Goal: Task Accomplishment & Management: Manage account settings

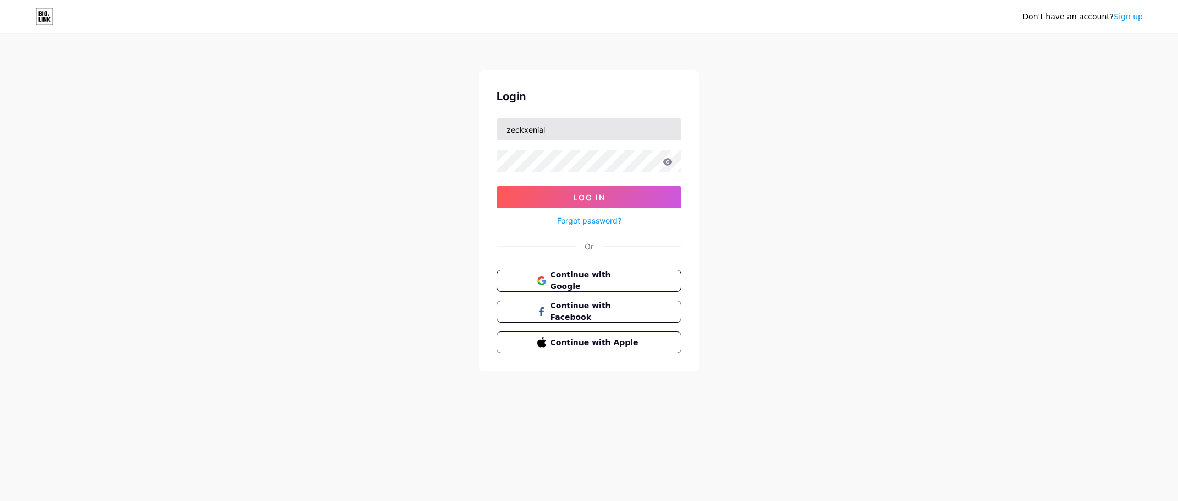
type input "zeckxenial"
click at [497, 186] on button "Log In" at bounding box center [589, 197] width 185 height 22
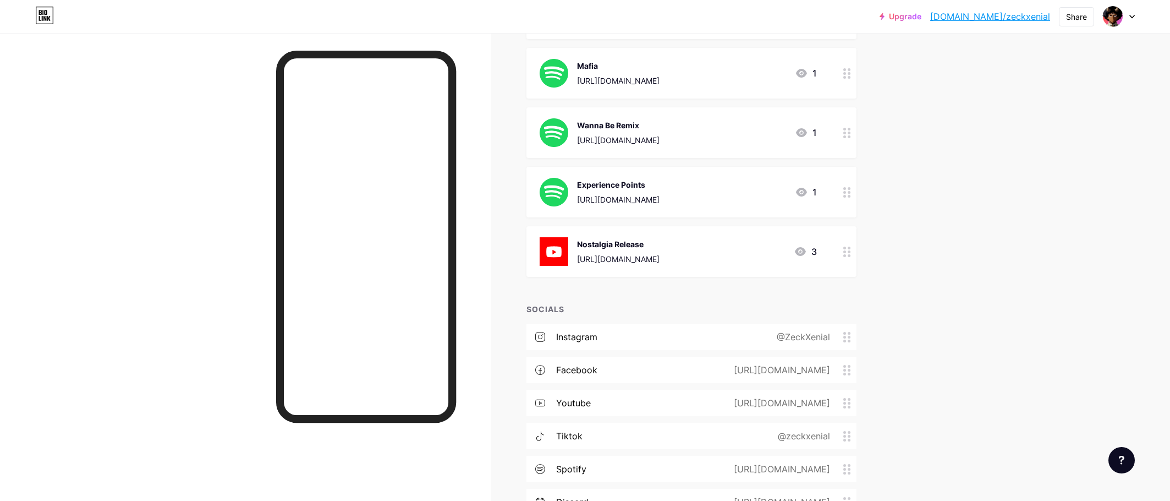
scroll to position [1320, 0]
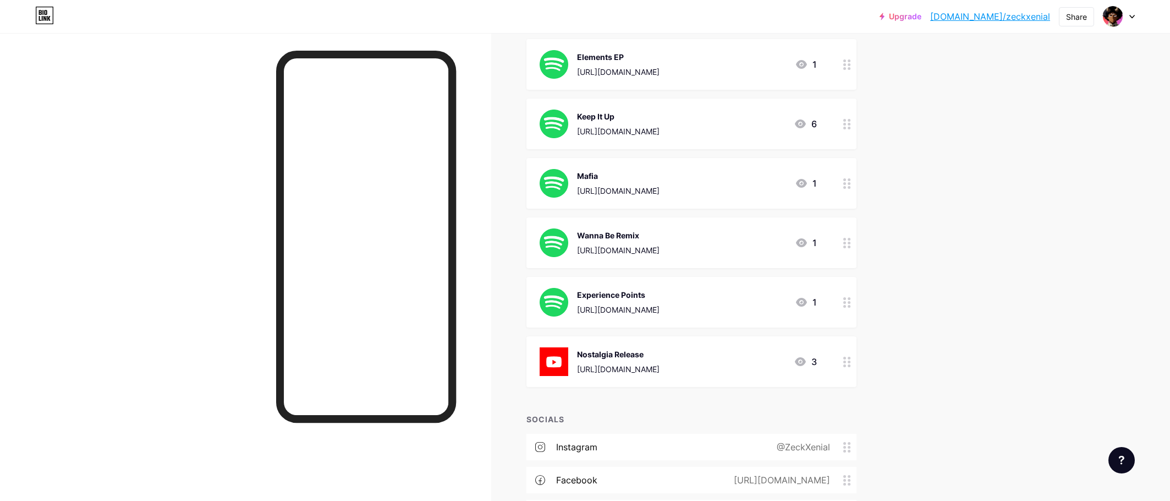
click at [794, 301] on div "Experience Points [URL][DOMAIN_NAME] 1" at bounding box center [678, 302] width 277 height 29
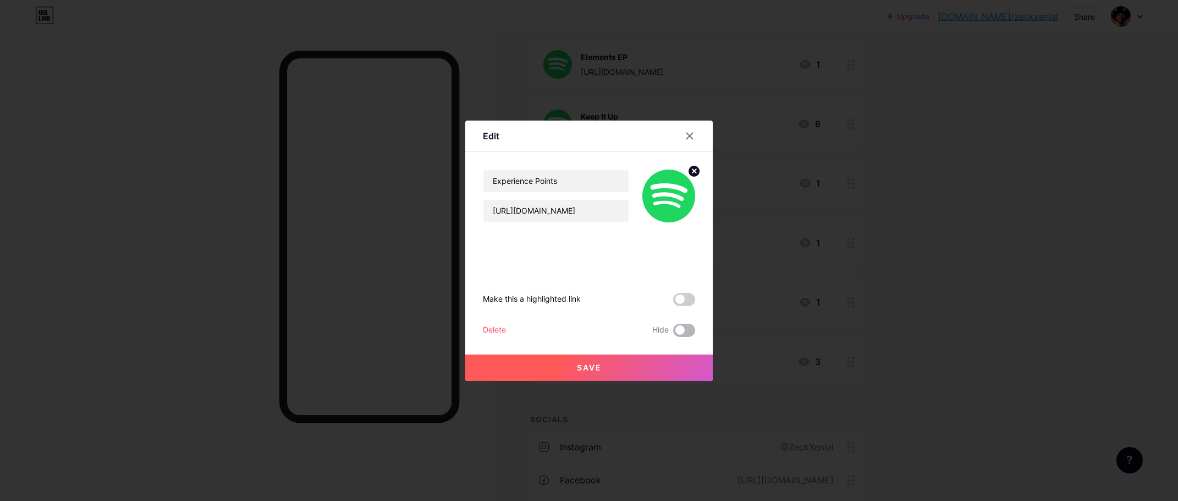
click at [683, 325] on span at bounding box center [684, 329] width 22 height 13
click at [673, 333] on input "checkbox" at bounding box center [673, 333] width 0 height 0
click at [632, 359] on button "Save" at bounding box center [589, 367] width 248 height 26
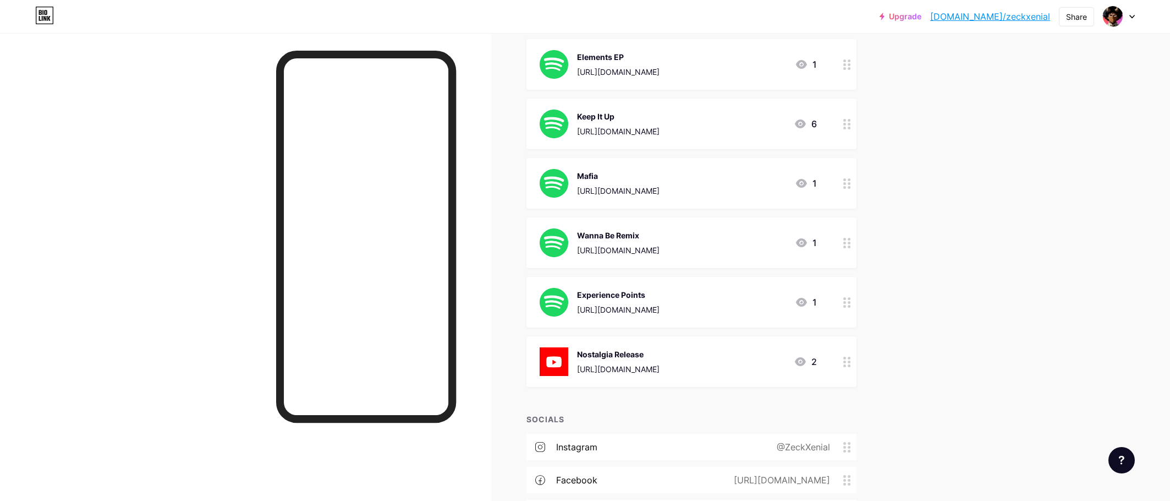
click at [847, 248] on div at bounding box center [847, 242] width 19 height 51
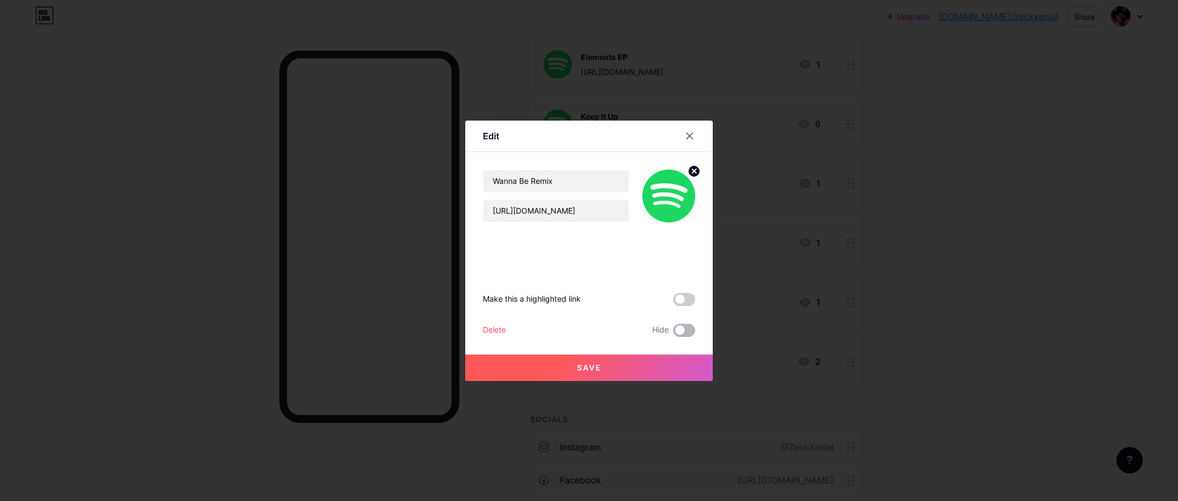
click at [673, 327] on span at bounding box center [684, 329] width 22 height 13
click at [673, 333] on input "checkbox" at bounding box center [673, 333] width 0 height 0
click at [662, 360] on button "Save" at bounding box center [589, 367] width 248 height 26
click at [874, 321] on div at bounding box center [589, 250] width 1178 height 501
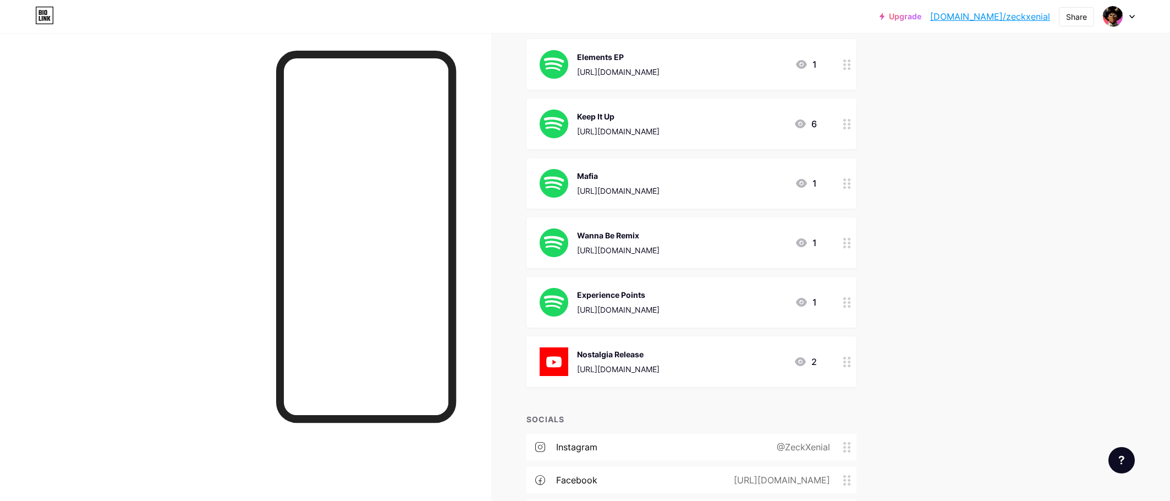
click at [847, 189] on div at bounding box center [847, 183] width 19 height 51
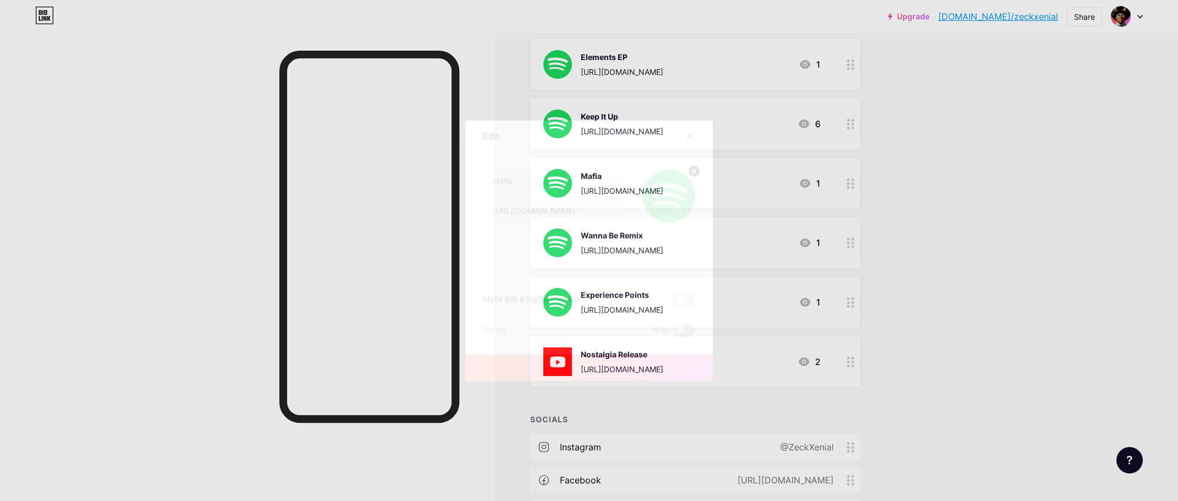
click at [684, 325] on span at bounding box center [684, 329] width 22 height 13
click at [673, 333] on input "checkbox" at bounding box center [673, 333] width 0 height 0
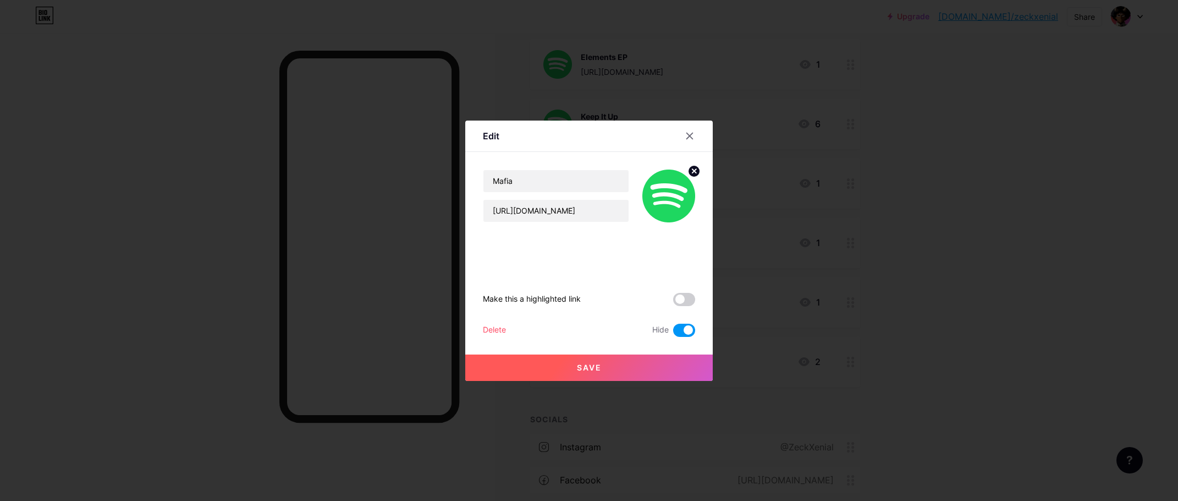
click at [662, 365] on button "Save" at bounding box center [589, 367] width 248 height 26
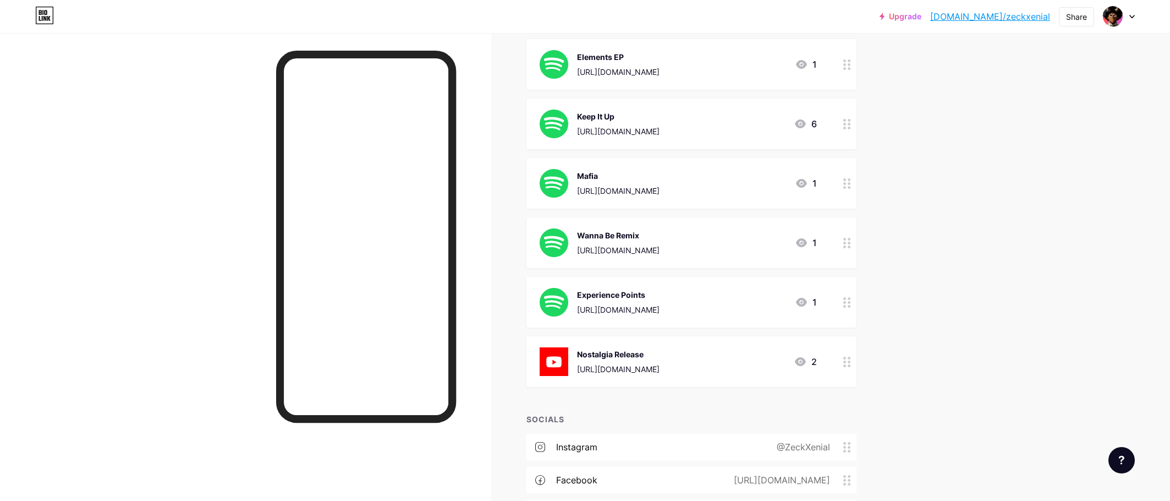
click at [838, 256] on div "Wanna Be Remix [URL][DOMAIN_NAME] 1" at bounding box center [691, 242] width 330 height 51
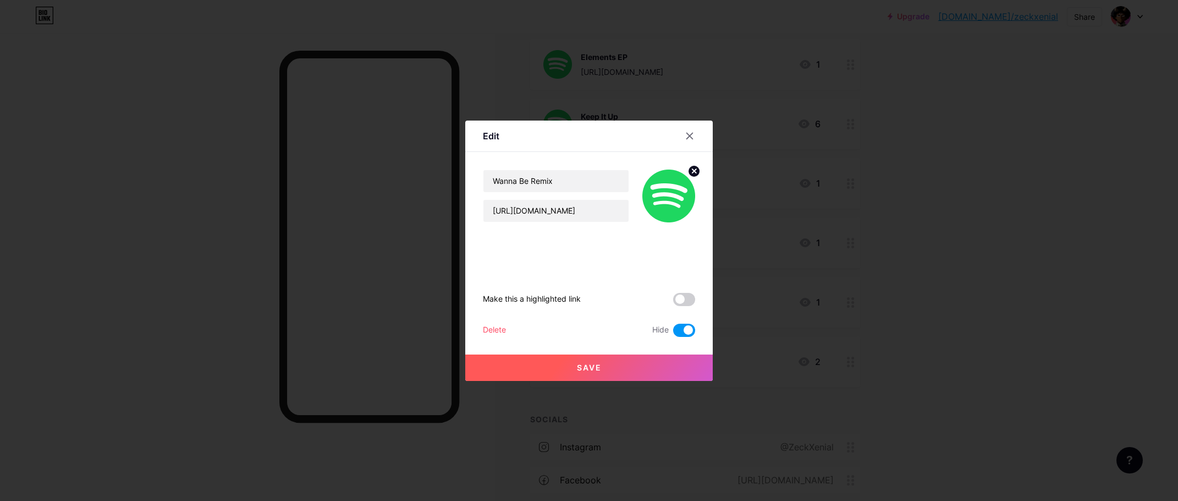
click at [936, 243] on div at bounding box center [589, 250] width 1178 height 501
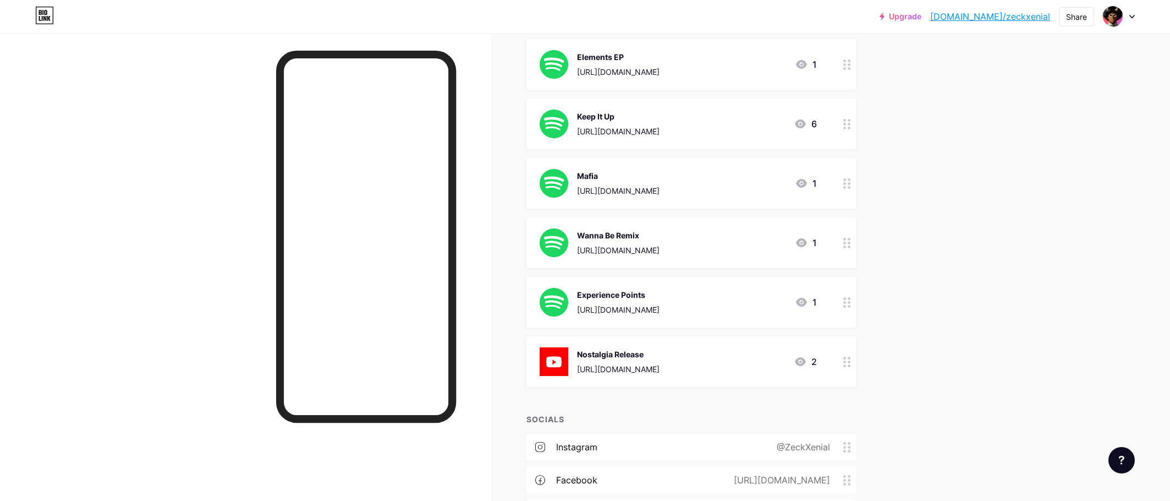
click at [848, 133] on div at bounding box center [847, 123] width 19 height 51
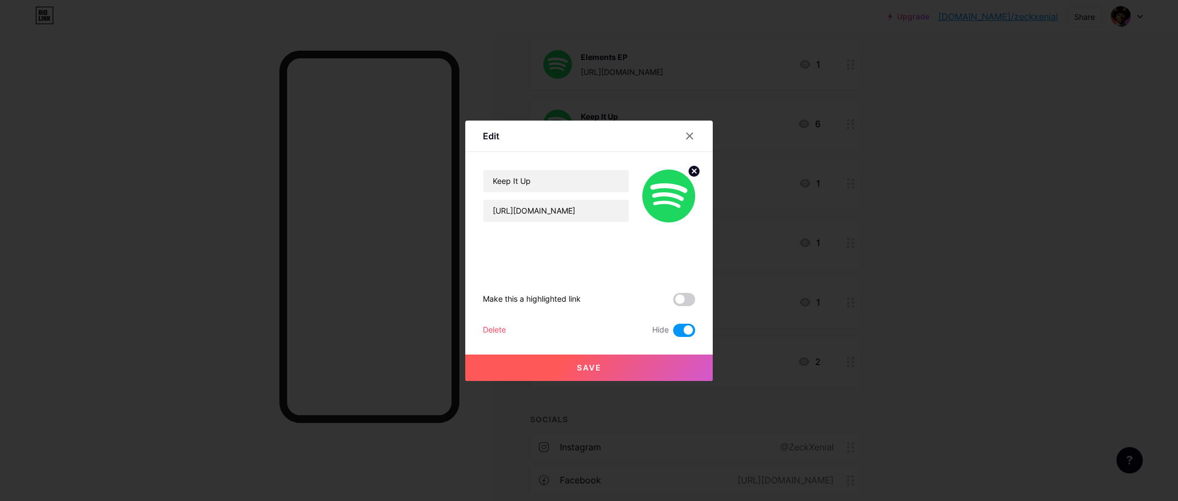
click at [1086, 322] on div at bounding box center [589, 250] width 1178 height 501
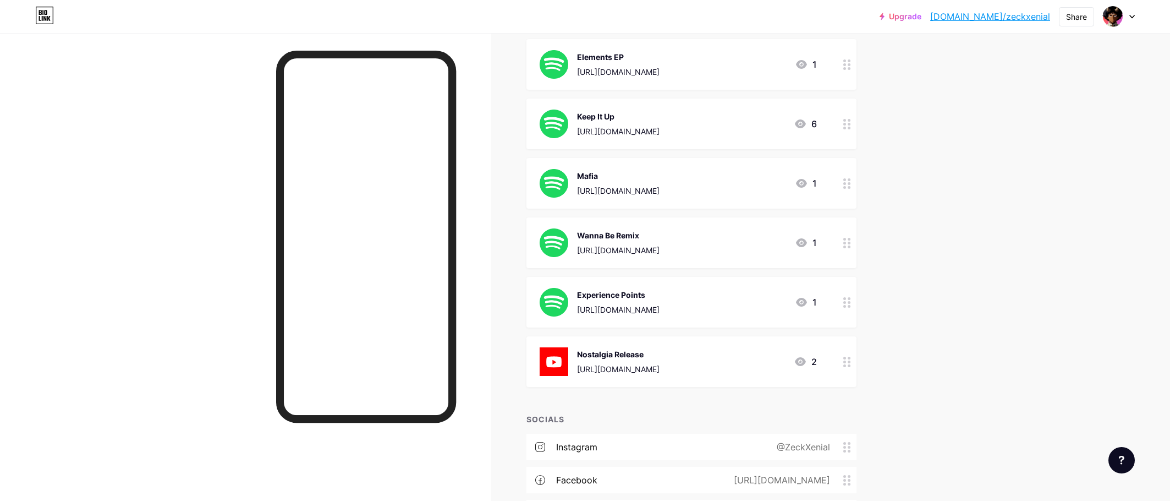
click at [850, 181] on icon at bounding box center [847, 183] width 8 height 10
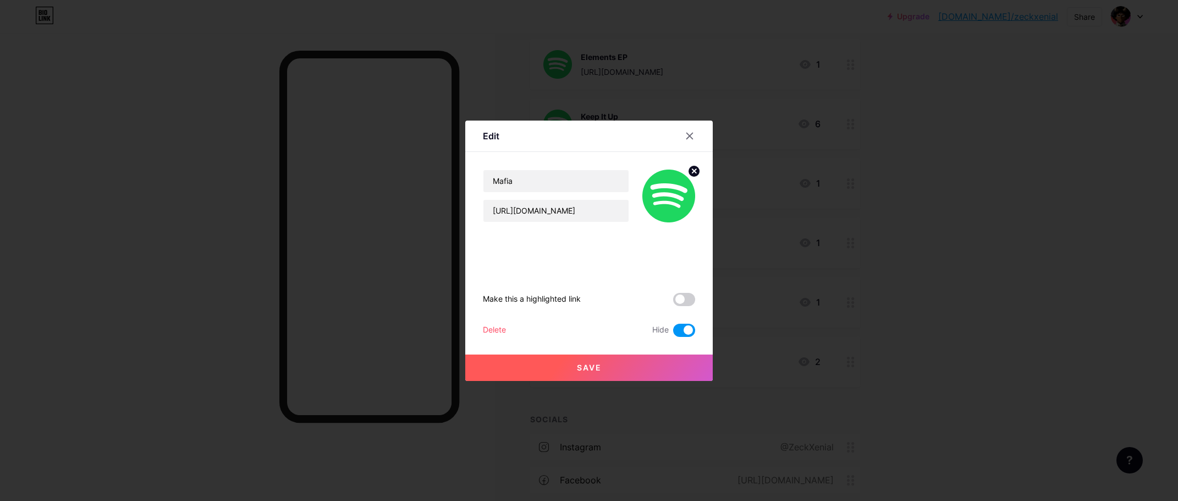
click at [951, 178] on div at bounding box center [589, 250] width 1178 height 501
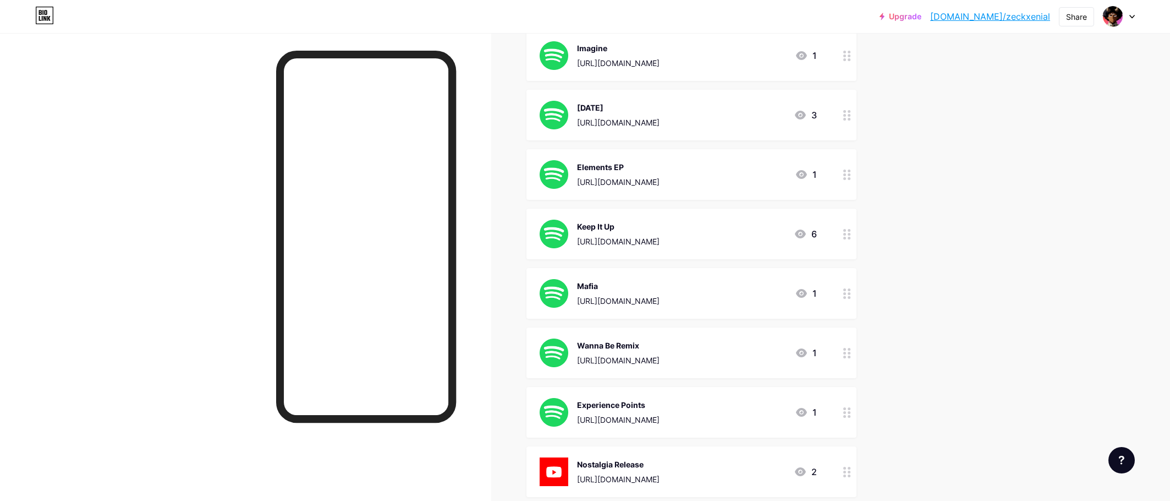
scroll to position [1155, 0]
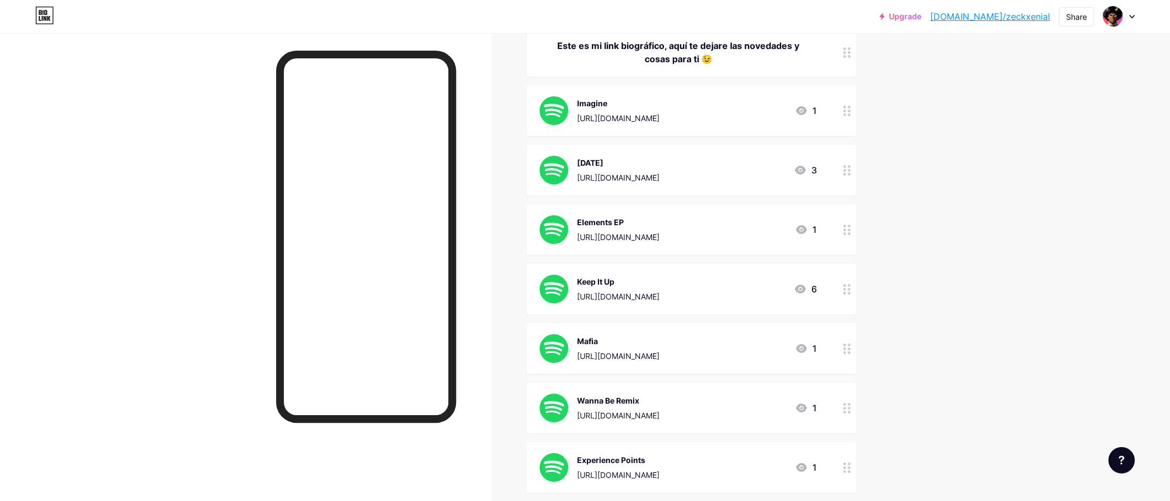
click at [792, 238] on div "Elements EP [URL][DOMAIN_NAME] 1" at bounding box center [678, 229] width 277 height 29
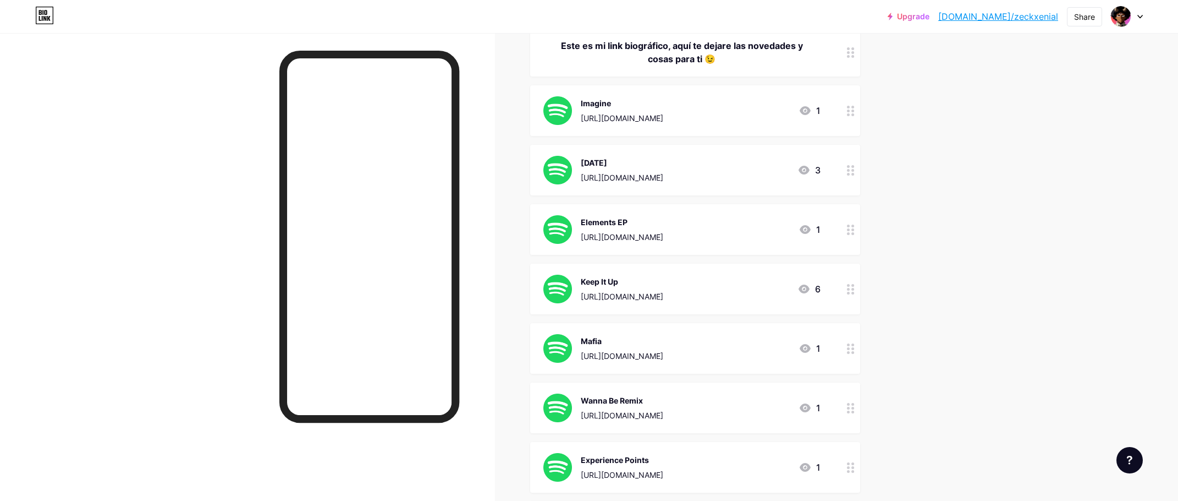
click at [679, 331] on span at bounding box center [684, 329] width 22 height 13
click at [673, 333] on input "checkbox" at bounding box center [673, 333] width 0 height 0
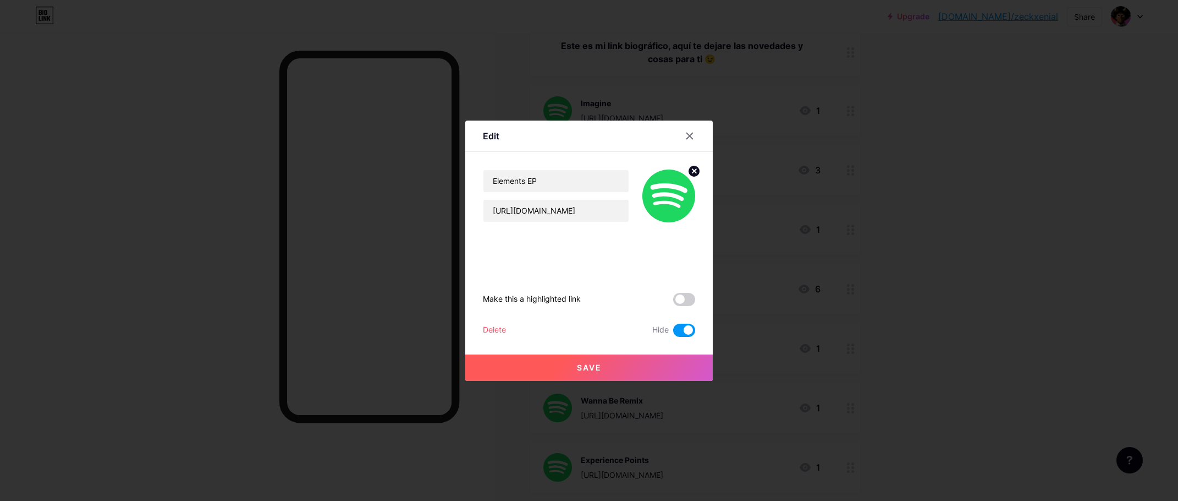
click at [674, 348] on div "Save" at bounding box center [589, 359] width 248 height 44
click at [674, 362] on button "Save" at bounding box center [589, 367] width 248 height 26
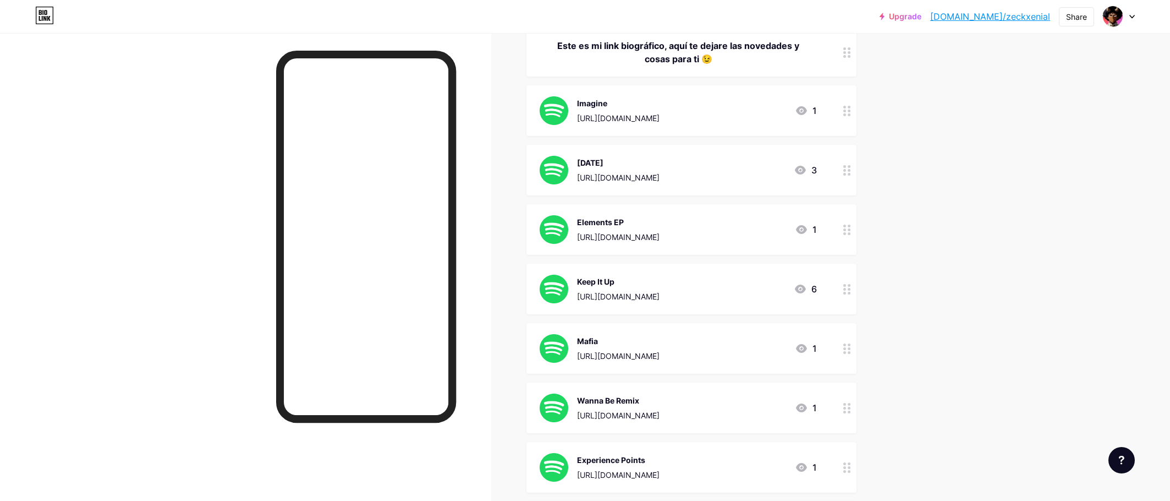
click at [659, 174] on div "[URL][DOMAIN_NAME]" at bounding box center [618, 178] width 83 height 12
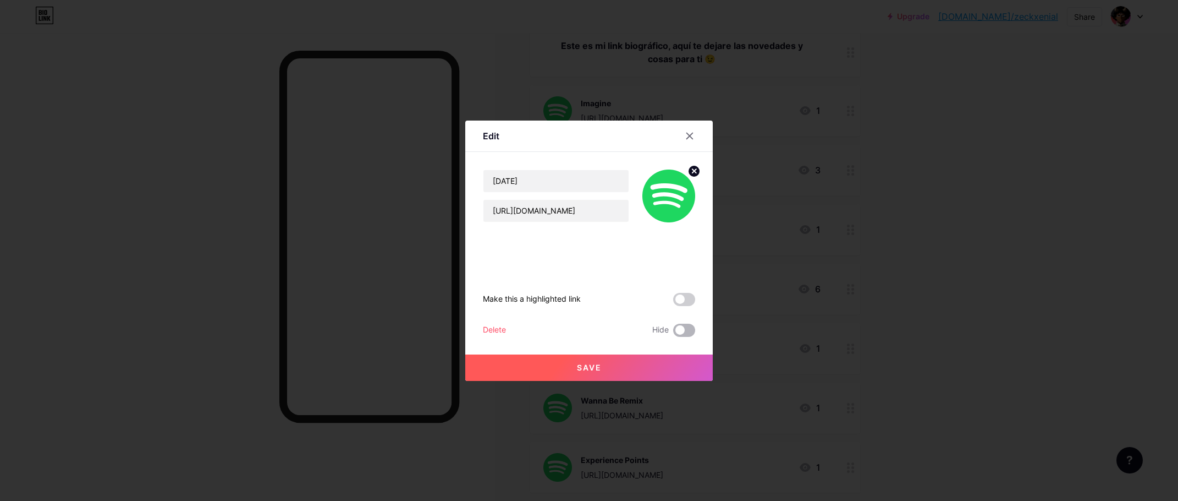
click at [673, 332] on span at bounding box center [684, 329] width 22 height 13
click at [673, 333] on input "checkbox" at bounding box center [673, 333] width 0 height 0
click at [618, 366] on button "Save" at bounding box center [589, 367] width 248 height 26
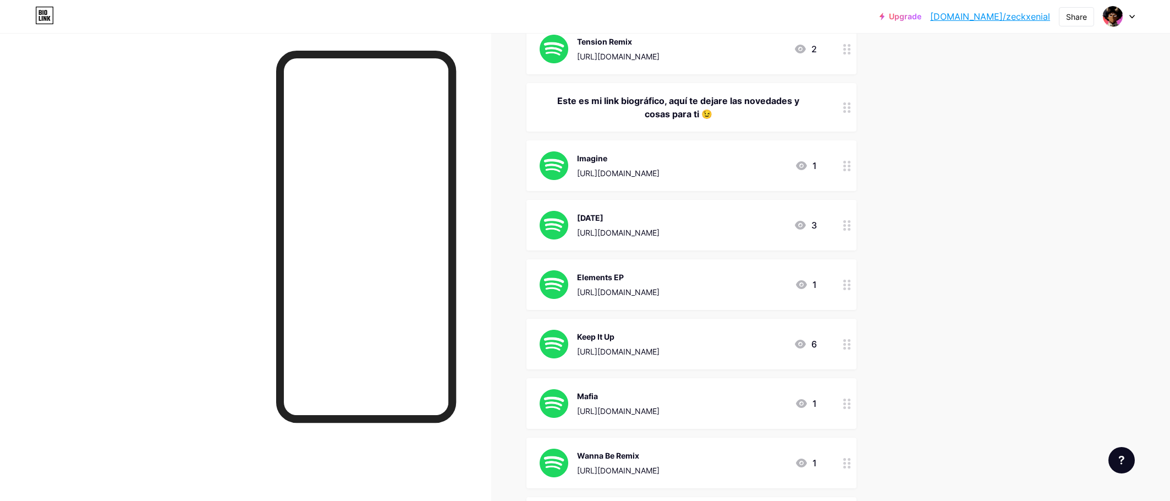
click at [659, 227] on div "[URL][DOMAIN_NAME]" at bounding box center [618, 233] width 83 height 12
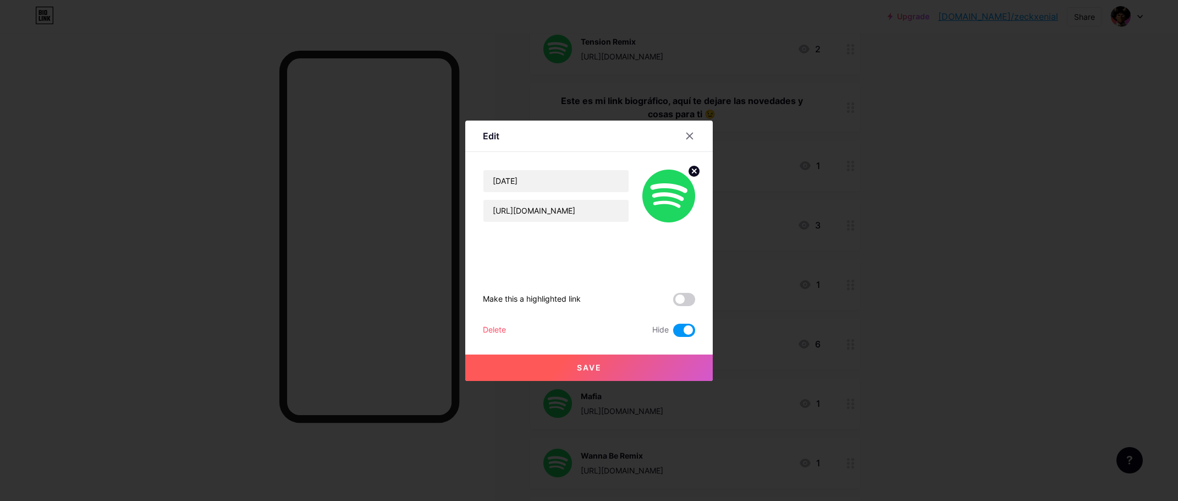
click at [922, 308] on div at bounding box center [589, 250] width 1178 height 501
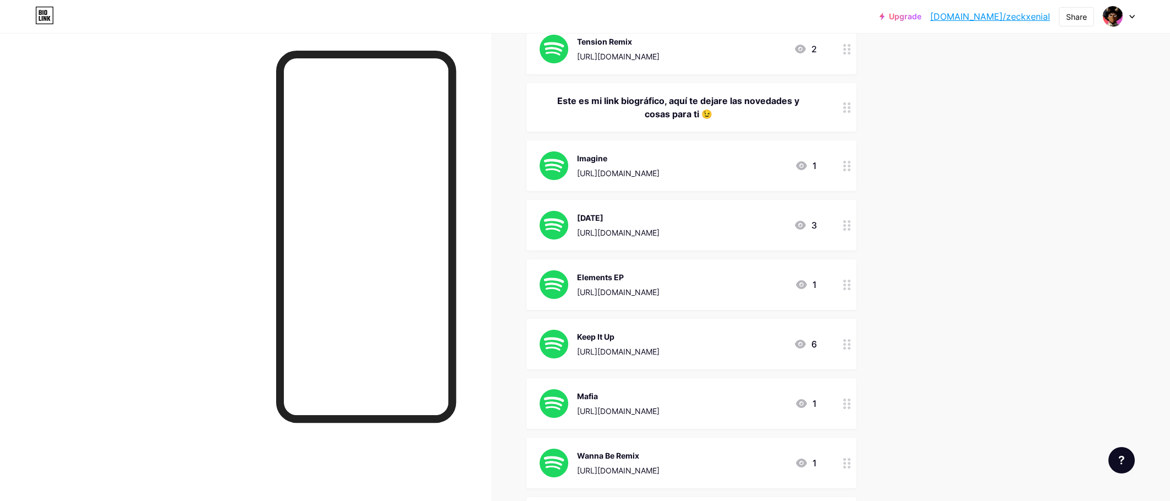
click at [659, 155] on div "Imagine" at bounding box center [618, 158] width 83 height 12
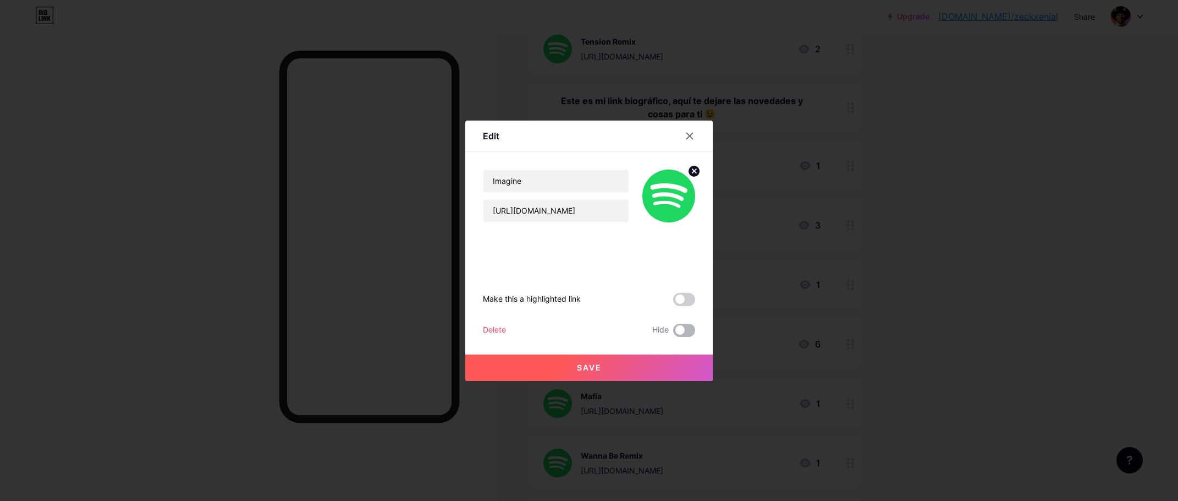
click at [674, 325] on span at bounding box center [684, 329] width 22 height 13
click at [673, 333] on input "checkbox" at bounding box center [673, 333] width 0 height 0
click at [652, 369] on button "Save" at bounding box center [589, 367] width 248 height 26
click at [992, 340] on div at bounding box center [589, 250] width 1178 height 501
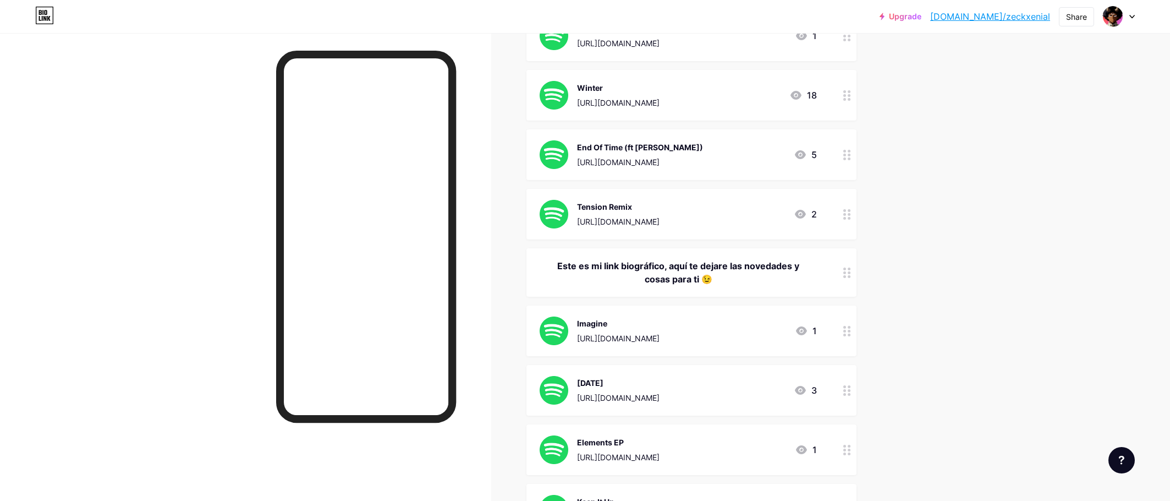
scroll to position [880, 0]
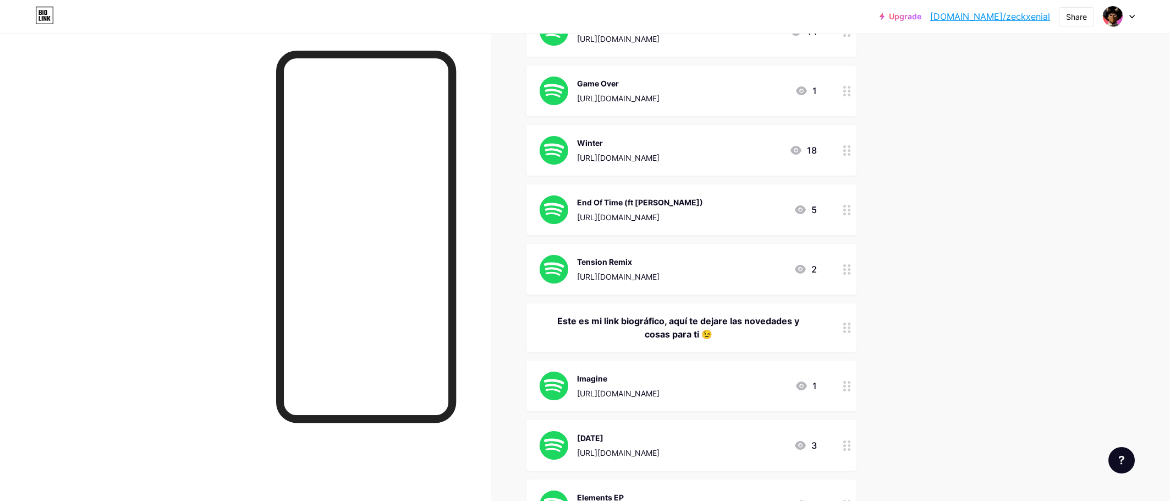
click at [659, 267] on div "Tension Remix [URL][DOMAIN_NAME]" at bounding box center [618, 269] width 83 height 29
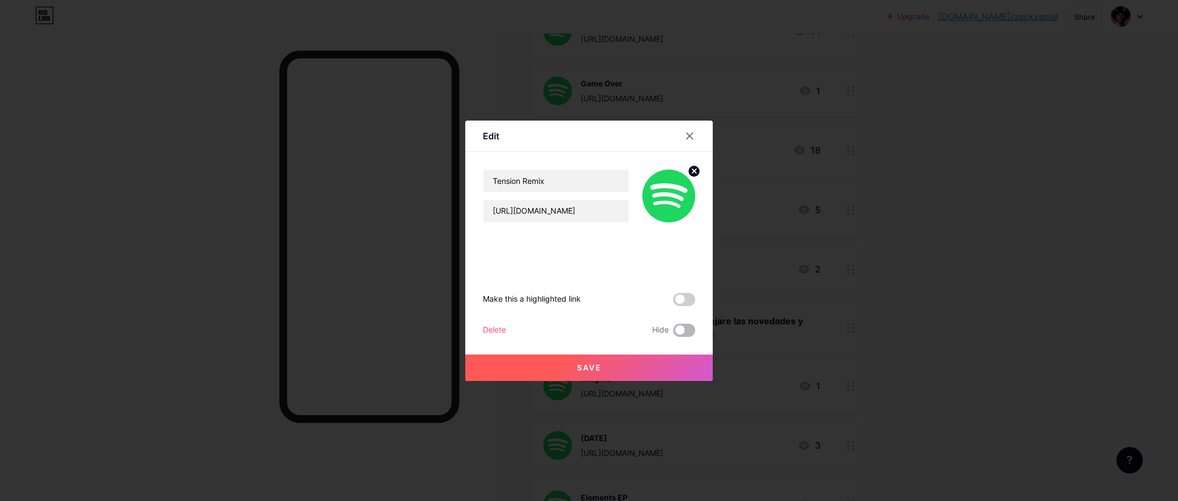
click at [675, 332] on span at bounding box center [684, 329] width 22 height 13
click at [673, 333] on input "checkbox" at bounding box center [673, 333] width 0 height 0
click at [609, 366] on button "Save" at bounding box center [589, 367] width 248 height 26
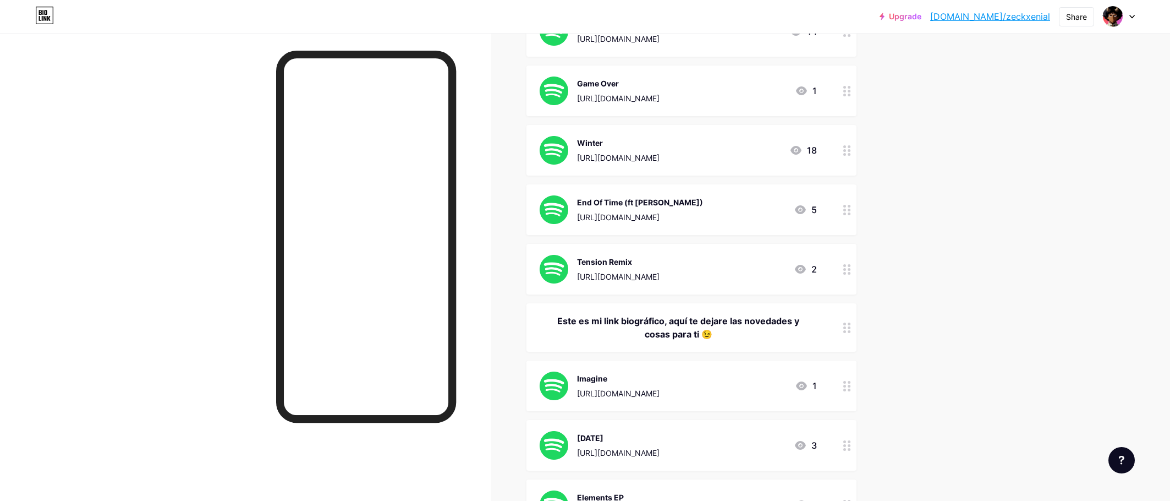
click at [943, 349] on div "Upgrade [DOMAIN_NAME]/zeckxe... [DOMAIN_NAME]/zeckxenial Share Switch accounts …" at bounding box center [585, 202] width 1170 height 2165
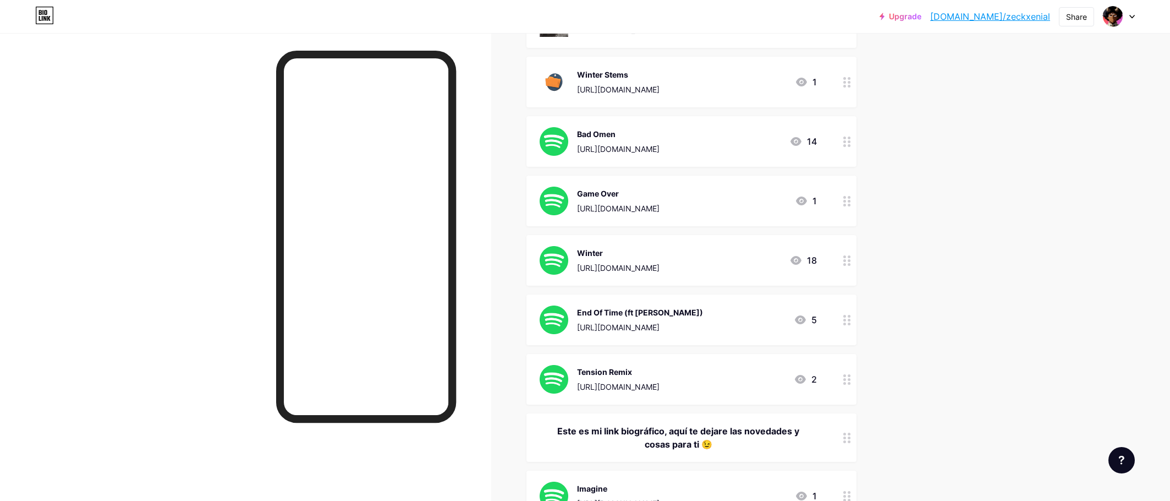
click at [642, 317] on div "End Of Time (ft [PERSON_NAME])" at bounding box center [640, 312] width 126 height 12
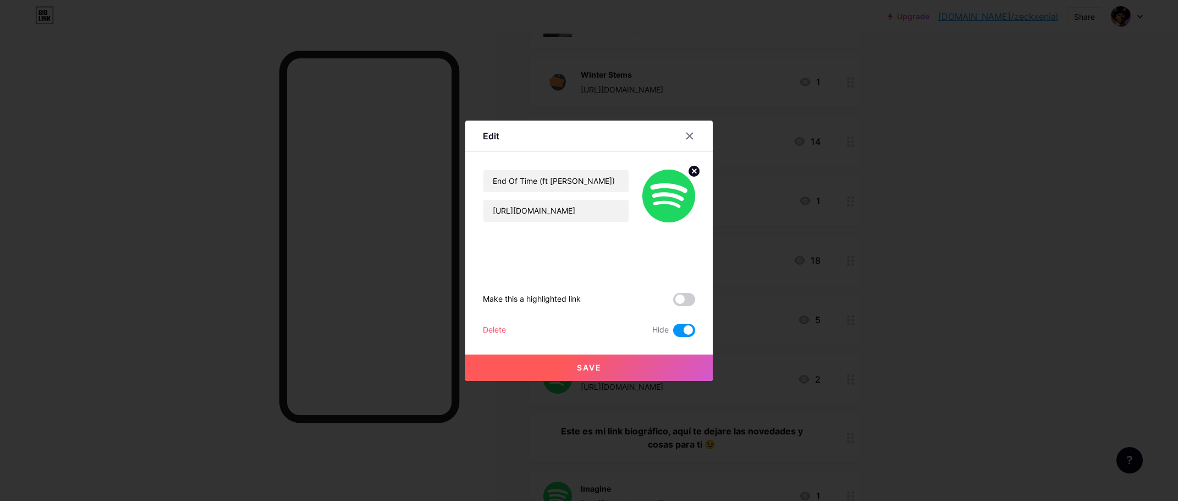
click at [852, 318] on div at bounding box center [589, 250] width 1178 height 501
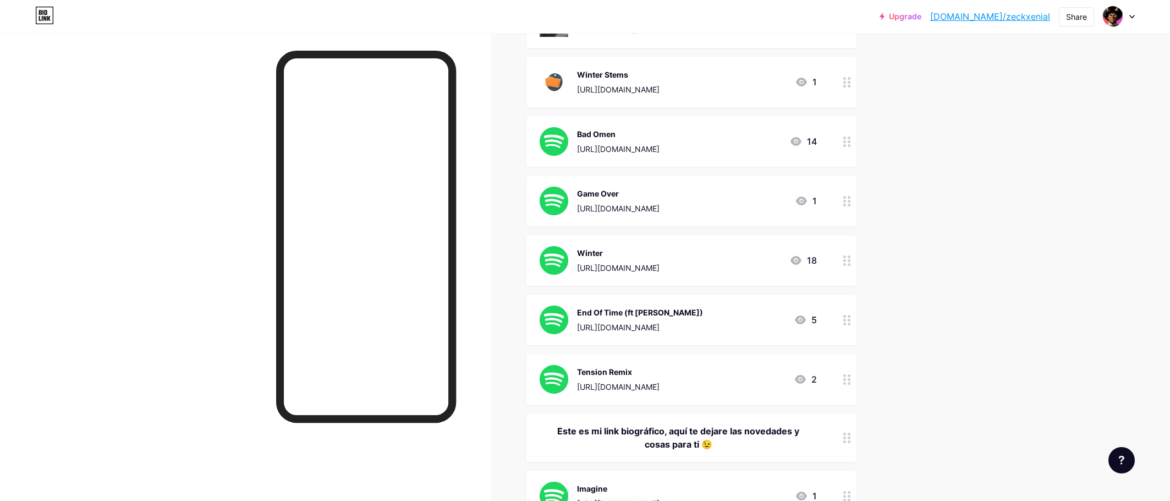
click at [647, 259] on div "Winter [URL][DOMAIN_NAME]" at bounding box center [618, 260] width 83 height 29
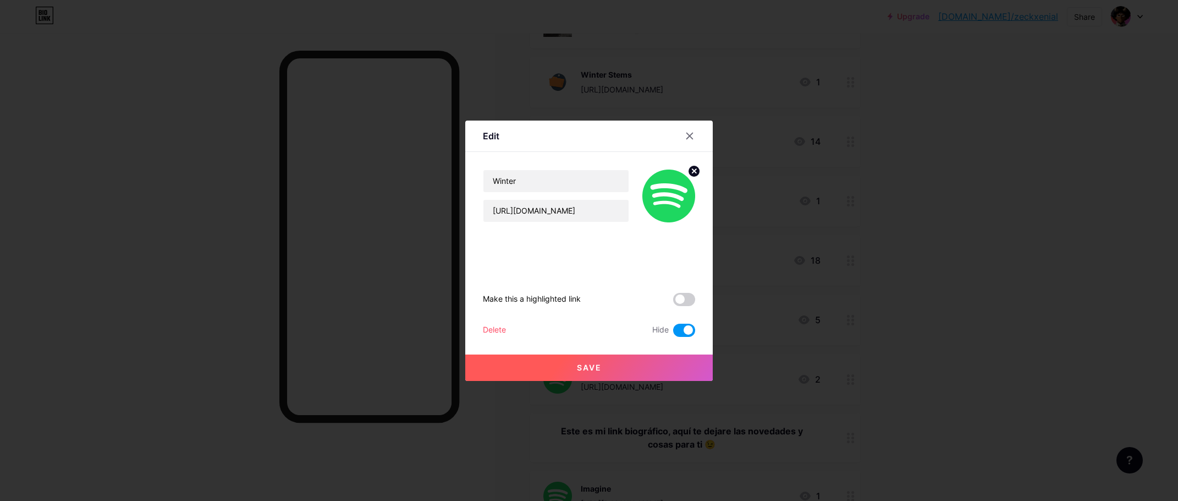
click at [790, 304] on div at bounding box center [589, 250] width 1178 height 501
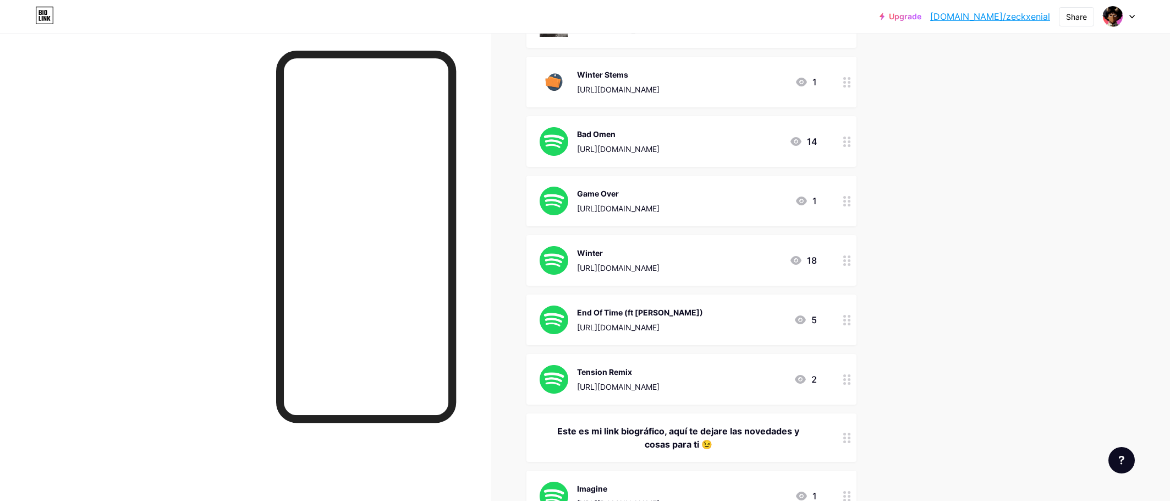
click at [659, 202] on div "[URL][DOMAIN_NAME]" at bounding box center [618, 208] width 83 height 12
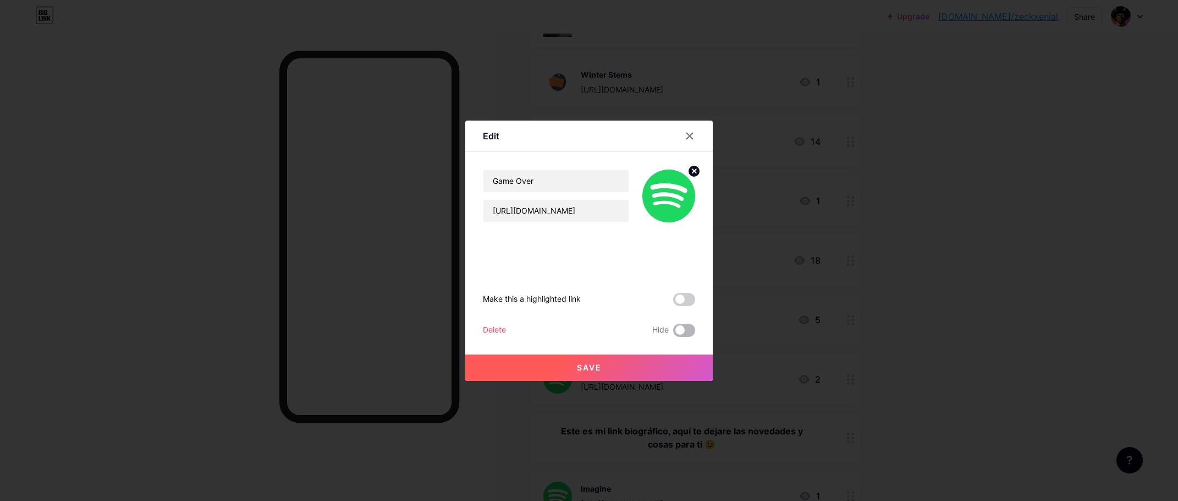
click at [680, 334] on span at bounding box center [684, 329] width 22 height 13
click at [673, 333] on input "checkbox" at bounding box center [673, 333] width 0 height 0
click at [618, 363] on button "Save" at bounding box center [589, 367] width 248 height 26
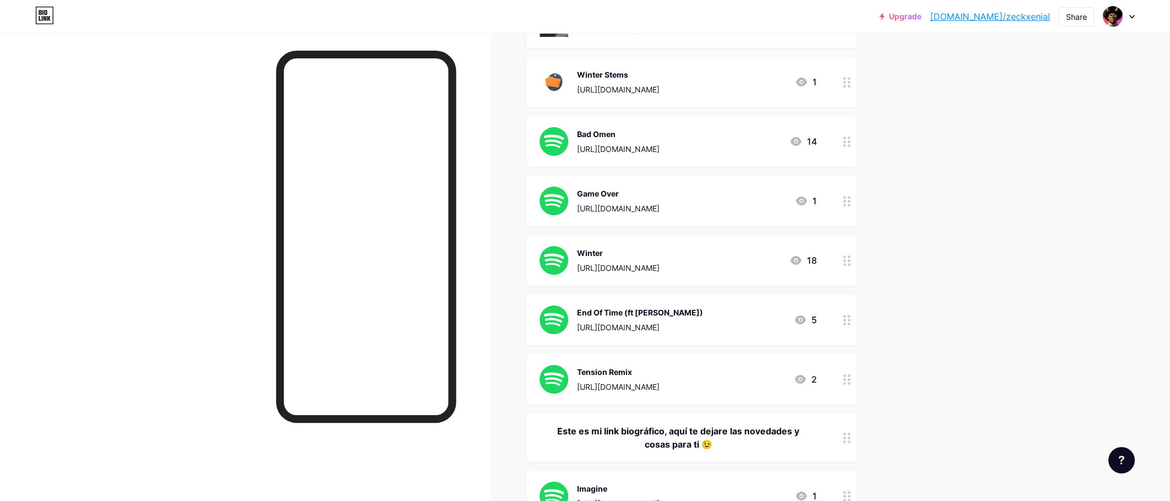
scroll to position [660, 0]
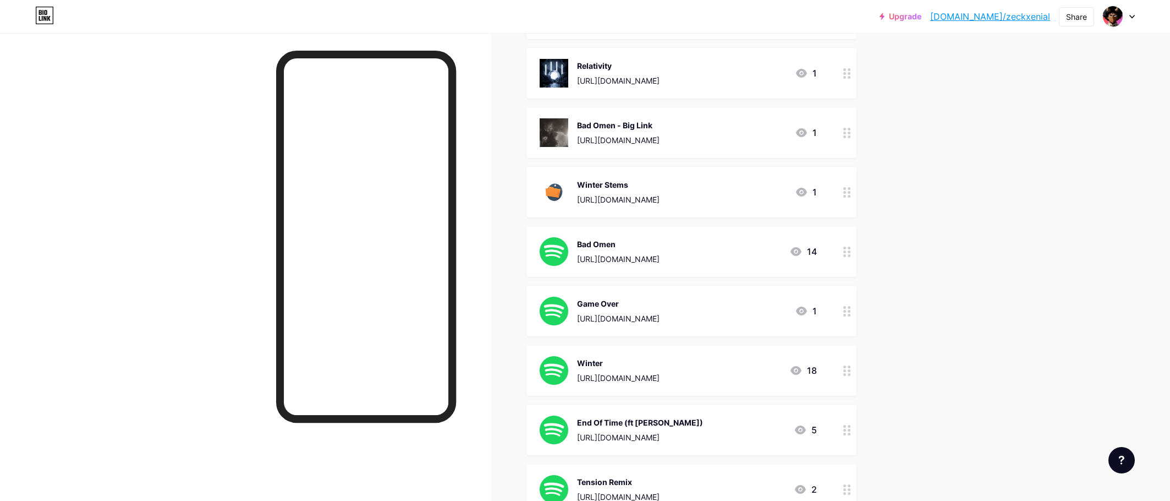
click at [659, 251] on div "Bad Omen [URL][DOMAIN_NAME]" at bounding box center [618, 251] width 83 height 29
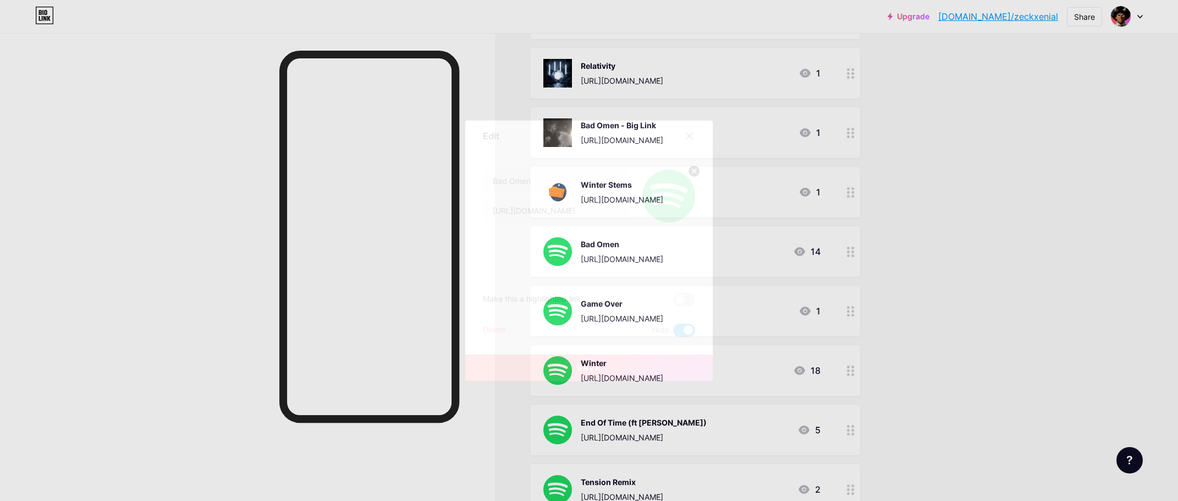
click at [886, 309] on div at bounding box center [589, 250] width 1178 height 501
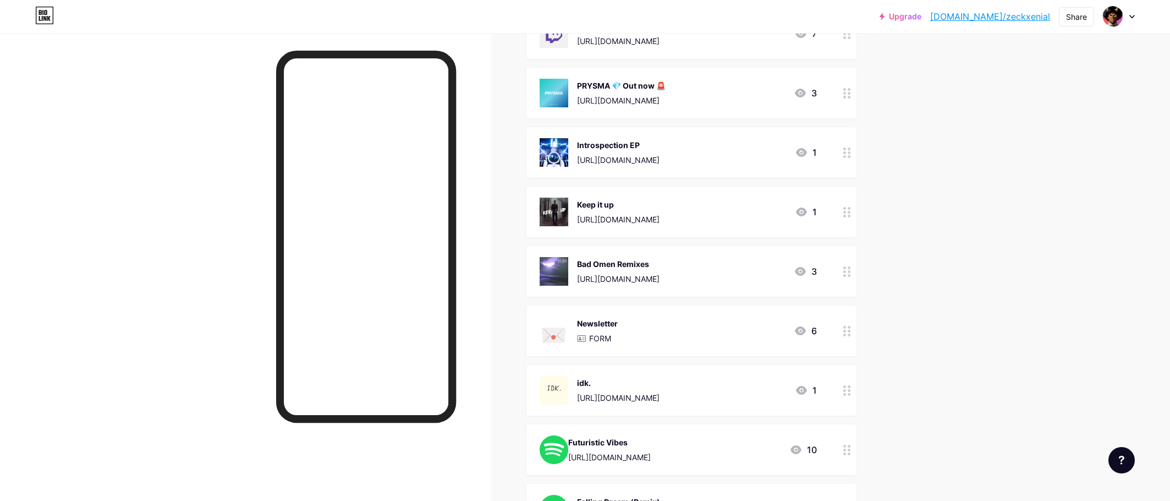
scroll to position [0, 0]
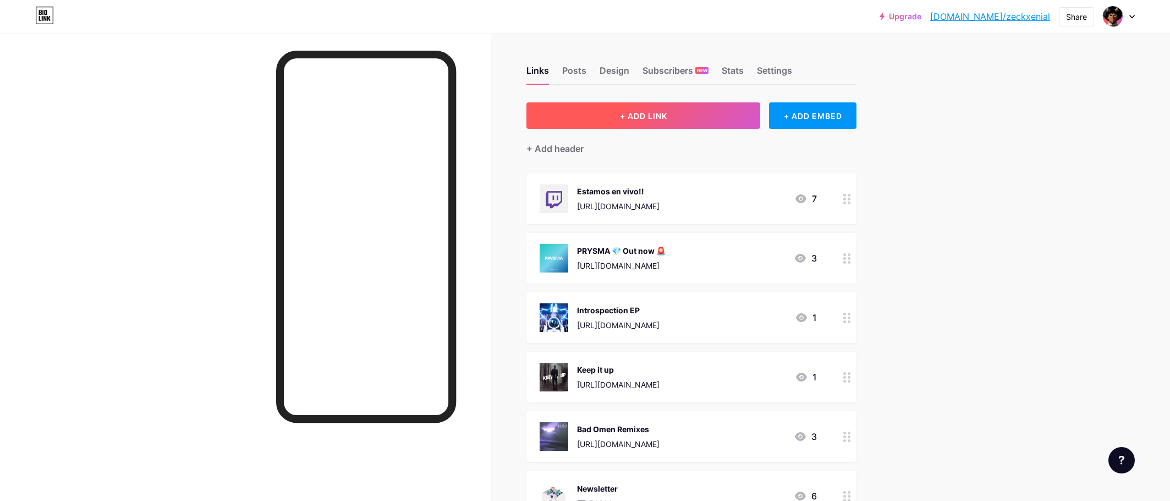
click at [601, 111] on button "+ ADD LINK" at bounding box center [643, 115] width 234 height 26
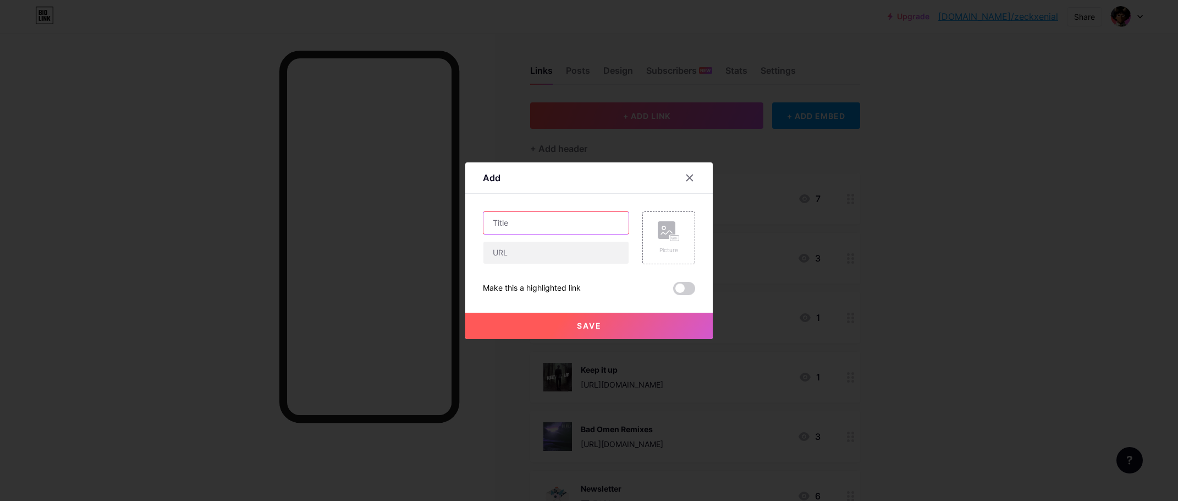
click at [557, 221] on input "text" at bounding box center [555, 223] width 145 height 22
type input "Lost Chronicles"
click at [548, 245] on input "text" at bounding box center [555, 252] width 145 height 22
paste input "[URL][DOMAIN_NAME]"
type input "[URL][DOMAIN_NAME]"
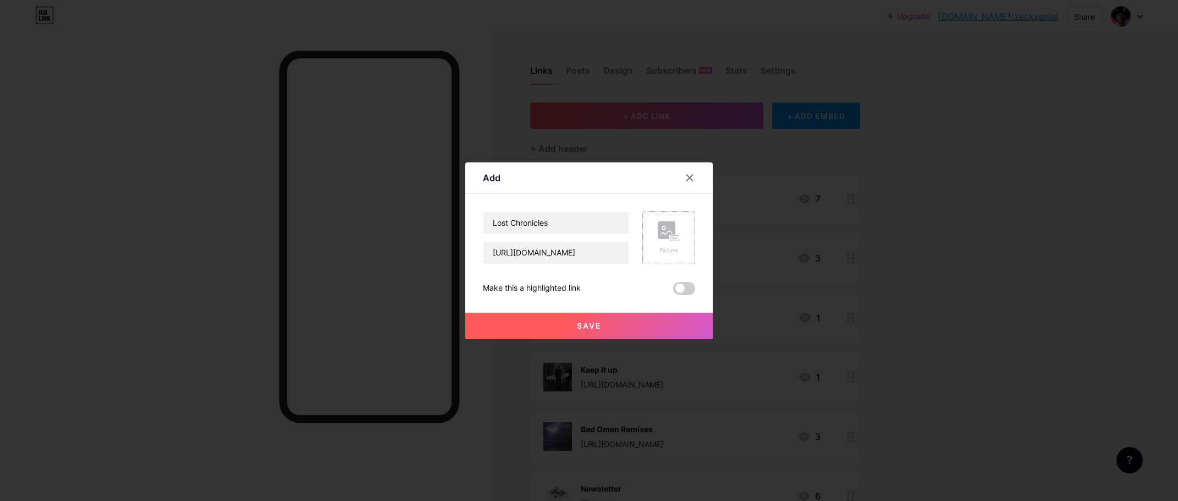
click at [642, 229] on div "Picture" at bounding box center [668, 237] width 53 height 53
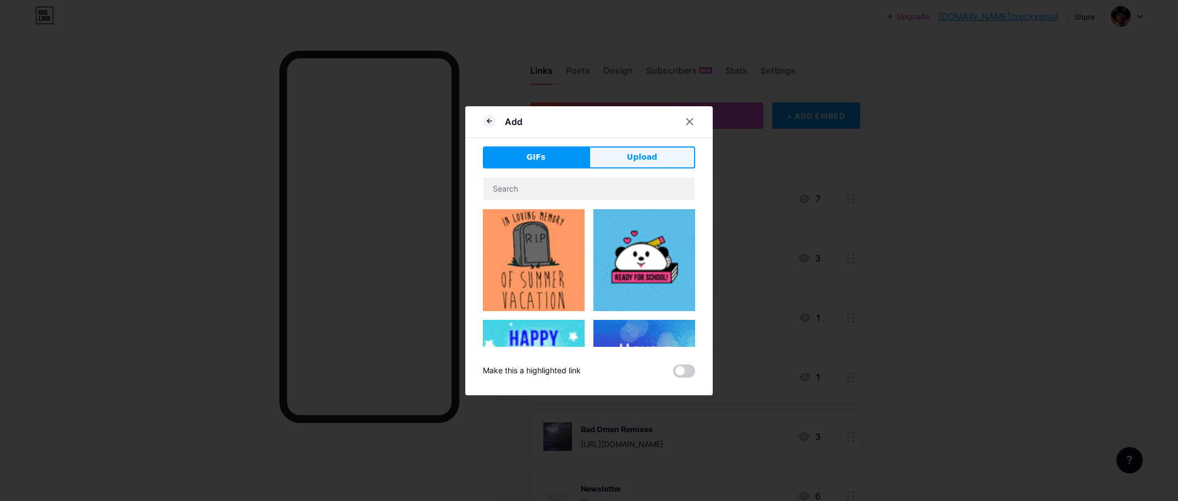
click at [634, 161] on span "Upload" at bounding box center [642, 157] width 30 height 12
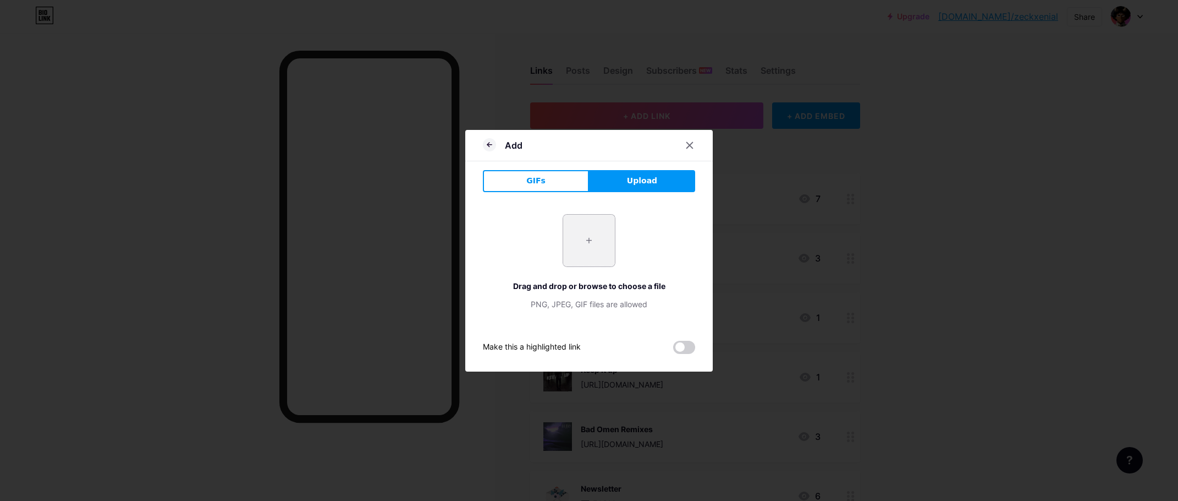
click at [574, 252] on input "file" at bounding box center [589, 241] width 52 height 52
click at [686, 344] on span at bounding box center [684, 346] width 22 height 13
click at [673, 350] on input "checkbox" at bounding box center [673, 350] width 0 height 0
click at [594, 254] on input "file" at bounding box center [589, 241] width 52 height 52
click at [600, 250] on input "file" at bounding box center [589, 241] width 52 height 52
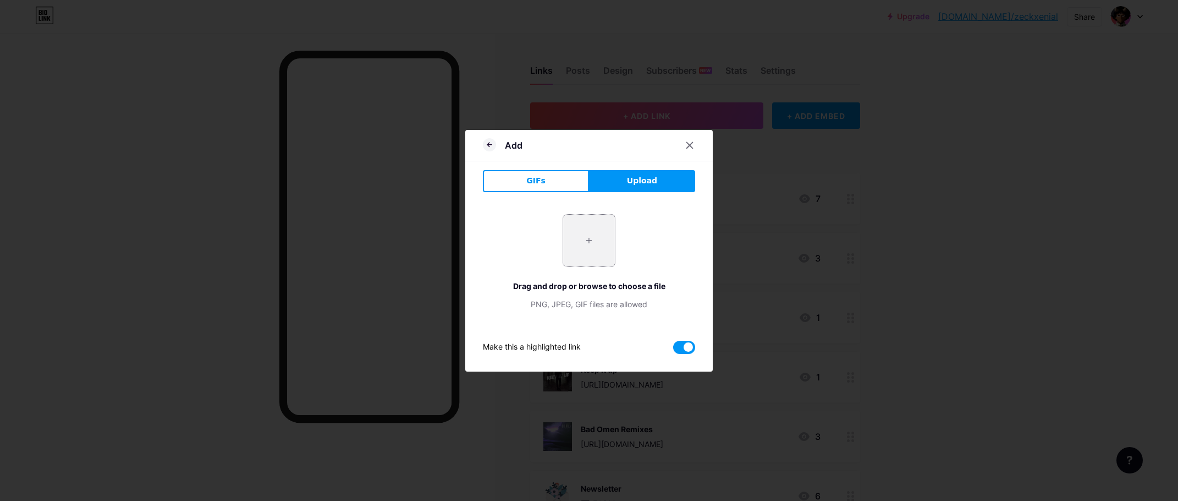
type input "C:\fakepath\nr8e8u_coverartmanual.png"
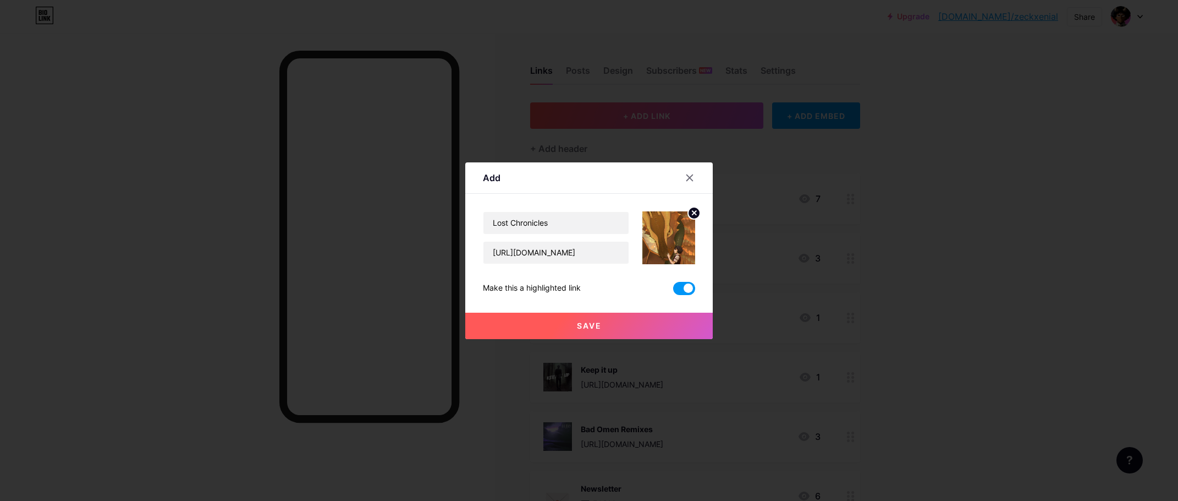
click at [648, 330] on button "Save" at bounding box center [589, 325] width 248 height 26
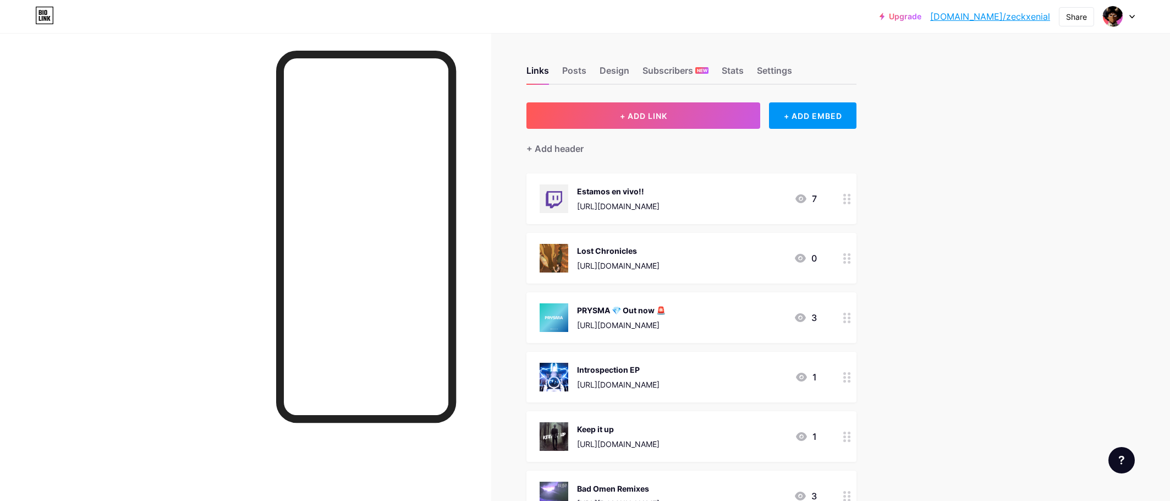
click at [788, 321] on div "PRYSMA 💎 Out now 🚨 [URL][DOMAIN_NAME] 3" at bounding box center [678, 317] width 277 height 29
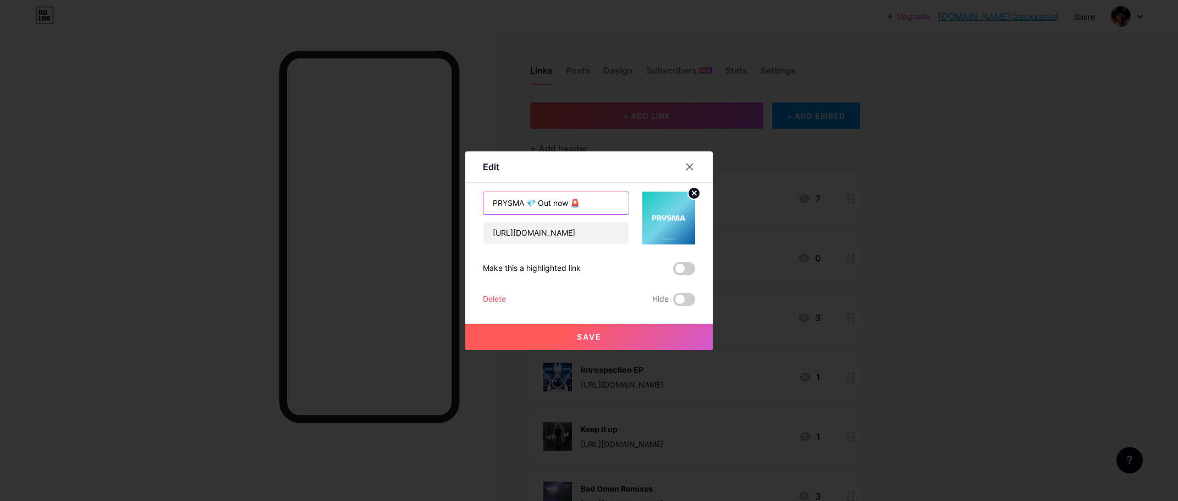
drag, startPoint x: 525, startPoint y: 200, endPoint x: 739, endPoint y: 210, distance: 214.7
click at [739, 210] on div "Edit Content YouTube Play YouTube video without leaving your page. ADD Vimeo Pl…" at bounding box center [589, 250] width 1178 height 501
type input "PRYSMA"
click at [624, 326] on button "Save" at bounding box center [589, 336] width 248 height 26
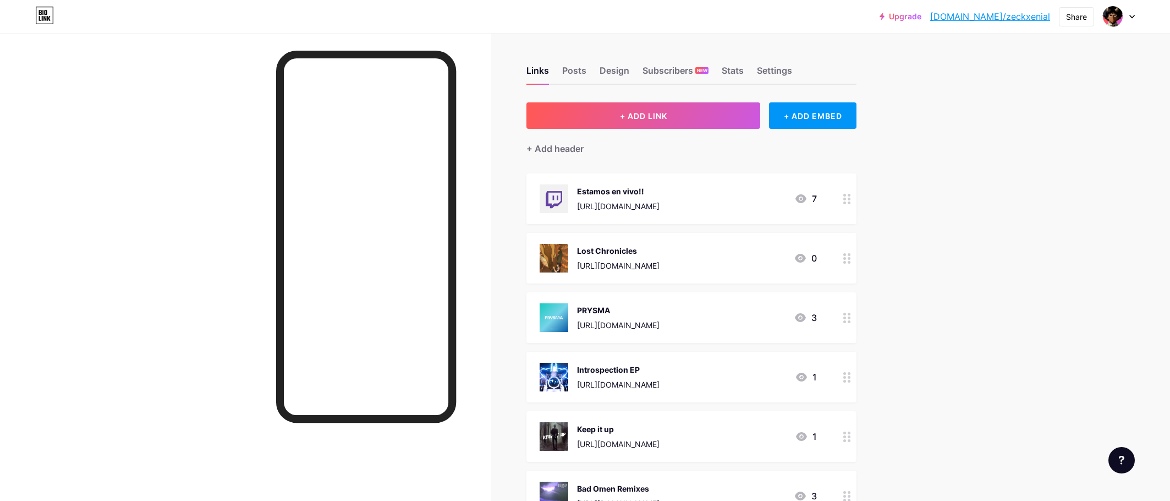
scroll to position [55, 0]
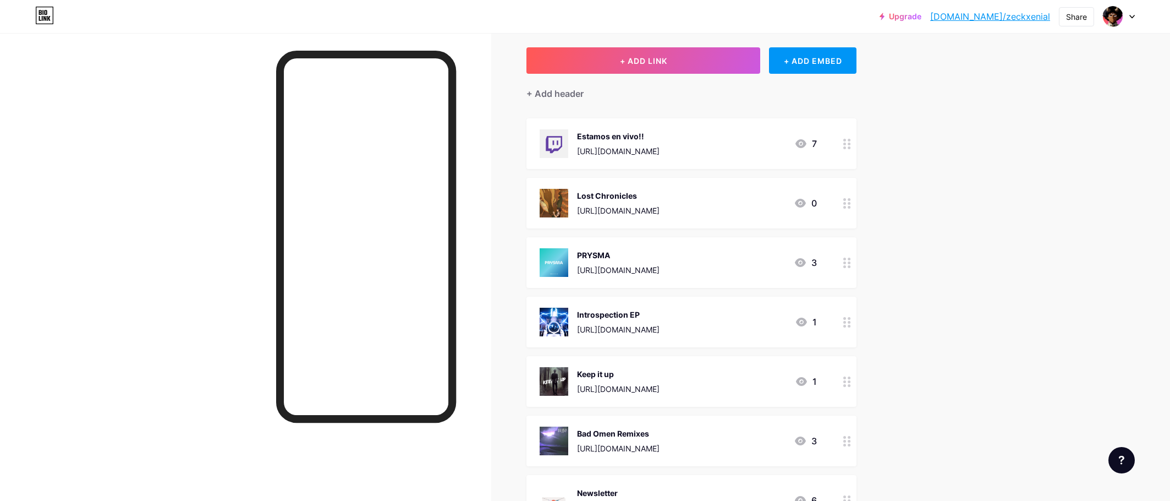
click at [733, 386] on div "Keep it up [URL][DOMAIN_NAME] 1" at bounding box center [678, 381] width 277 height 29
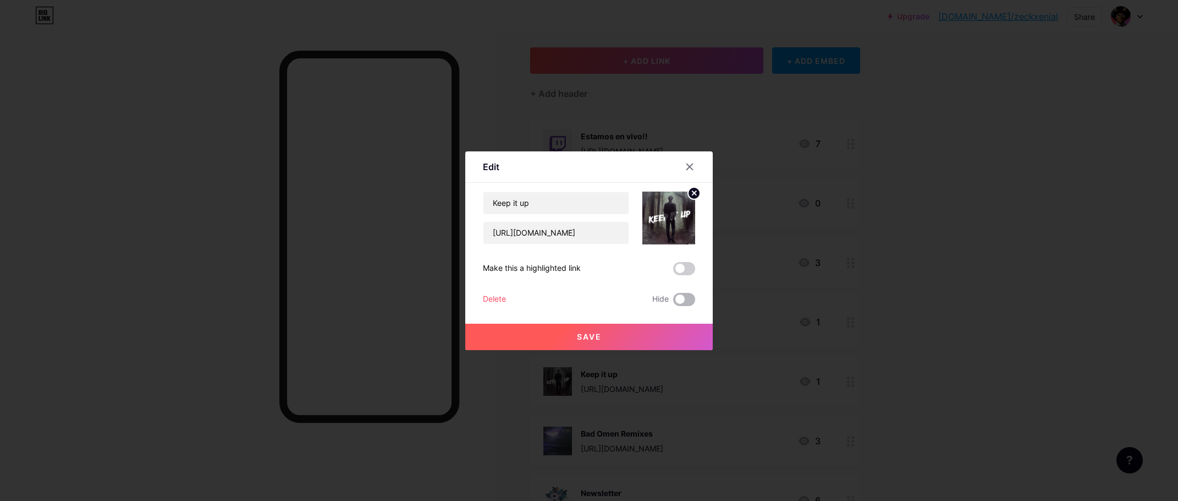
click at [685, 301] on span at bounding box center [684, 299] width 22 height 13
click at [673, 302] on input "checkbox" at bounding box center [673, 302] width 0 height 0
click at [689, 334] on button "Save" at bounding box center [589, 336] width 248 height 26
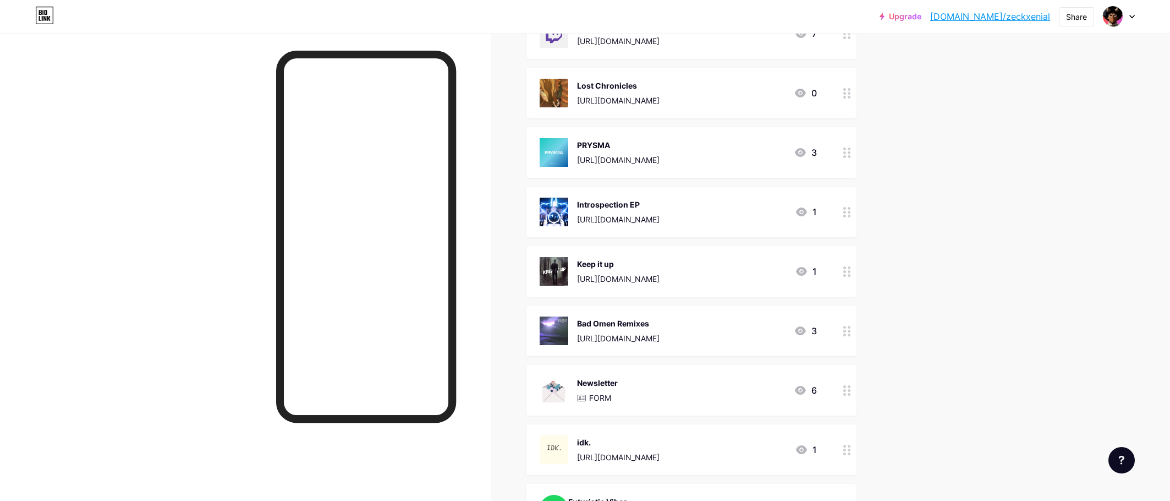
scroll to position [330, 0]
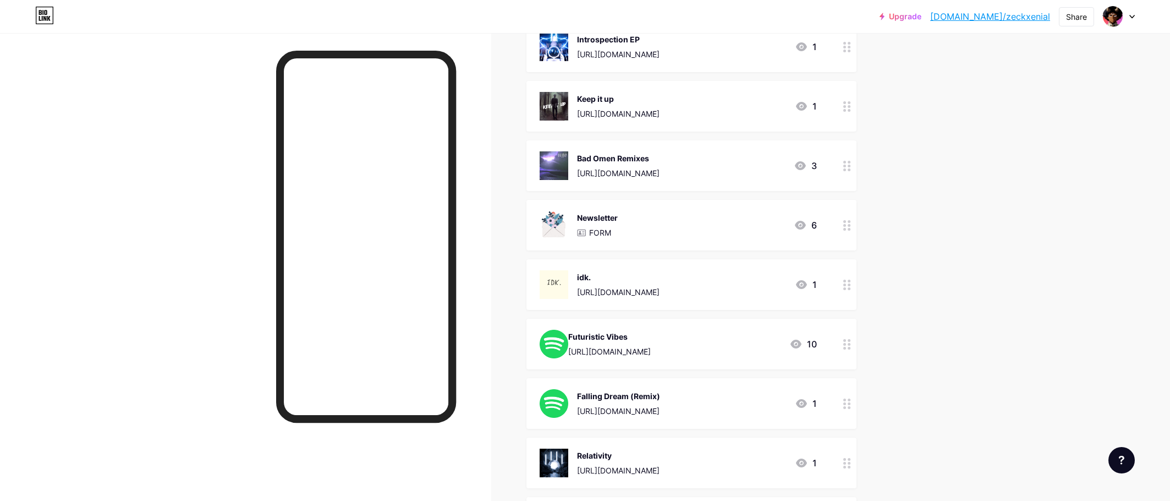
click at [651, 342] on div "Futuristic Vibes [URL][DOMAIN_NAME]" at bounding box center [609, 343] width 83 height 29
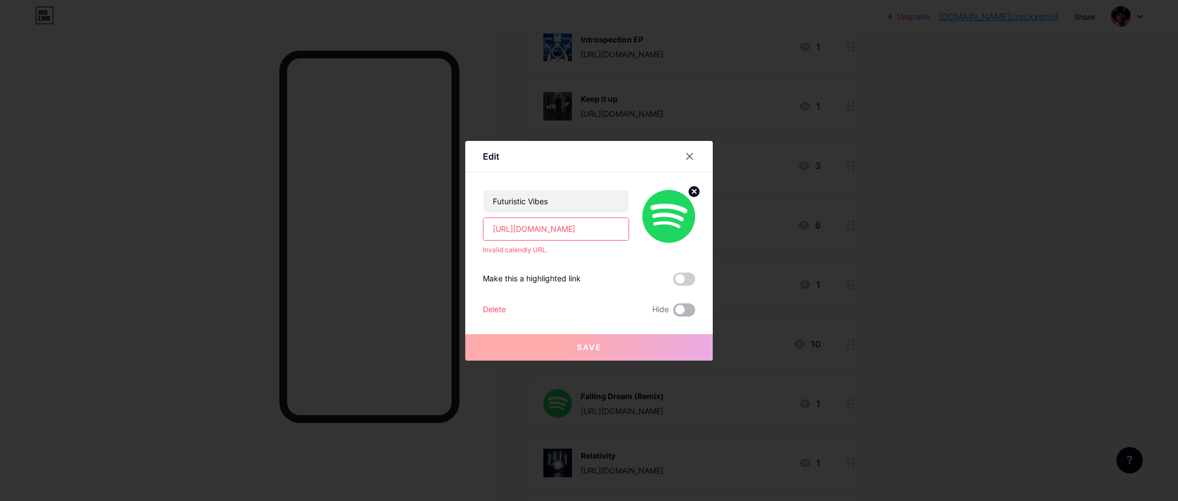
click at [677, 312] on span at bounding box center [684, 309] width 22 height 13
click at [673, 312] on input "checkbox" at bounding box center [673, 312] width 0 height 0
click at [681, 345] on button "Save" at bounding box center [589, 347] width 248 height 26
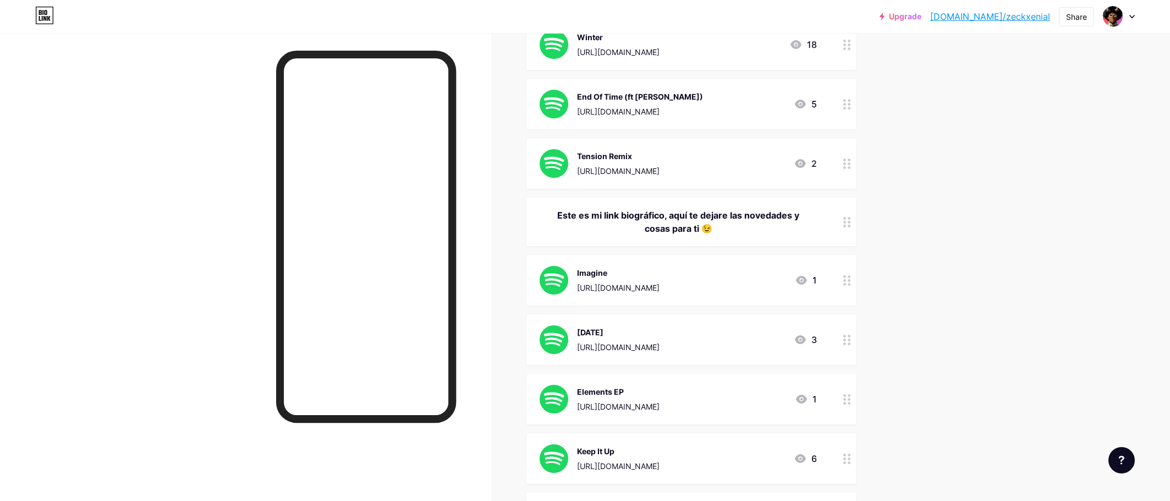
scroll to position [1320, 0]
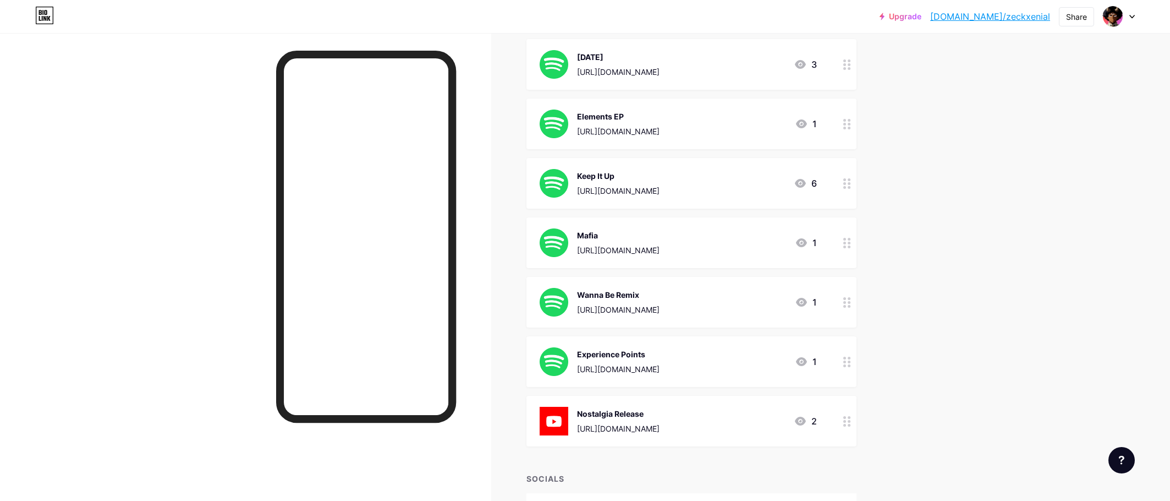
click at [659, 425] on div "[URL][DOMAIN_NAME]" at bounding box center [618, 428] width 83 height 12
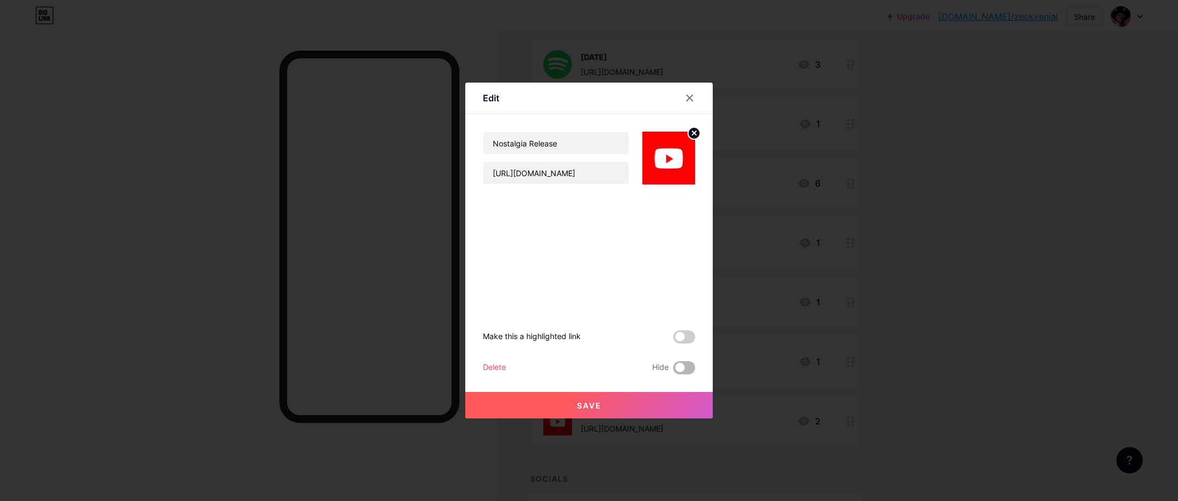
click at [679, 367] on span at bounding box center [684, 367] width 22 height 13
click at [673, 370] on input "checkbox" at bounding box center [673, 370] width 0 height 0
click at [600, 393] on button "Save" at bounding box center [589, 405] width 248 height 26
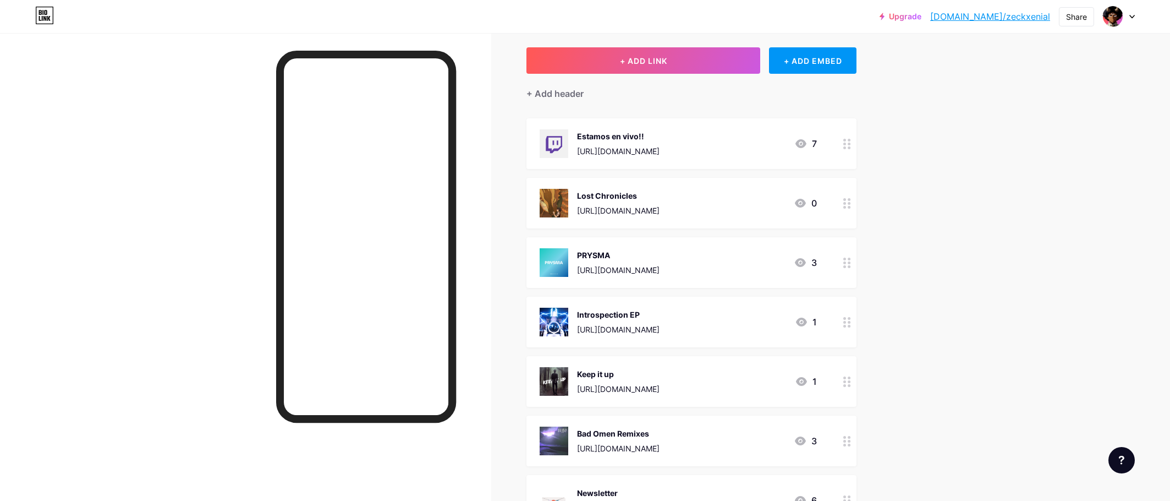
scroll to position [0, 0]
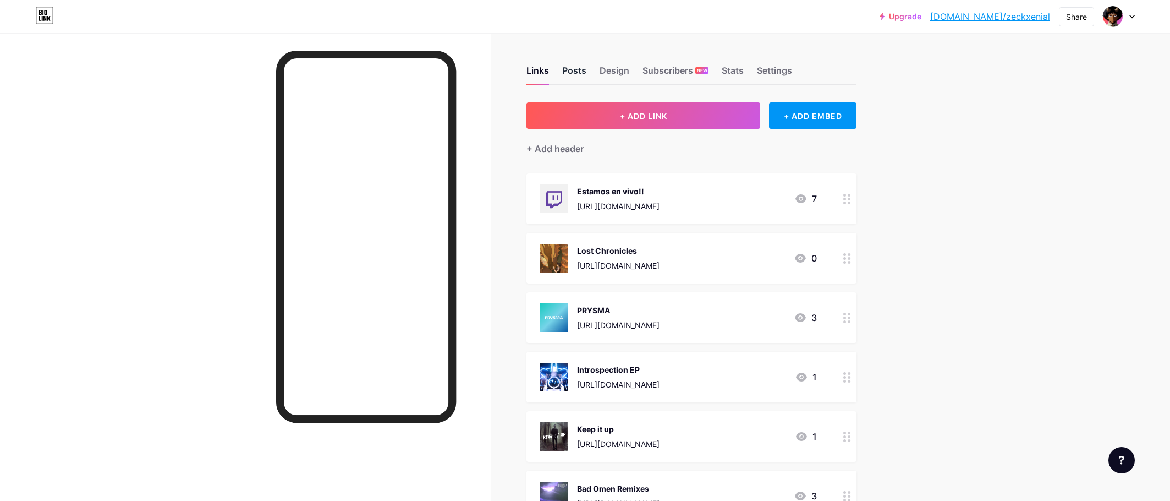
click at [581, 68] on div "Posts" at bounding box center [574, 74] width 24 height 20
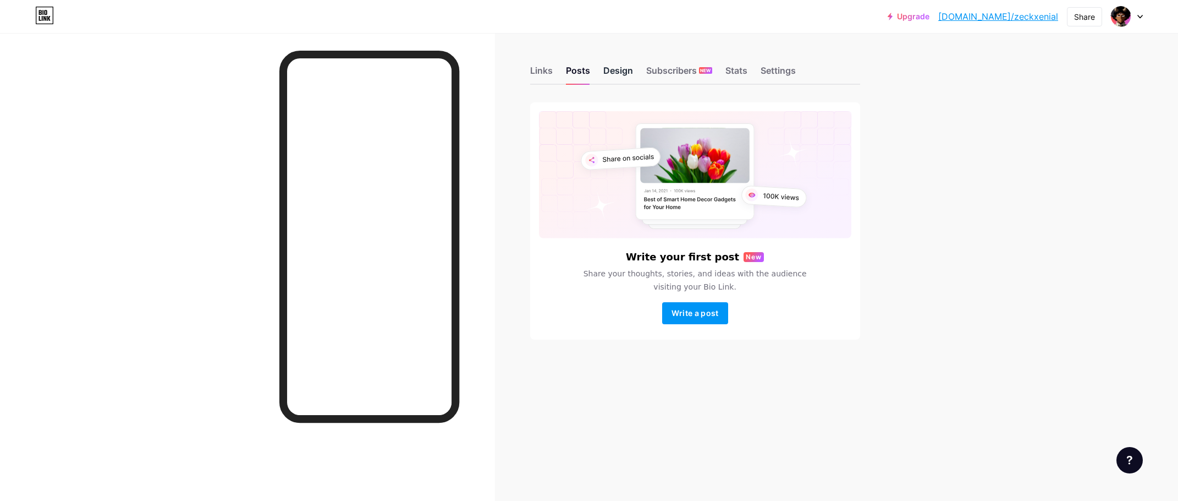
click at [609, 69] on div "Design" at bounding box center [618, 74] width 30 height 20
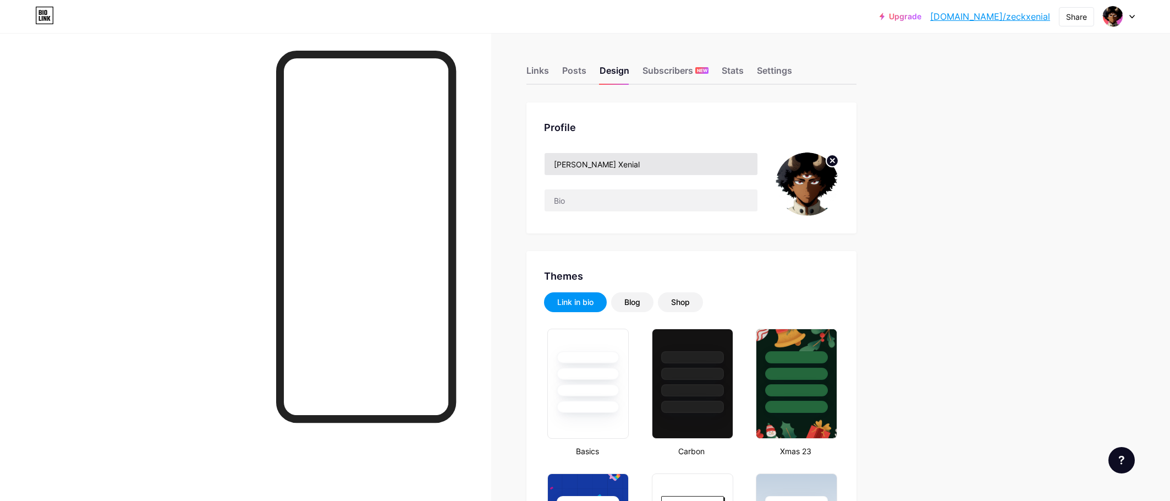
type input "#878787"
type input "#ffffff"
click at [657, 74] on div "Subscribers NEW" at bounding box center [675, 74] width 66 height 20
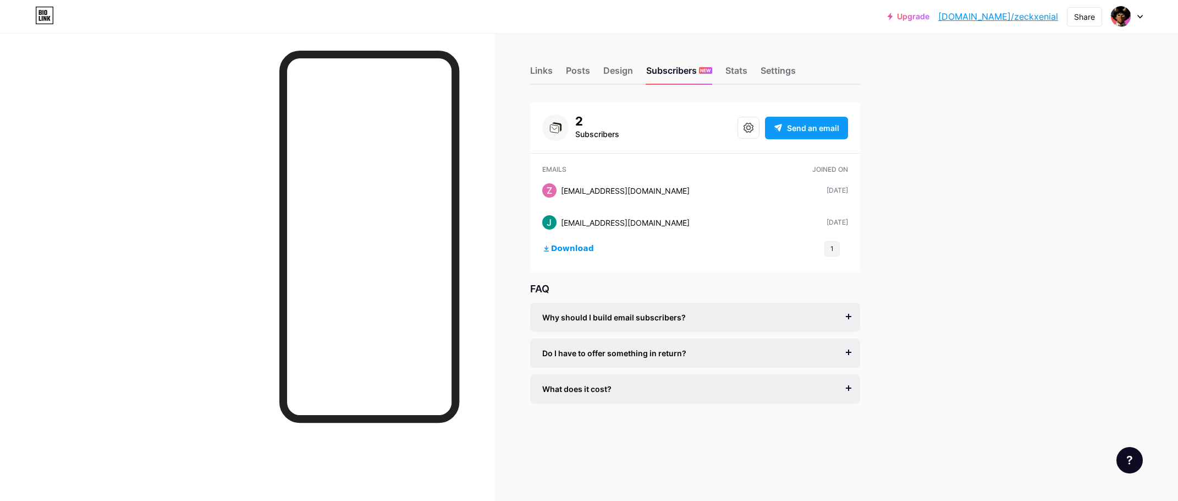
click at [793, 130] on span "Send an email" at bounding box center [813, 128] width 52 height 12
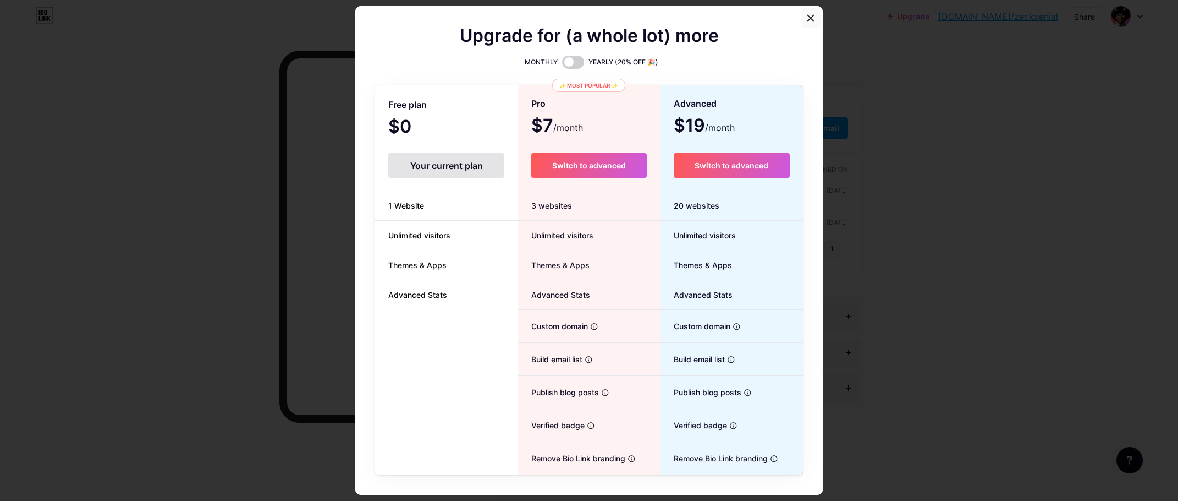
click at [801, 17] on div at bounding box center [811, 18] width 20 height 20
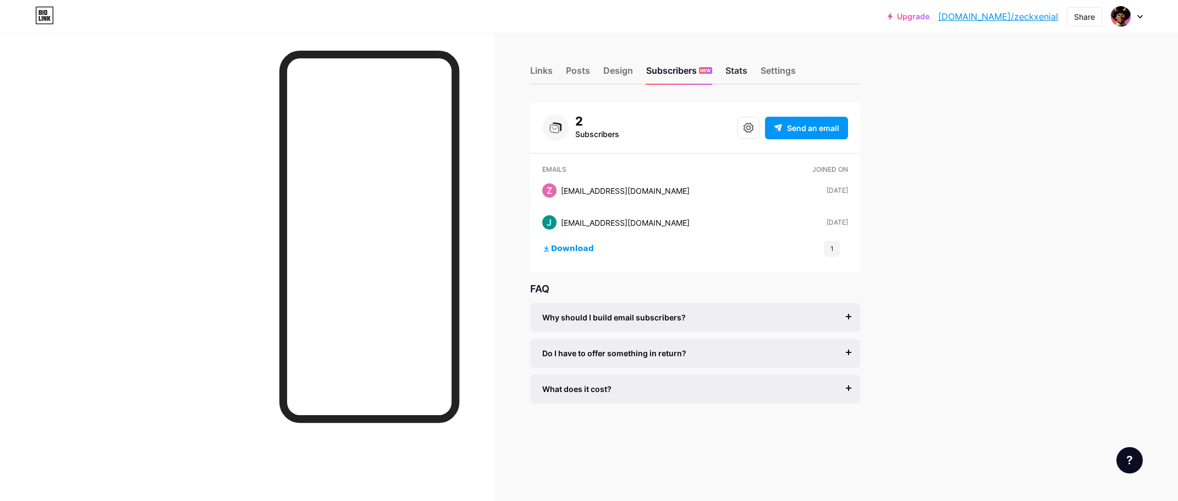
click at [743, 71] on div "Stats" at bounding box center [737, 74] width 22 height 20
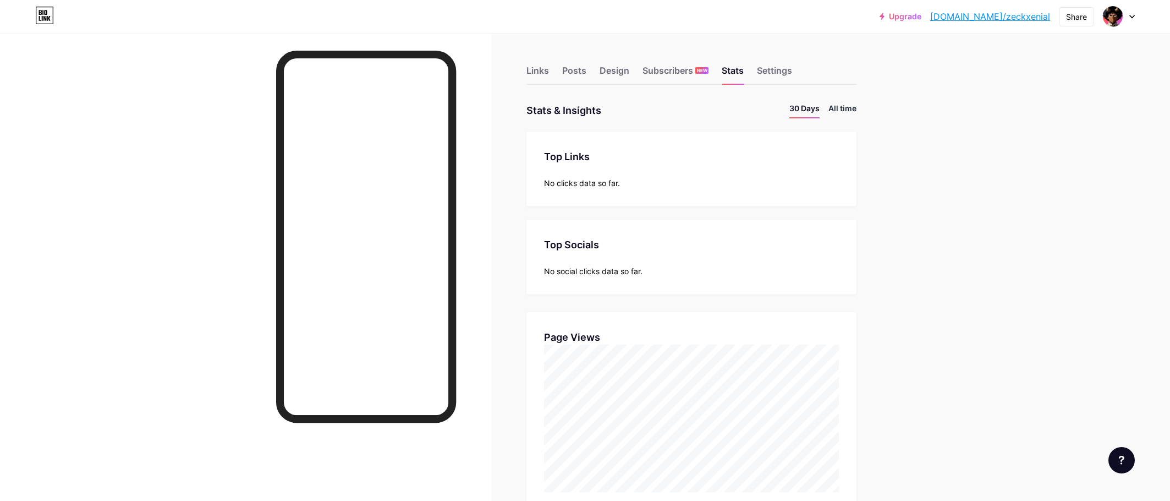
click at [840, 111] on li "All time" at bounding box center [842, 110] width 28 height 16
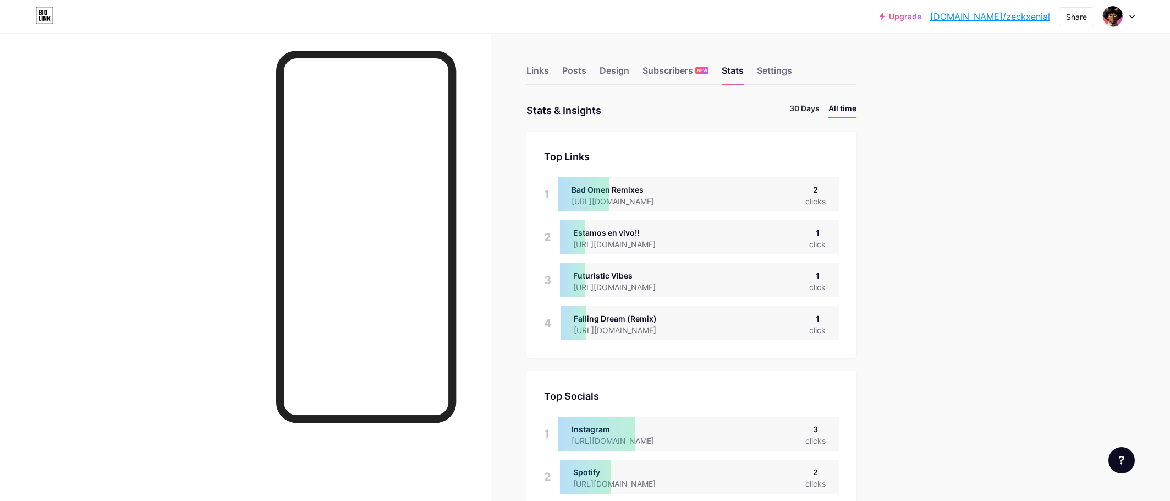
click at [805, 111] on li "30 Days" at bounding box center [804, 110] width 30 height 16
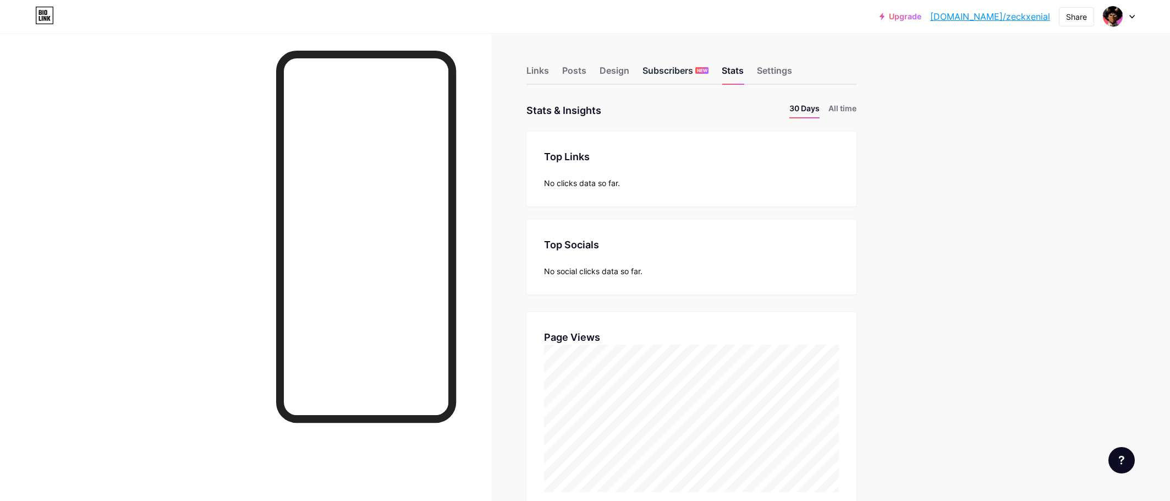
scroll to position [501, 1170]
click at [673, 75] on div "Subscribers NEW" at bounding box center [675, 74] width 66 height 20
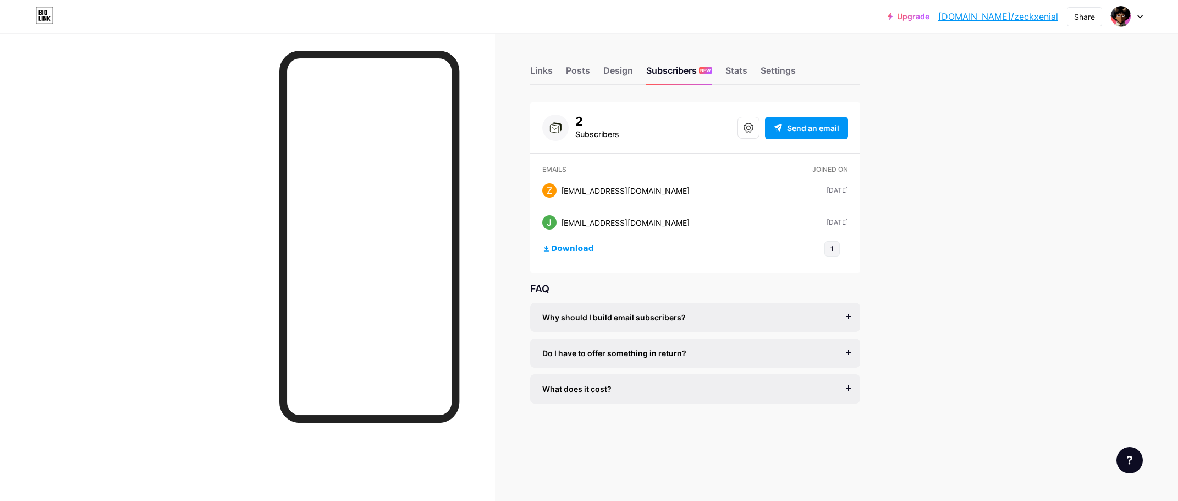
click at [637, 74] on div "Links Posts Design Subscribers NEW Stats Settings" at bounding box center [695, 65] width 330 height 39
click at [631, 73] on div "Design" at bounding box center [618, 74] width 30 height 20
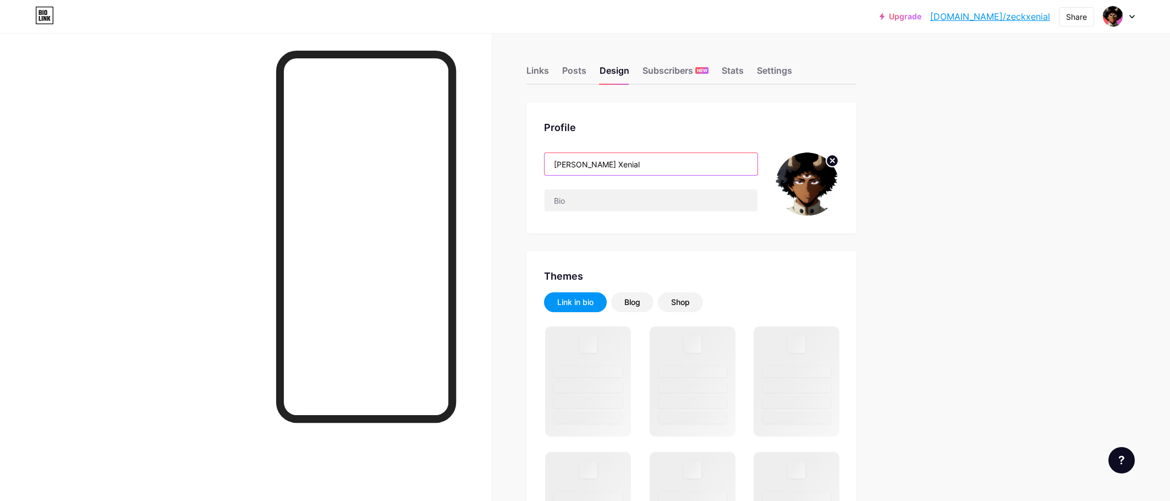
click at [642, 164] on input "[PERSON_NAME] Xenial" at bounding box center [651, 164] width 213 height 22
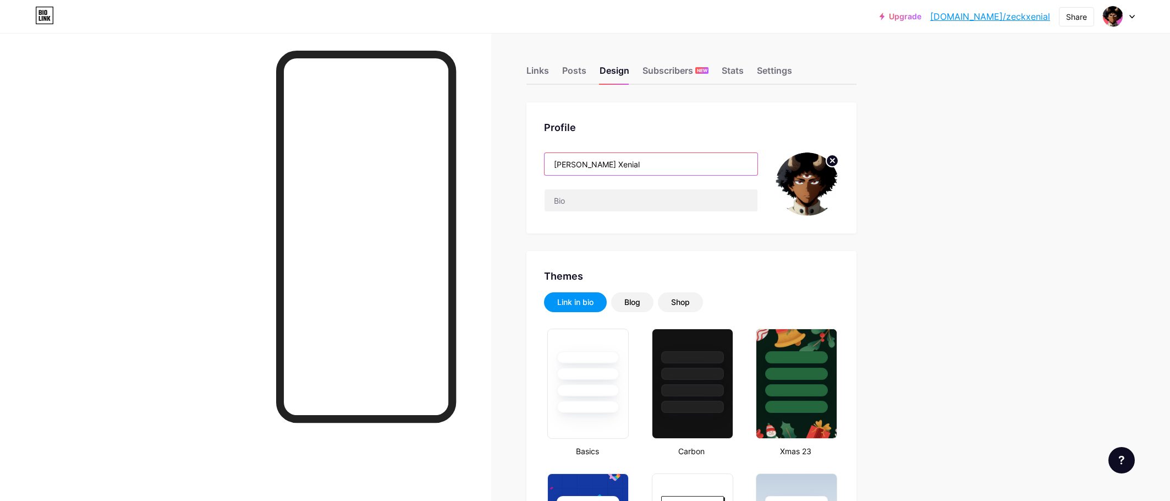
type input "#878787"
type input "#ffffff"
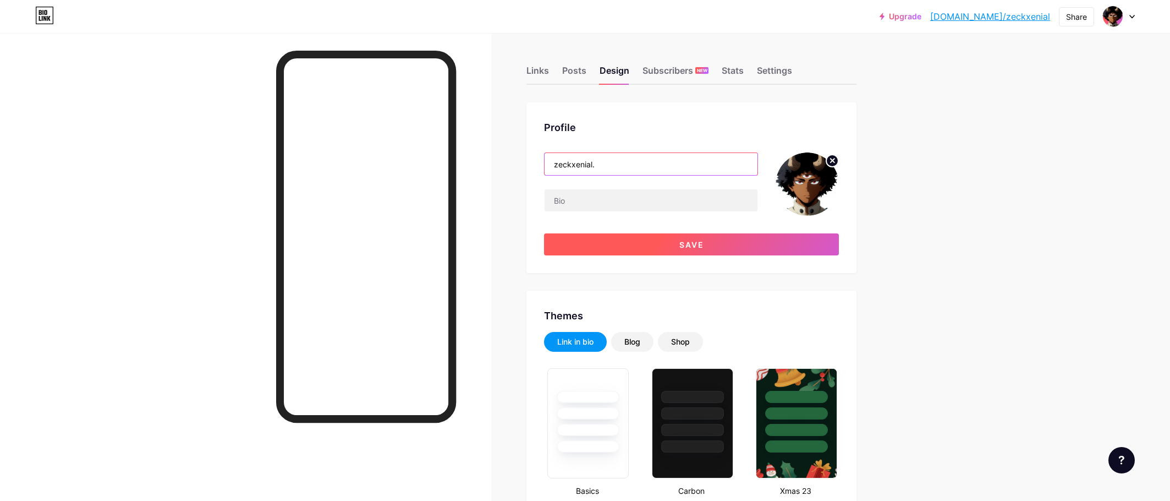
type input "zeckxenial."
click at [770, 247] on button "Save" at bounding box center [691, 244] width 295 height 22
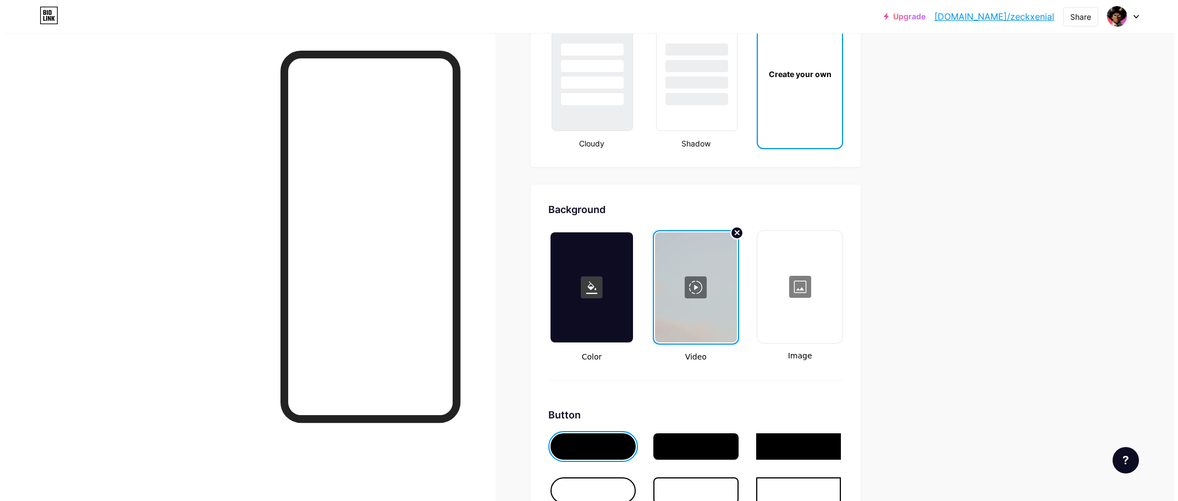
scroll to position [1375, 0]
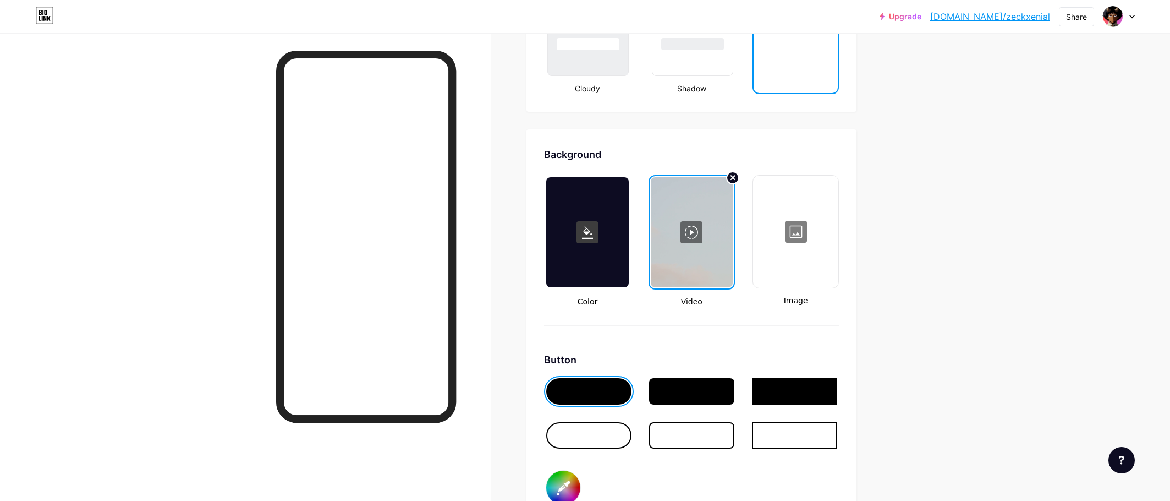
click at [814, 241] on div at bounding box center [795, 232] width 83 height 110
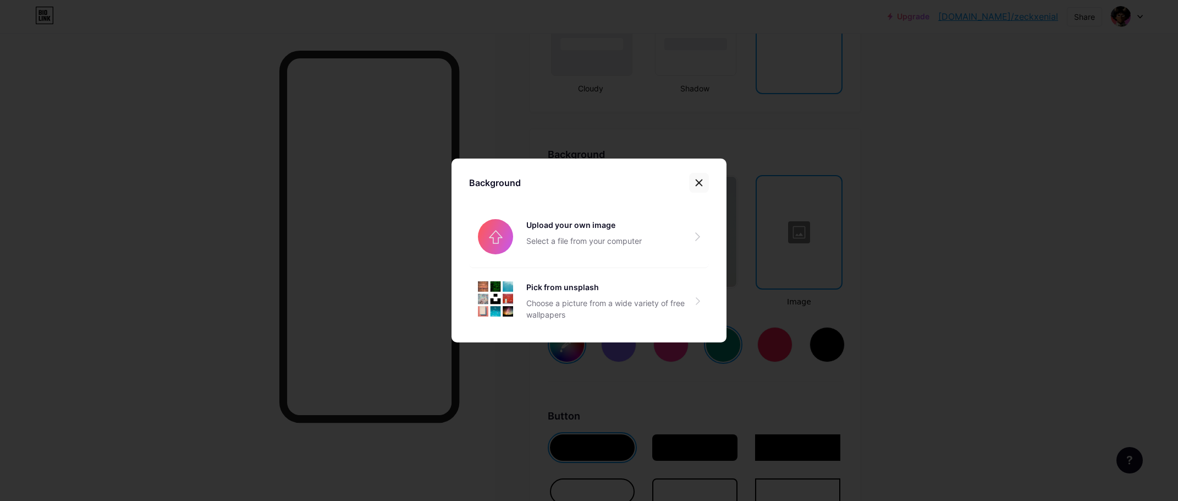
click at [703, 180] on div at bounding box center [699, 183] width 20 height 20
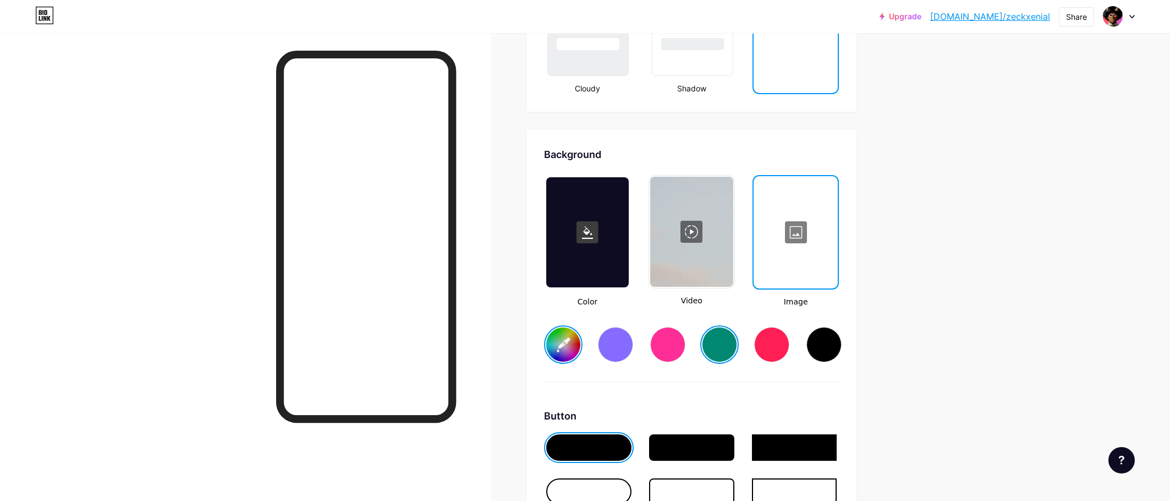
click at [703, 238] on div at bounding box center [691, 232] width 83 height 110
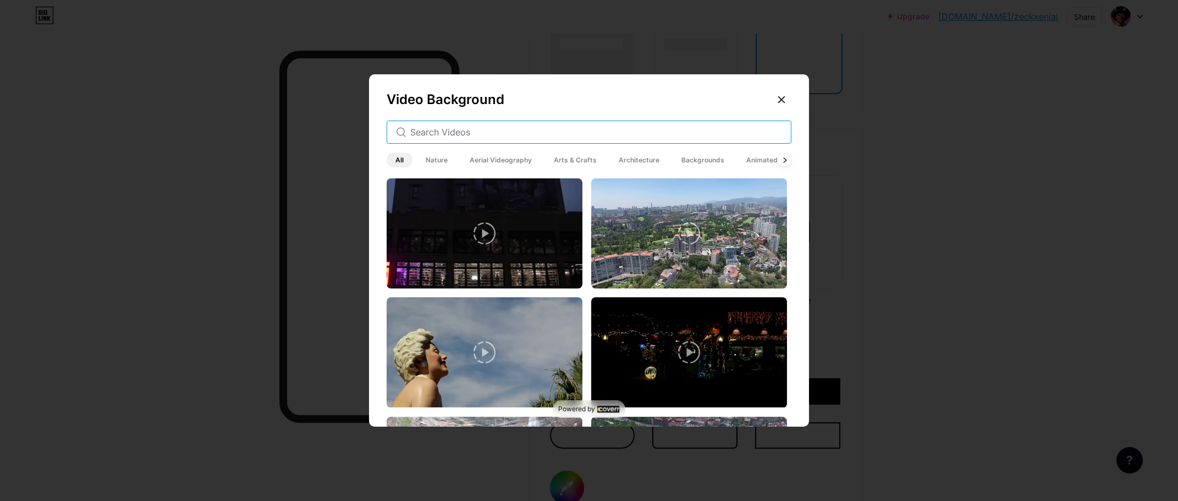
click at [571, 134] on input "text" at bounding box center [596, 131] width 372 height 13
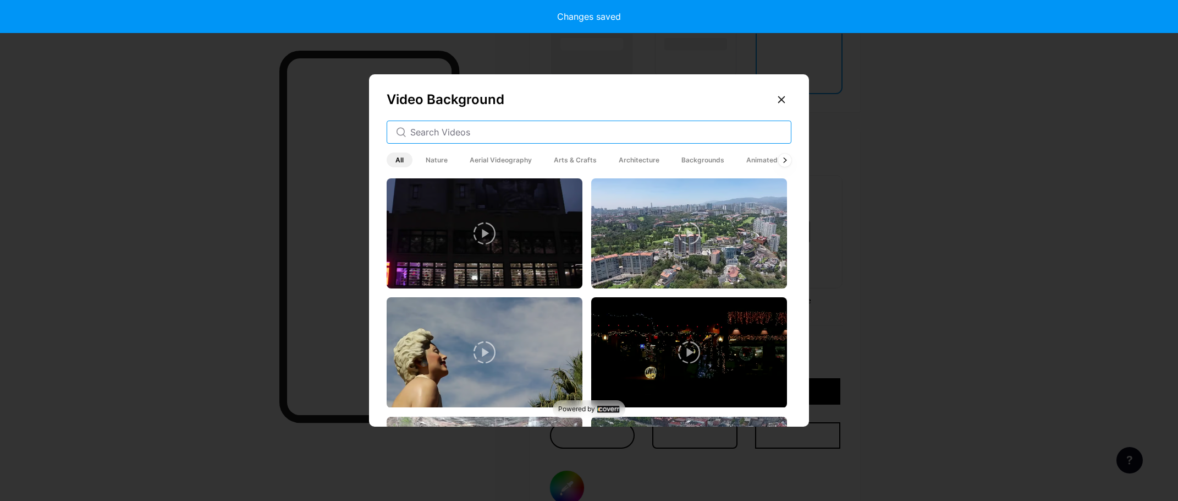
type input "#ffffff"
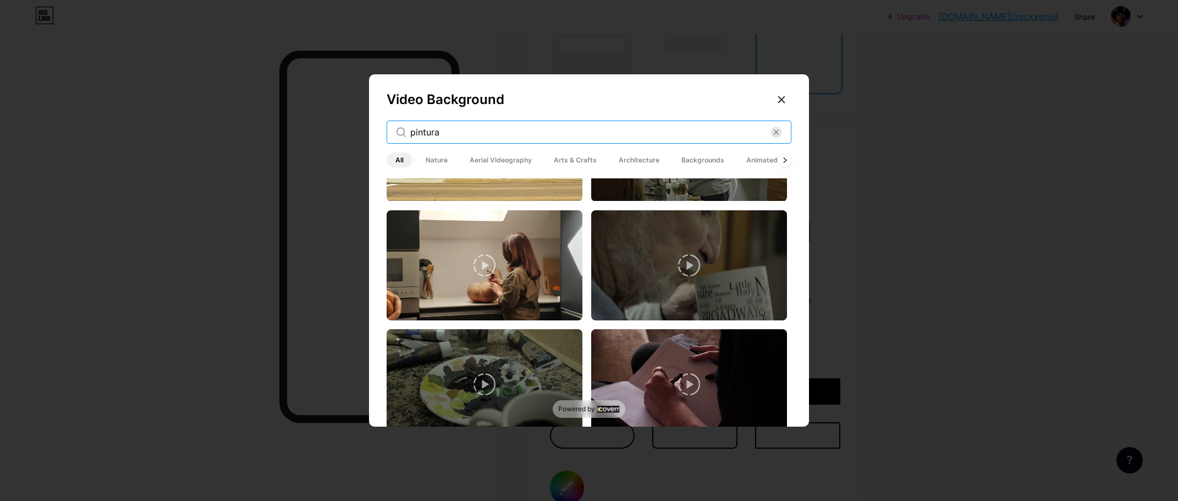
scroll to position [2711, 0]
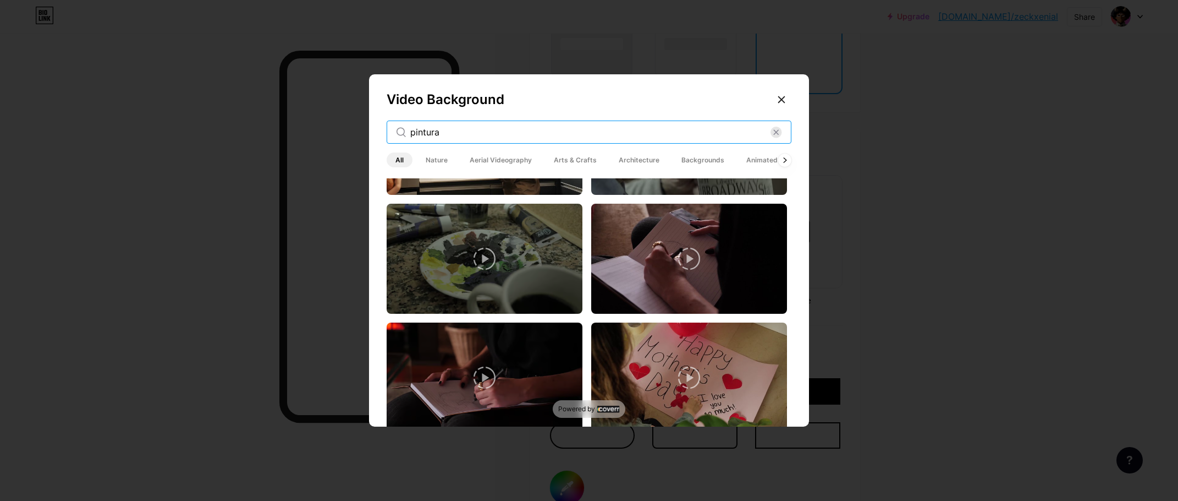
click at [553, 134] on input "pintura" at bounding box center [590, 131] width 360 height 13
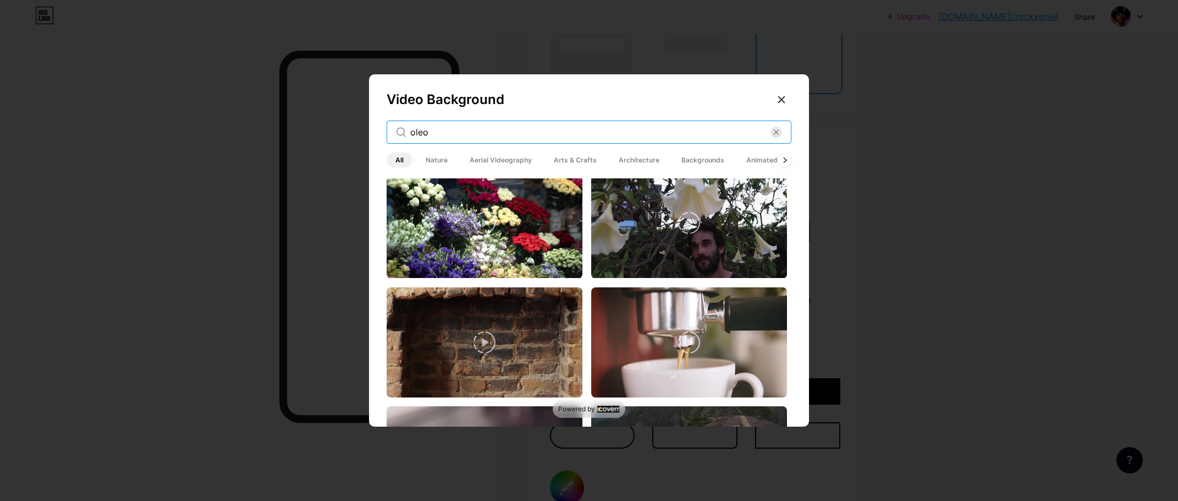
scroll to position [822, 0]
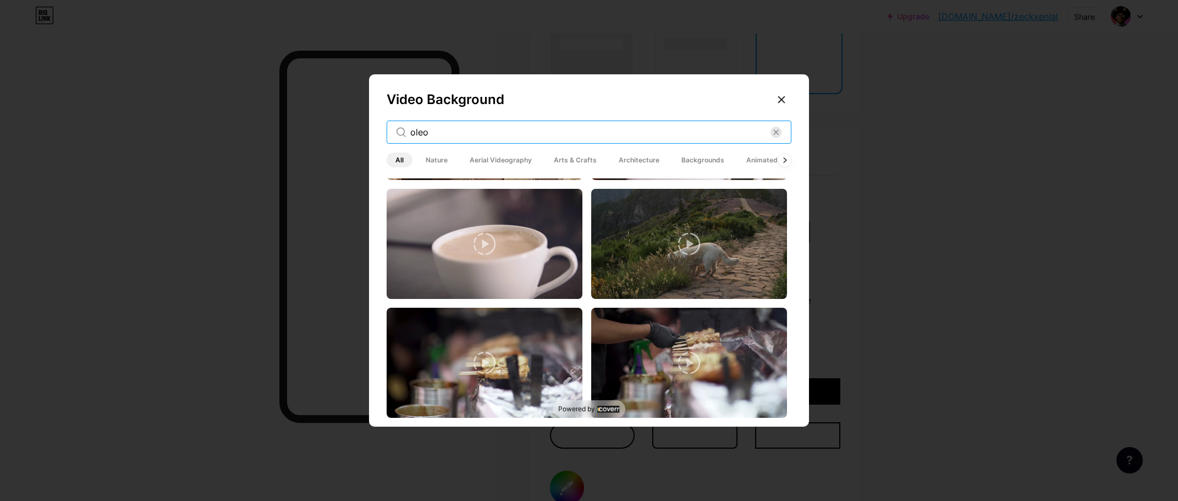
click at [571, 135] on input "oleo" at bounding box center [590, 131] width 360 height 13
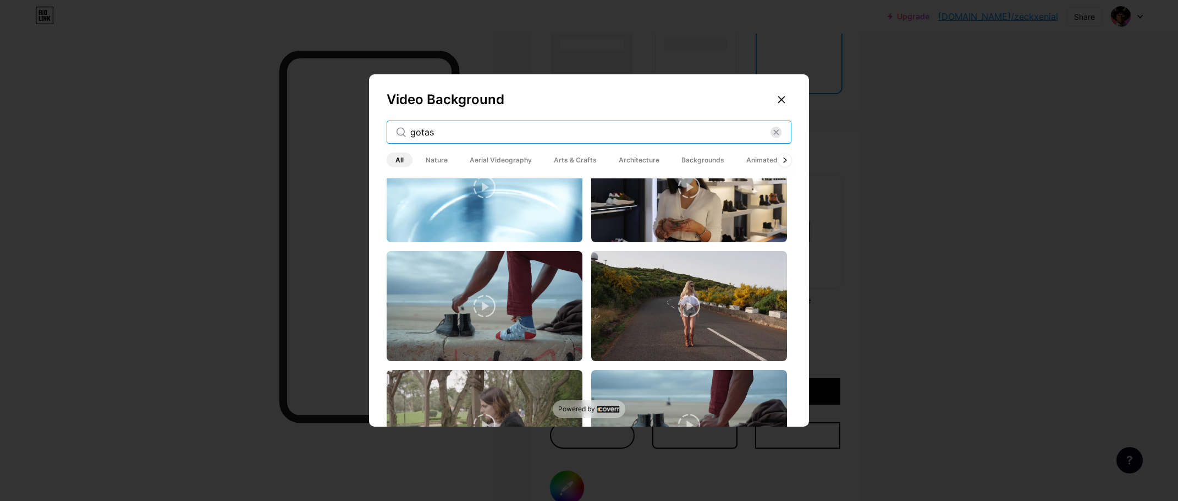
scroll to position [2697, 0]
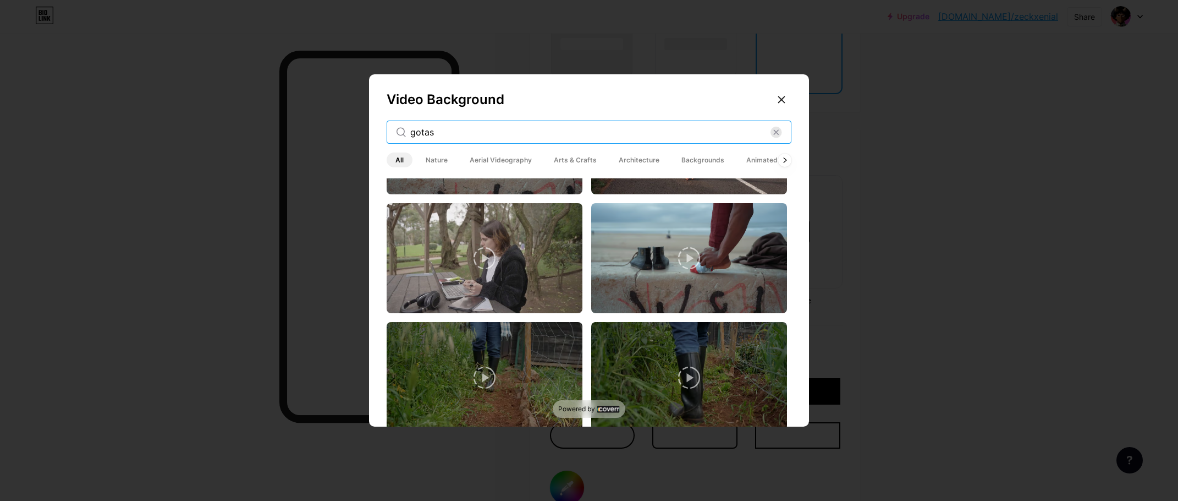
type input "gotas"
click at [685, 156] on span "Backgrounds" at bounding box center [703, 159] width 61 height 15
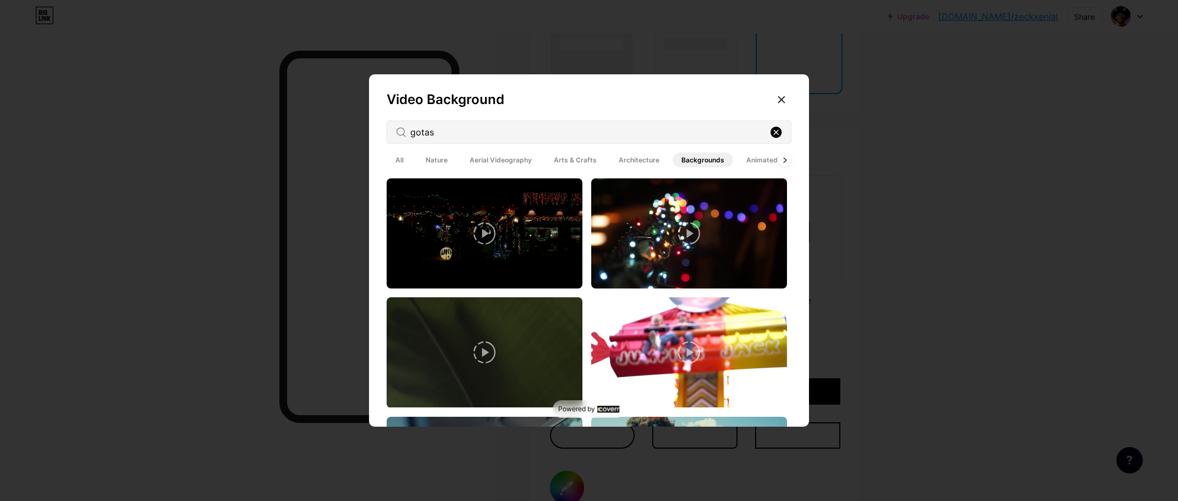
click at [772, 133] on rect at bounding box center [777, 133] width 12 height 12
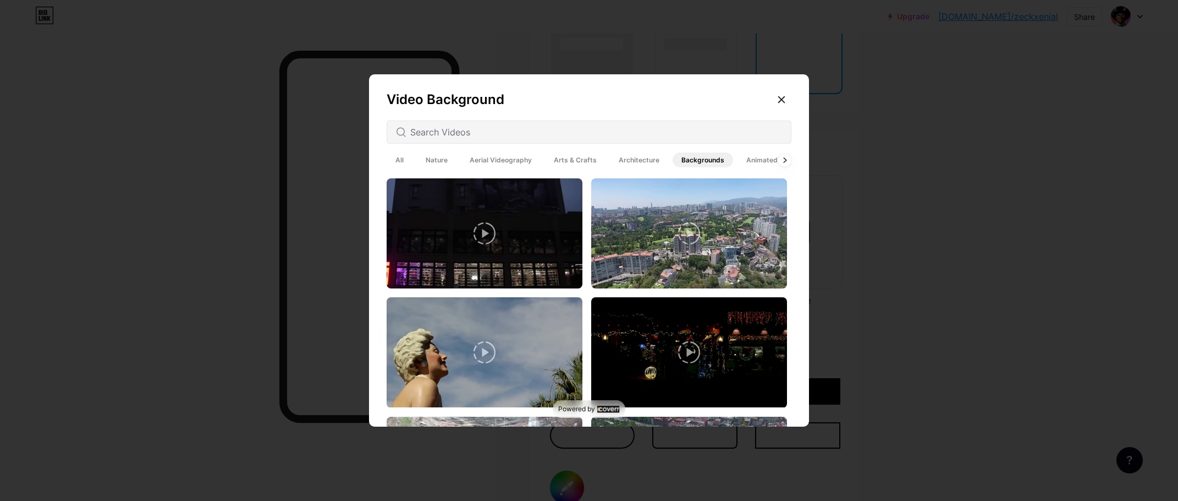
click at [681, 150] on div "All Nature Aerial Videography Arts & Crafts Architecture Backgrounds Animated" at bounding box center [587, 159] width 400 height 19
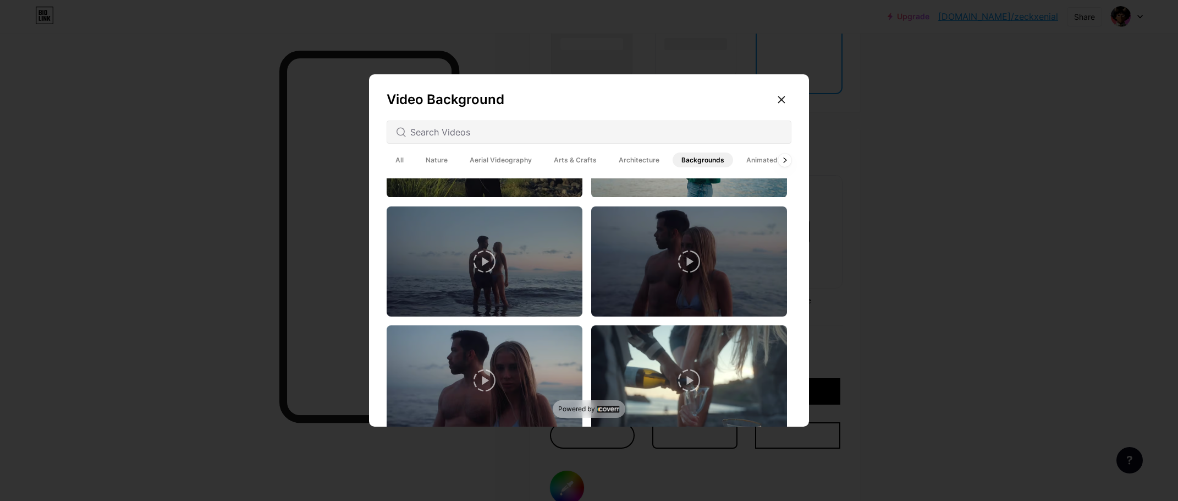
scroll to position [2200, 0]
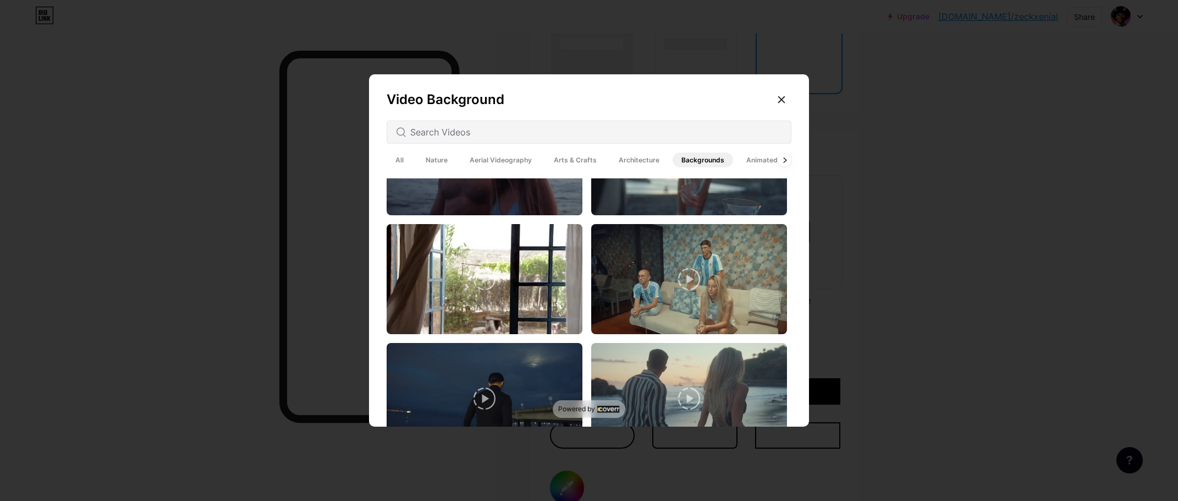
click at [762, 158] on span "Animated" at bounding box center [762, 159] width 49 height 15
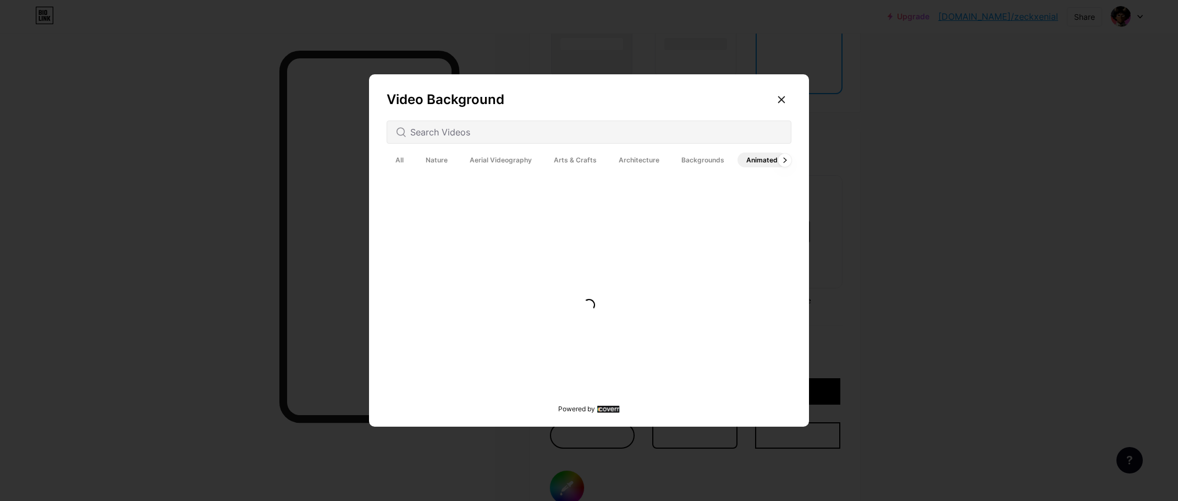
scroll to position [0, 0]
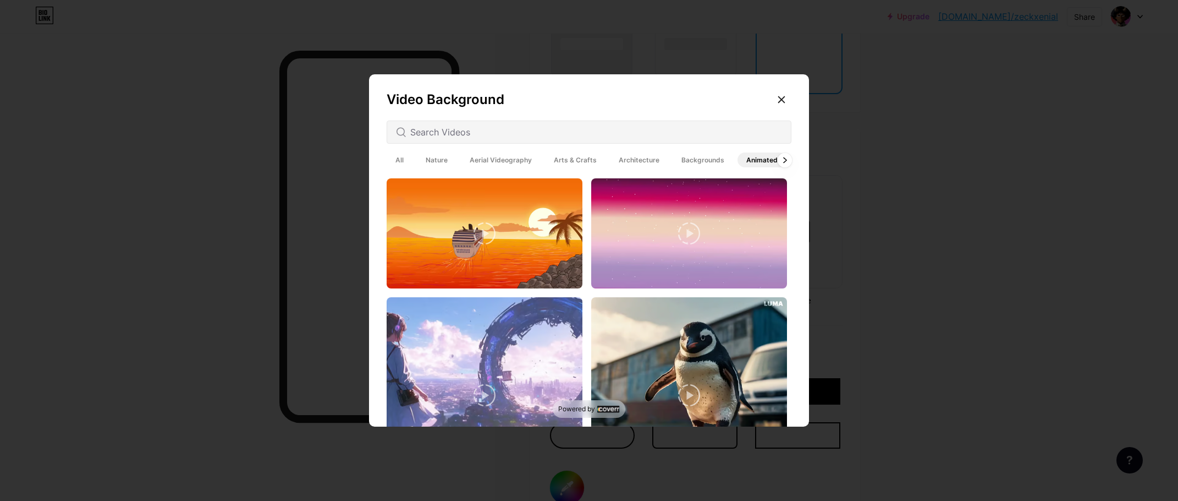
click at [783, 160] on icon at bounding box center [785, 160] width 4 height 6
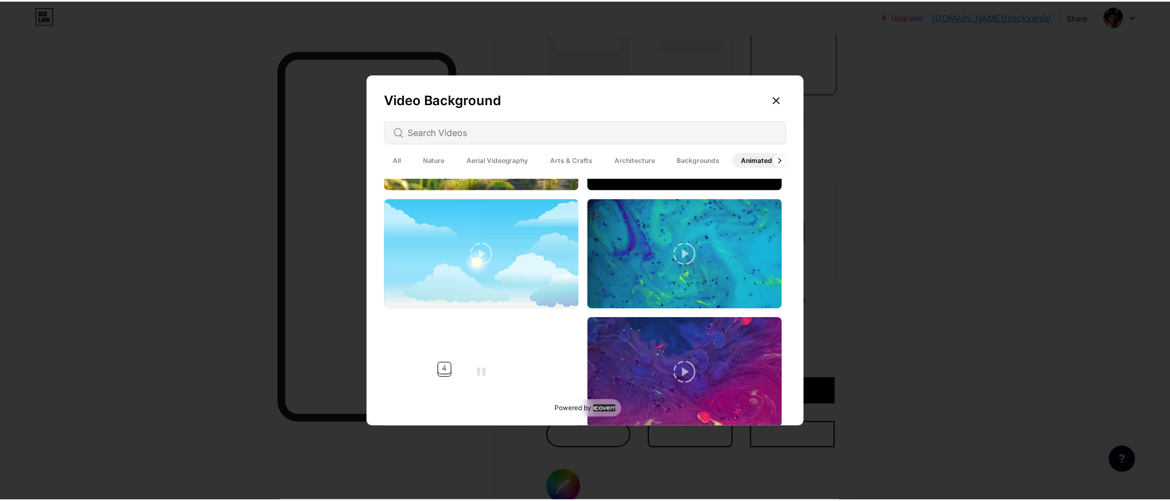
scroll to position [550, 0]
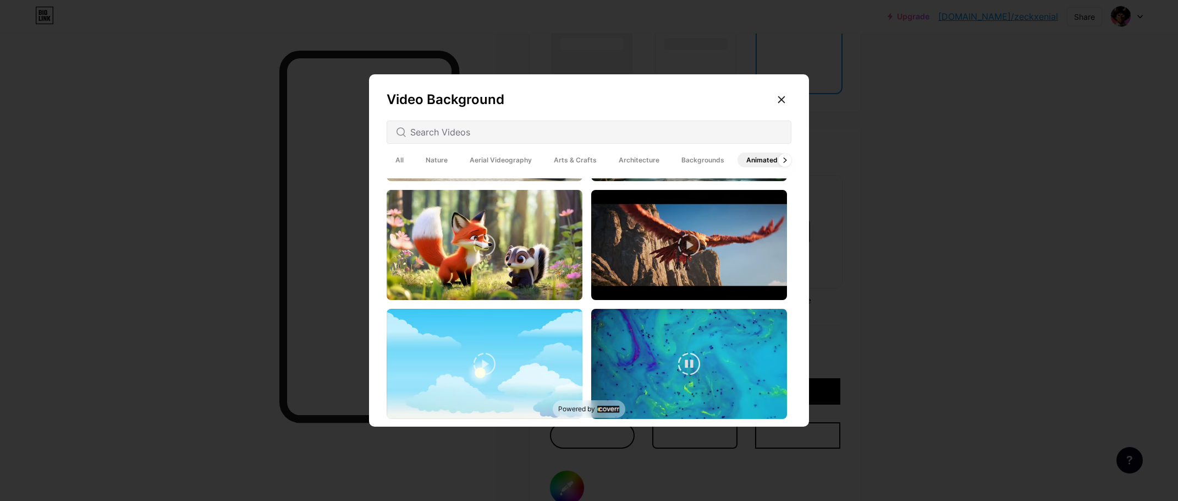
click at [631, 375] on video at bounding box center [689, 364] width 196 height 110
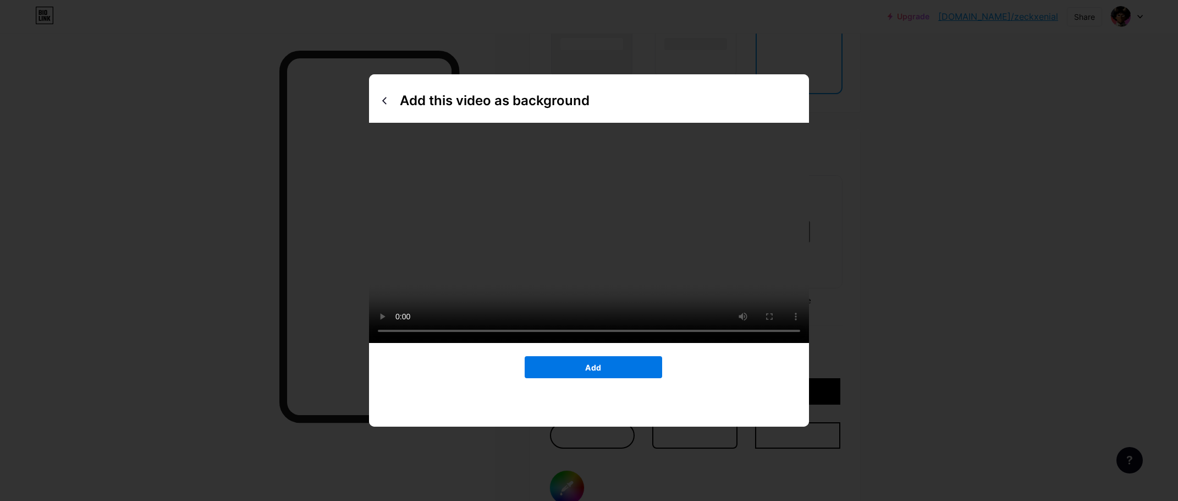
click at [585, 372] on span "Add" at bounding box center [593, 366] width 16 height 9
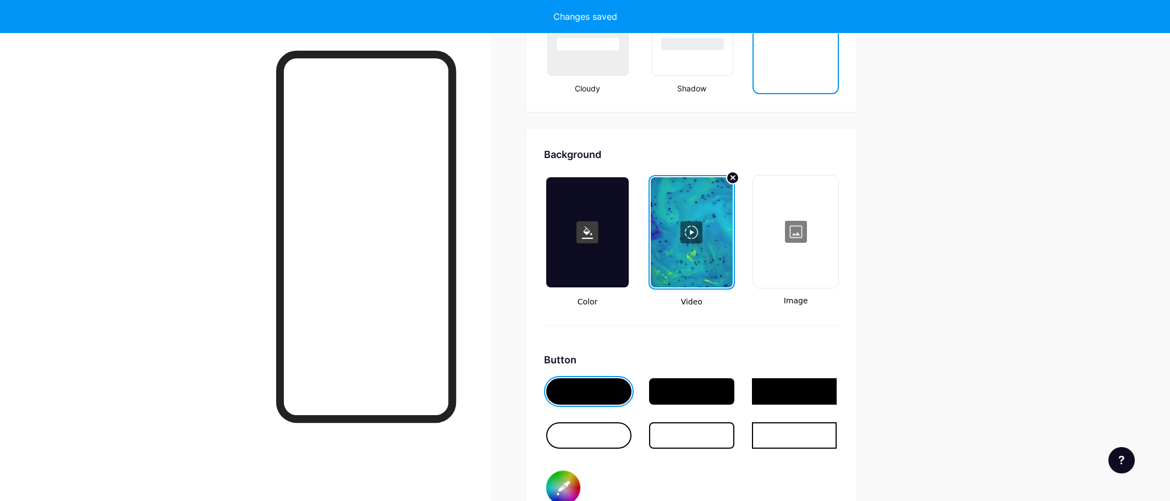
type input "#ffffff"
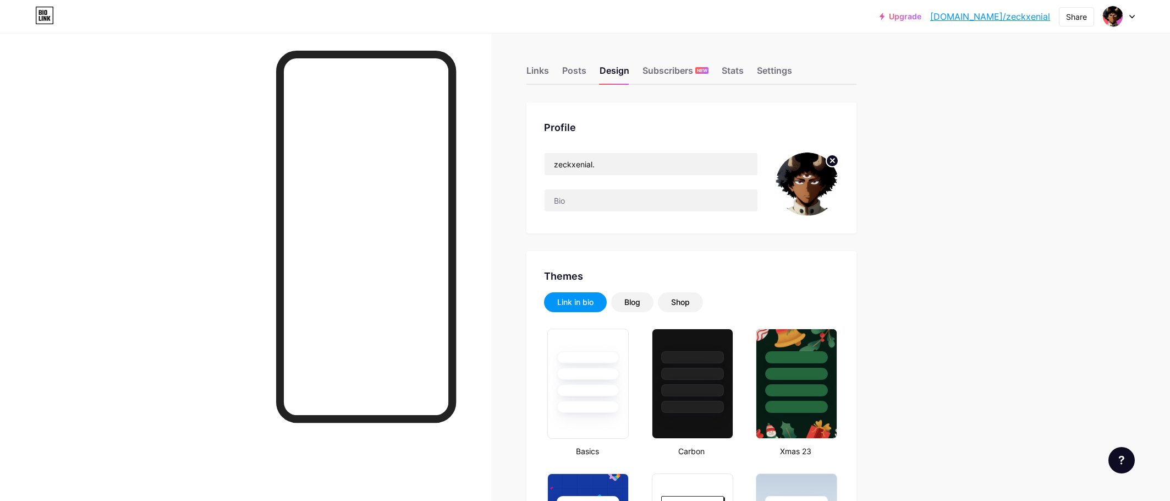
scroll to position [0, 0]
click at [671, 67] on div "Subscribers NEW" at bounding box center [675, 74] width 66 height 20
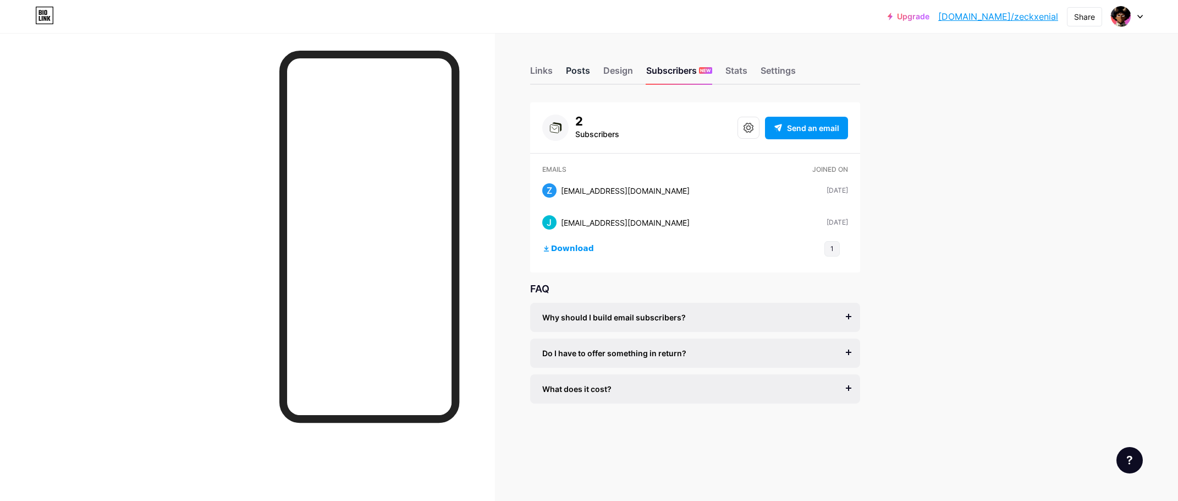
click at [584, 67] on div "Posts" at bounding box center [578, 74] width 24 height 20
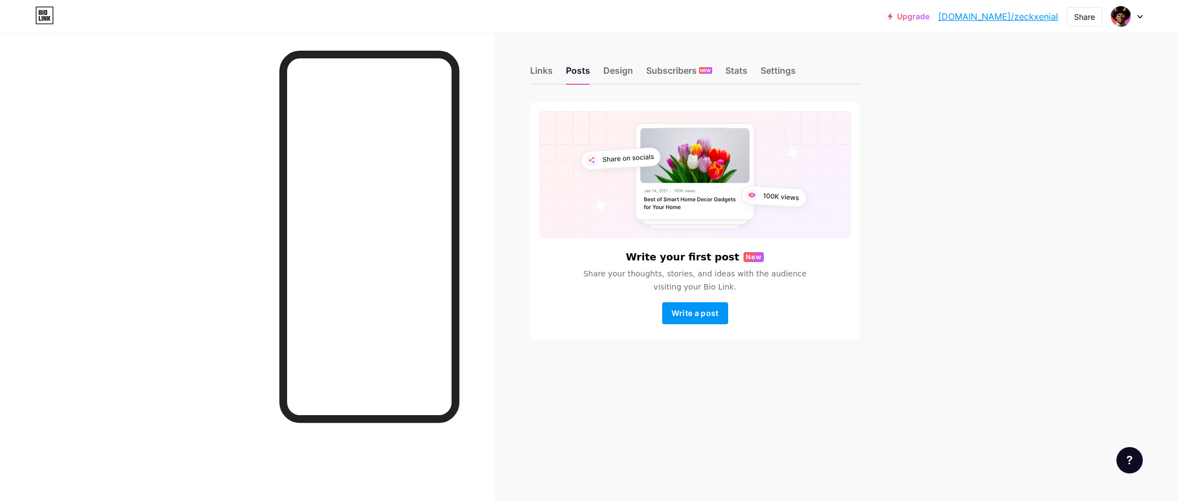
click at [553, 75] on div "Links Posts Design Subscribers NEW Stats Settings" at bounding box center [695, 65] width 330 height 39
click at [541, 65] on div "Links" at bounding box center [541, 74] width 23 height 20
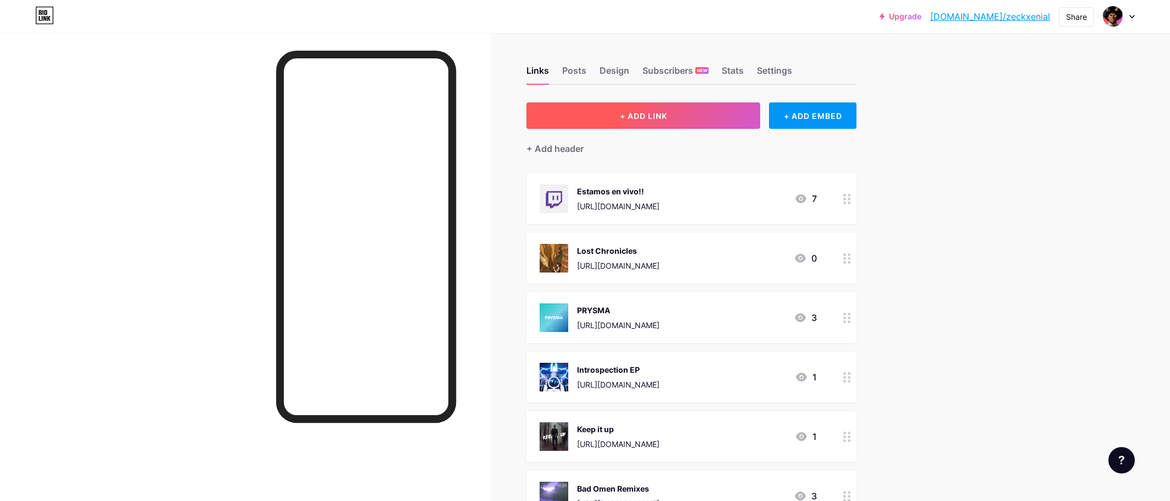
click at [724, 120] on button "+ ADD LINK" at bounding box center [643, 115] width 234 height 26
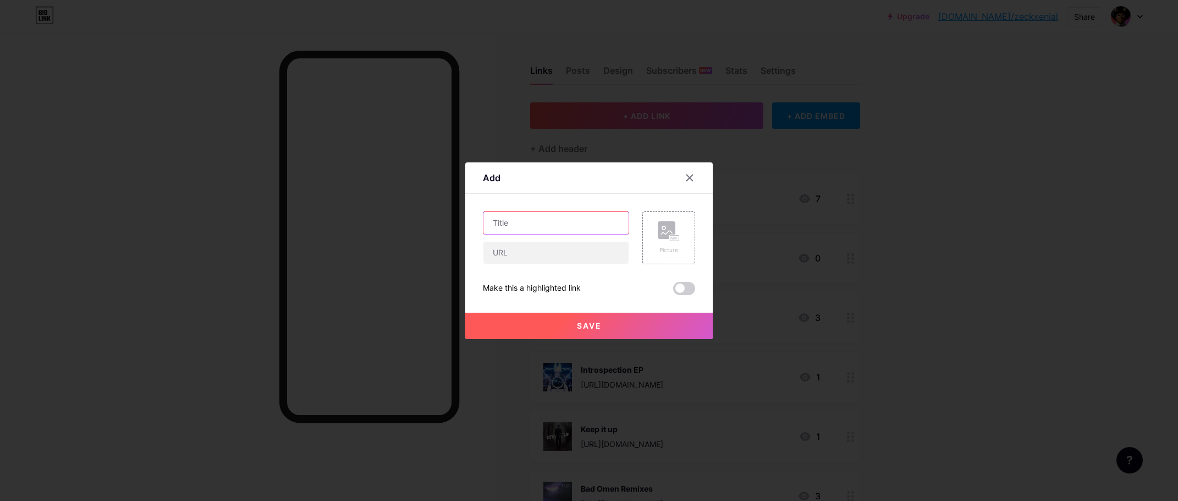
click at [603, 226] on input "text" at bounding box center [555, 223] width 145 height 22
type input "OMNIA"
click at [575, 254] on input "text" at bounding box center [555, 252] width 145 height 22
paste input "[URL][DOMAIN_NAME]"
type input "[URL][DOMAIN_NAME]"
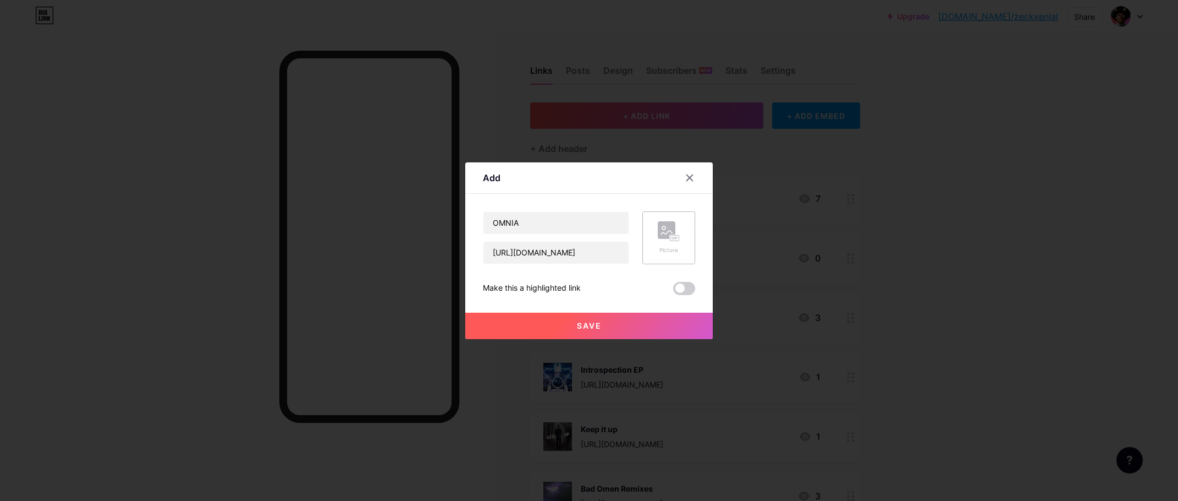
click at [661, 237] on rect at bounding box center [667, 230] width 18 height 18
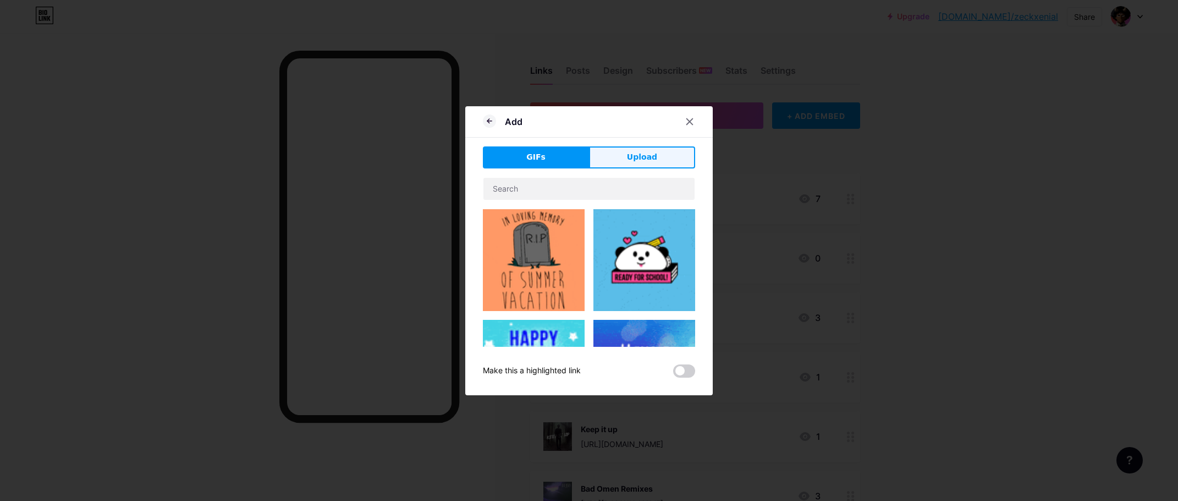
click at [645, 158] on span "Upload" at bounding box center [642, 157] width 30 height 12
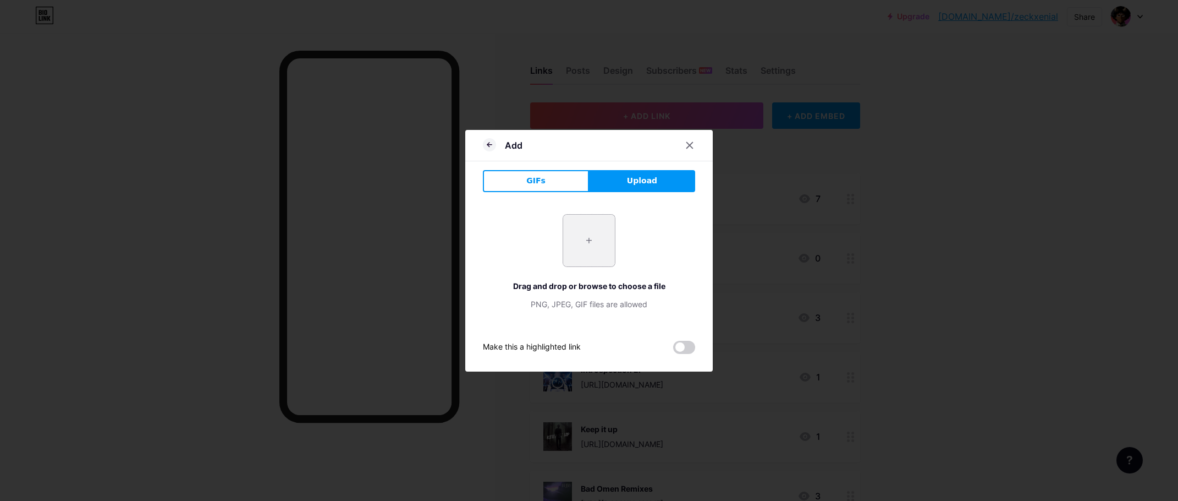
click at [602, 224] on input "file" at bounding box center [589, 241] width 52 height 52
type input "C:\fakepath\nr8e8u_coverartmanual.png"
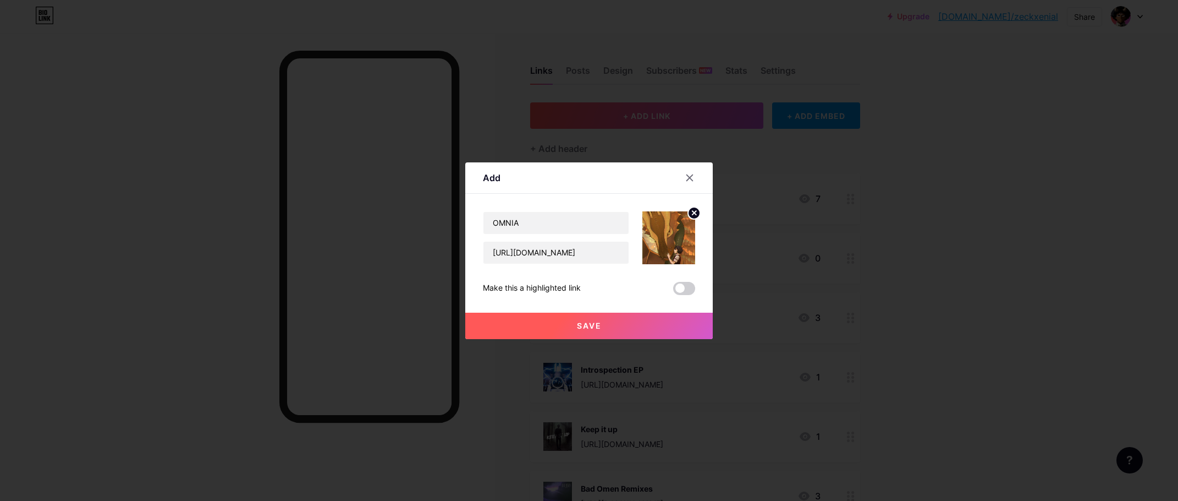
click at [692, 213] on icon at bounding box center [694, 213] width 4 height 4
click at [671, 234] on rect at bounding box center [675, 237] width 10 height 7
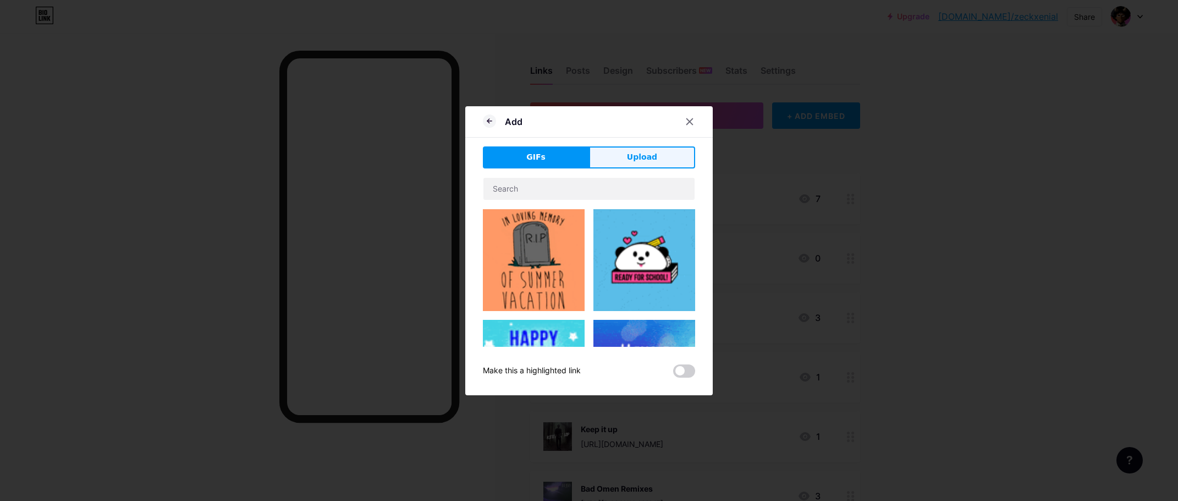
click at [633, 163] on button "Upload" at bounding box center [642, 157] width 106 height 22
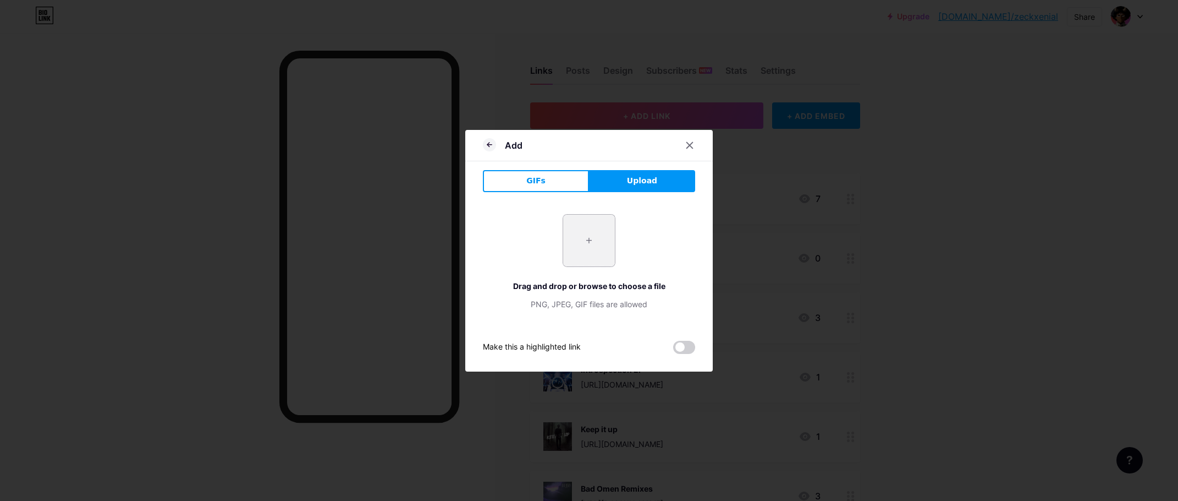
click at [587, 261] on input "file" at bounding box center [589, 241] width 52 height 52
type input "C:\fakepath\nr8e8u_coverartmanual.png"
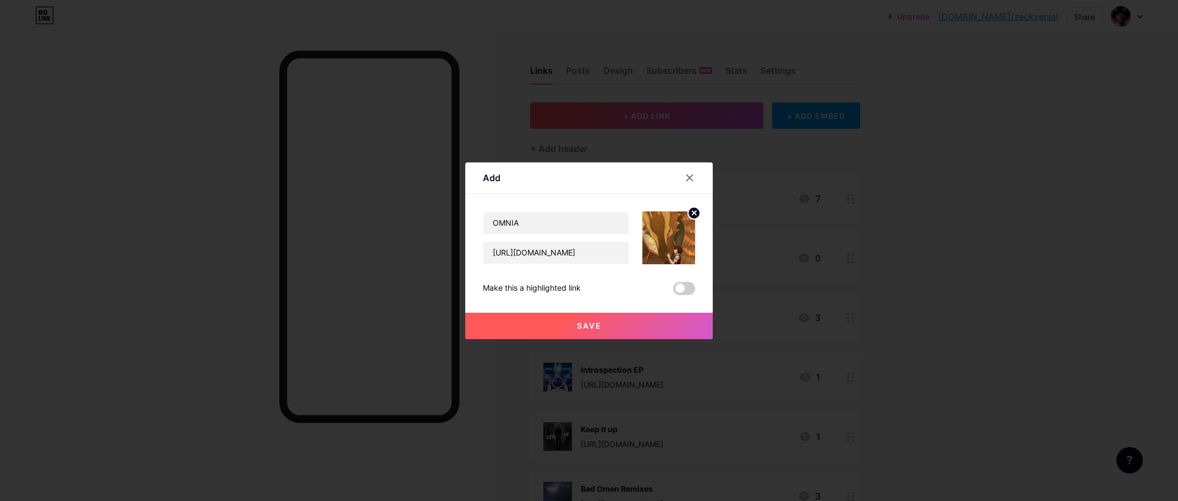
click at [694, 213] on circle at bounding box center [694, 213] width 12 height 12
click at [664, 240] on icon at bounding box center [669, 231] width 22 height 20
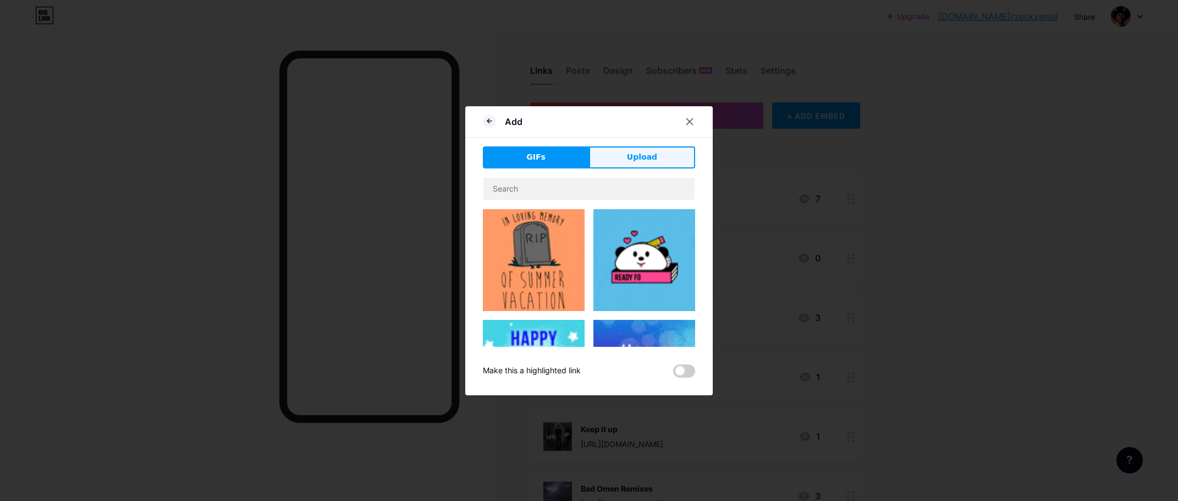
click at [634, 164] on button "Upload" at bounding box center [642, 157] width 106 height 22
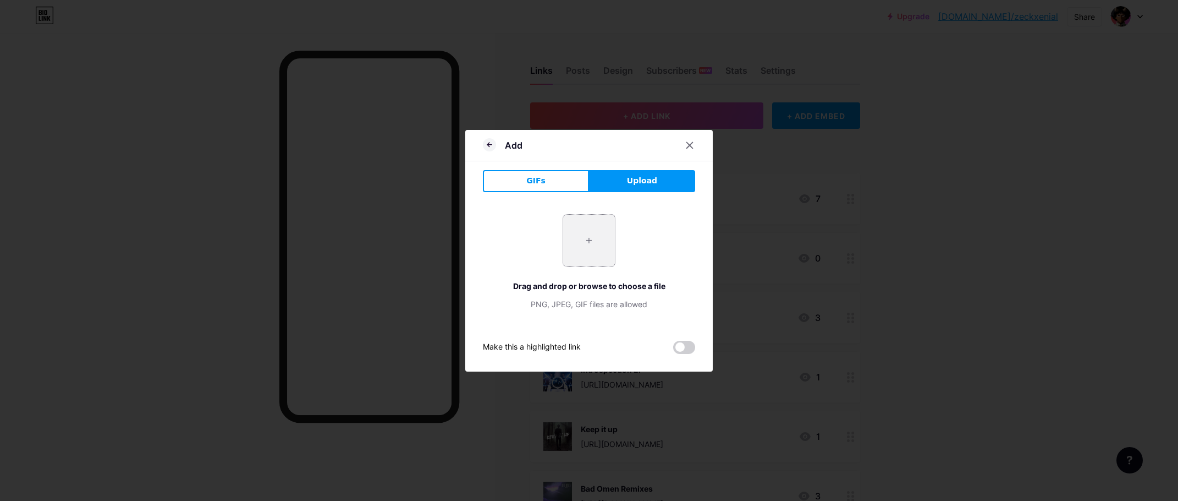
click at [575, 223] on input "file" at bounding box center [589, 241] width 52 height 52
type input "C:\fakepath\uow95s_coverartmanual.png"
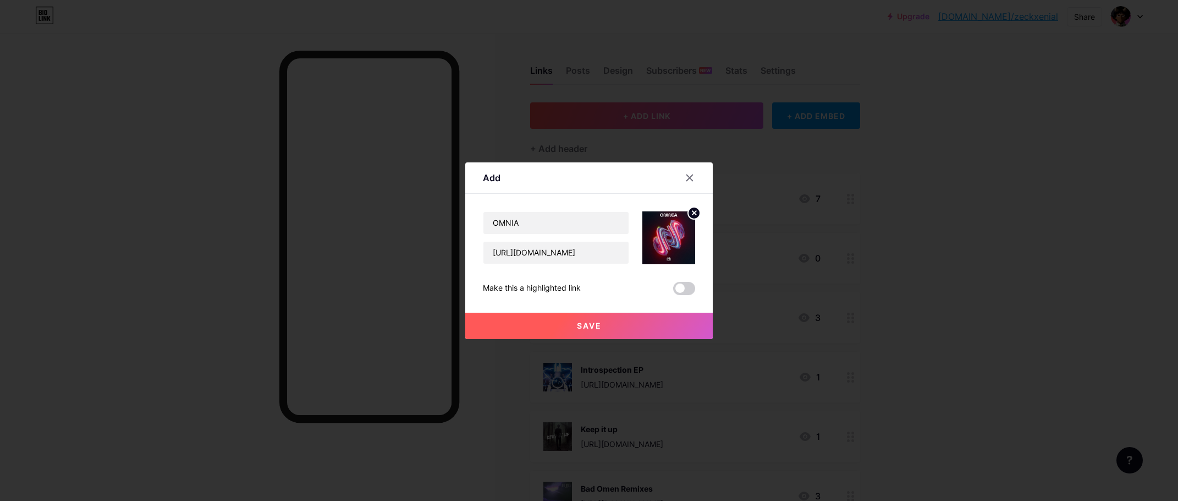
click at [604, 323] on button "Save" at bounding box center [589, 325] width 248 height 26
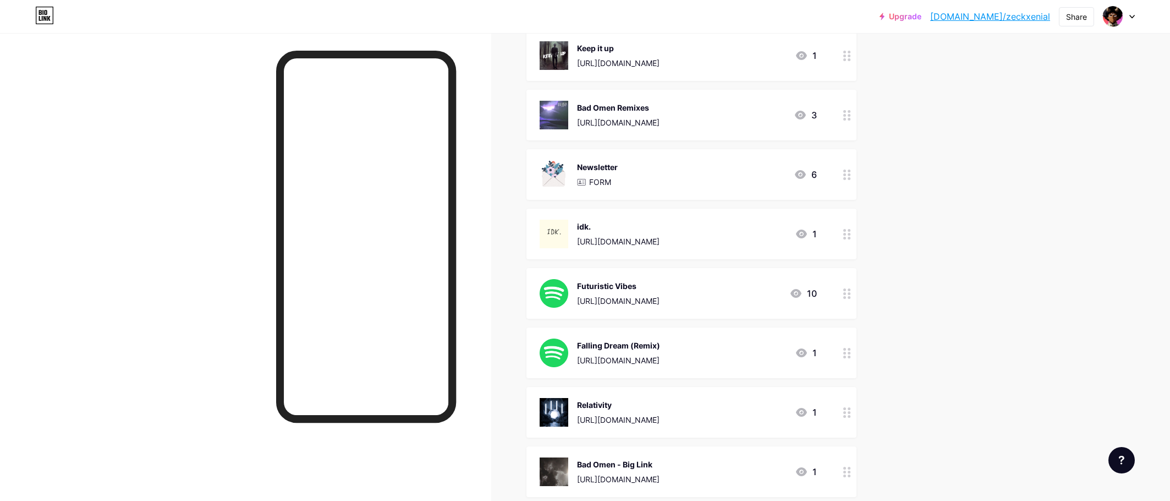
scroll to position [330, 0]
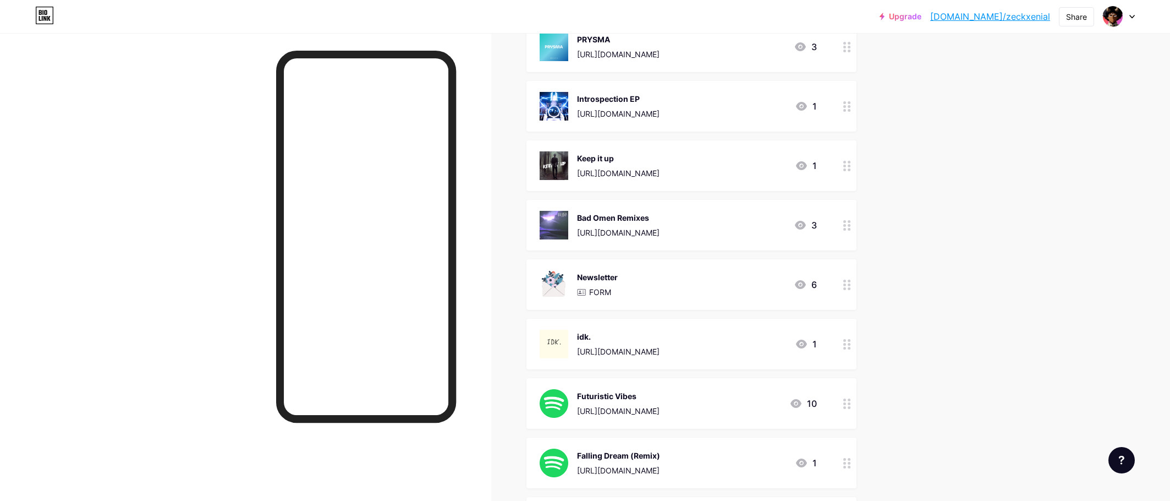
click at [625, 220] on div "Bad Omen Remixes" at bounding box center [618, 218] width 83 height 12
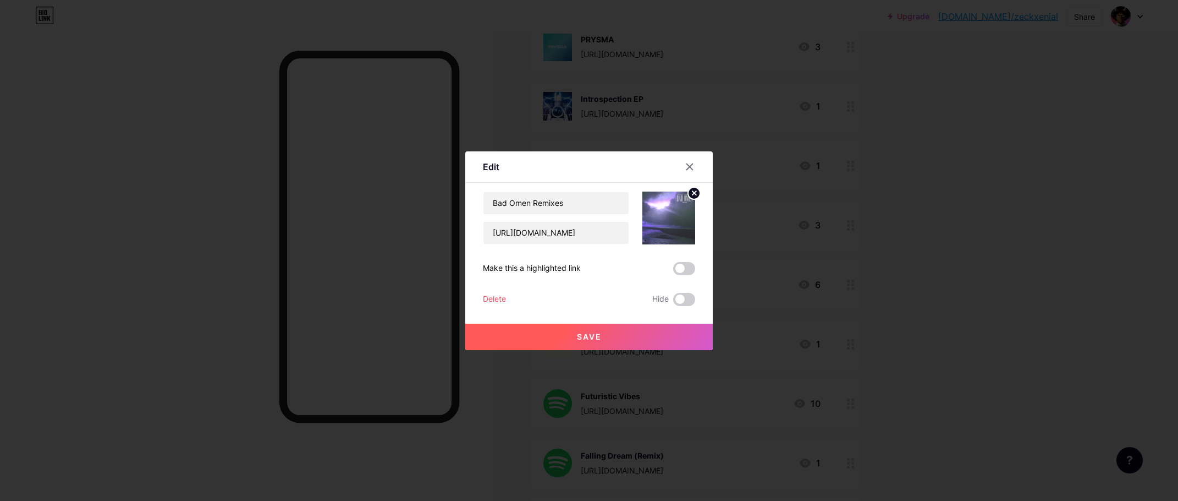
click at [1033, 279] on div at bounding box center [589, 250] width 1178 height 501
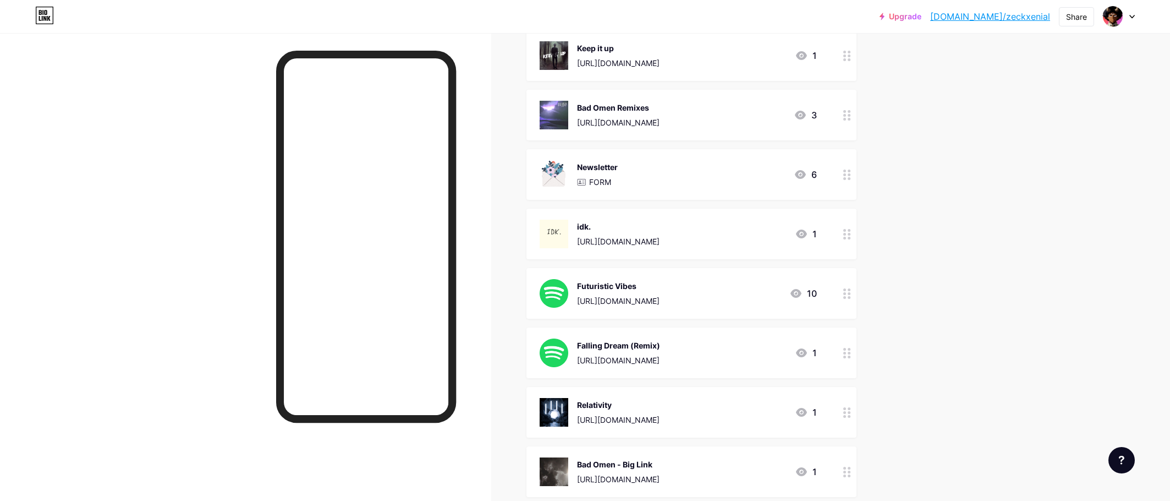
scroll to position [495, 0]
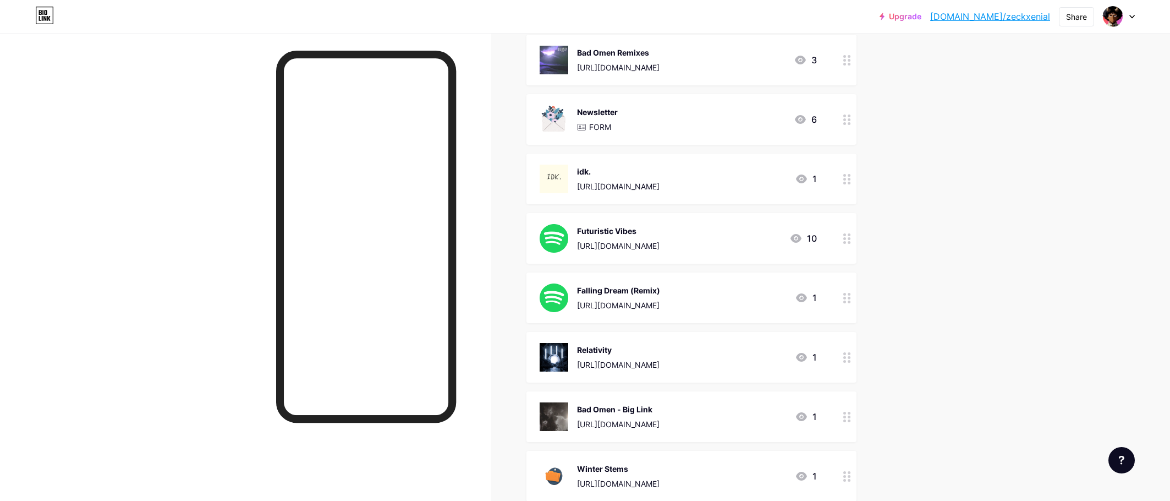
click at [669, 393] on div "Bad Omen - Big Link [URL][DOMAIN_NAME] 1" at bounding box center [691, 416] width 330 height 51
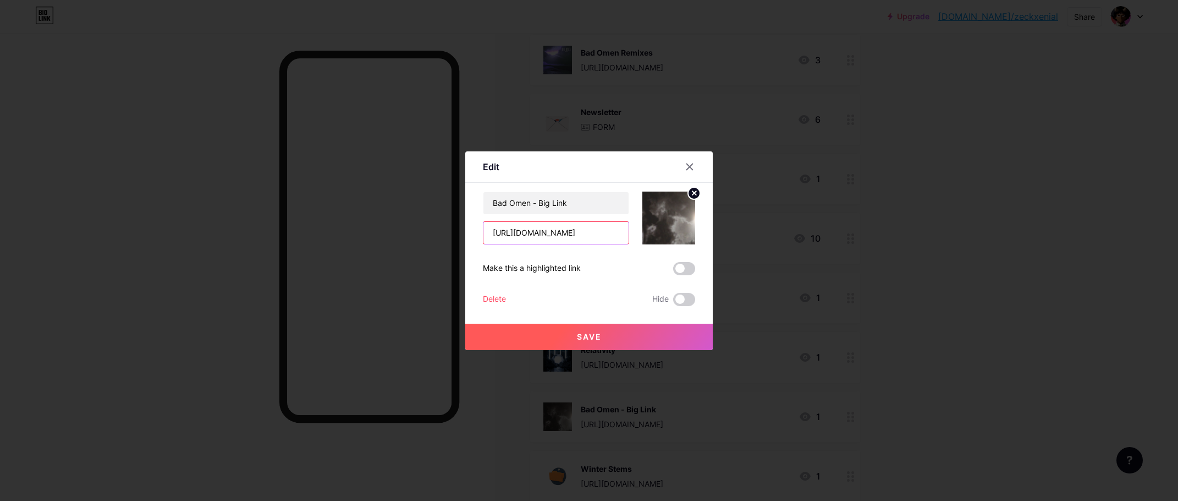
click at [581, 232] on input "[URL][DOMAIN_NAME]" at bounding box center [555, 233] width 145 height 22
click at [581, 230] on input "[URL][DOMAIN_NAME]" at bounding box center [555, 233] width 145 height 22
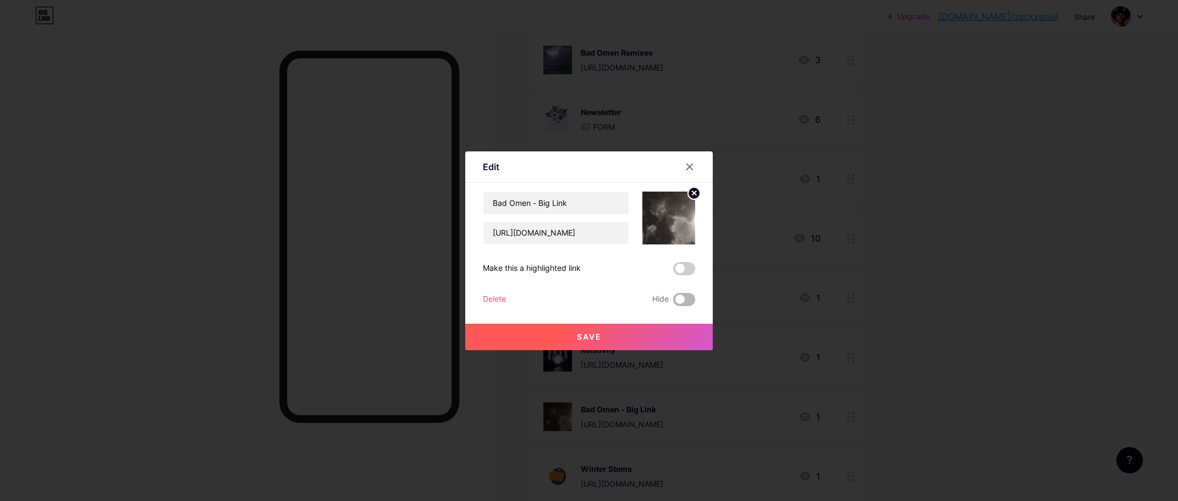
click at [673, 296] on span at bounding box center [684, 299] width 22 height 13
click at [673, 302] on input "checkbox" at bounding box center [673, 302] width 0 height 0
click at [486, 296] on div "Delete" at bounding box center [494, 299] width 23 height 13
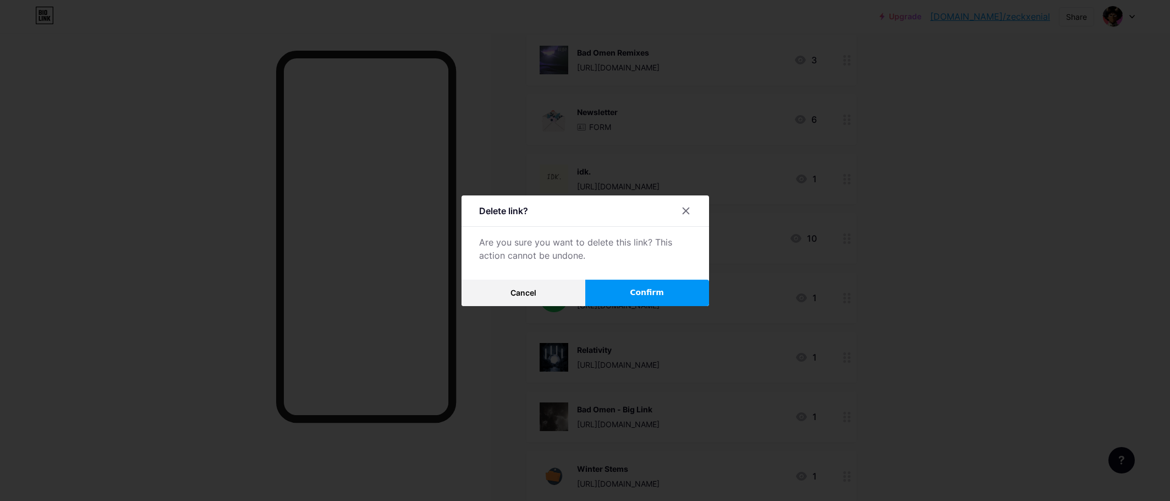
click at [635, 303] on button "Confirm" at bounding box center [647, 292] width 124 height 26
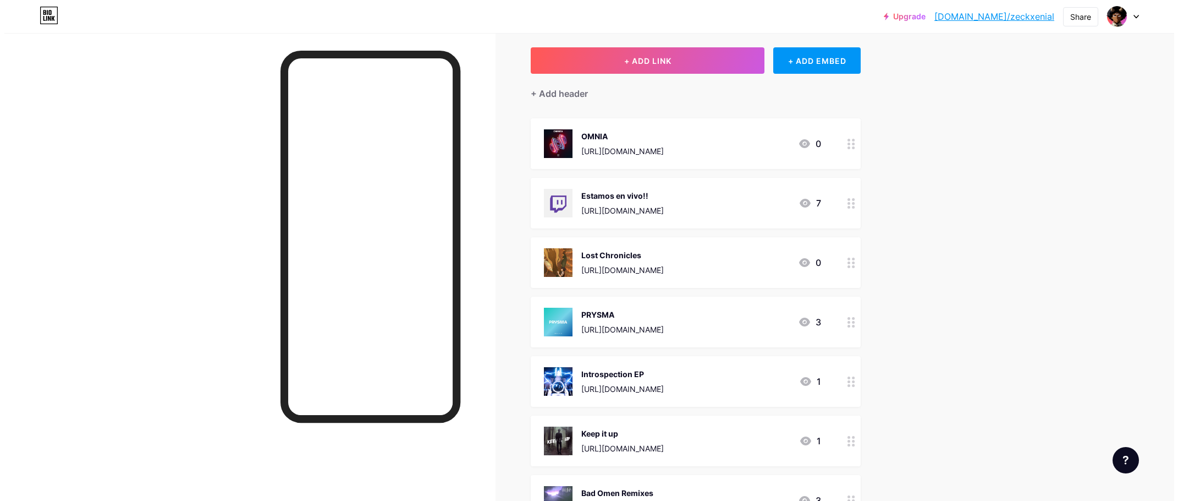
scroll to position [0, 0]
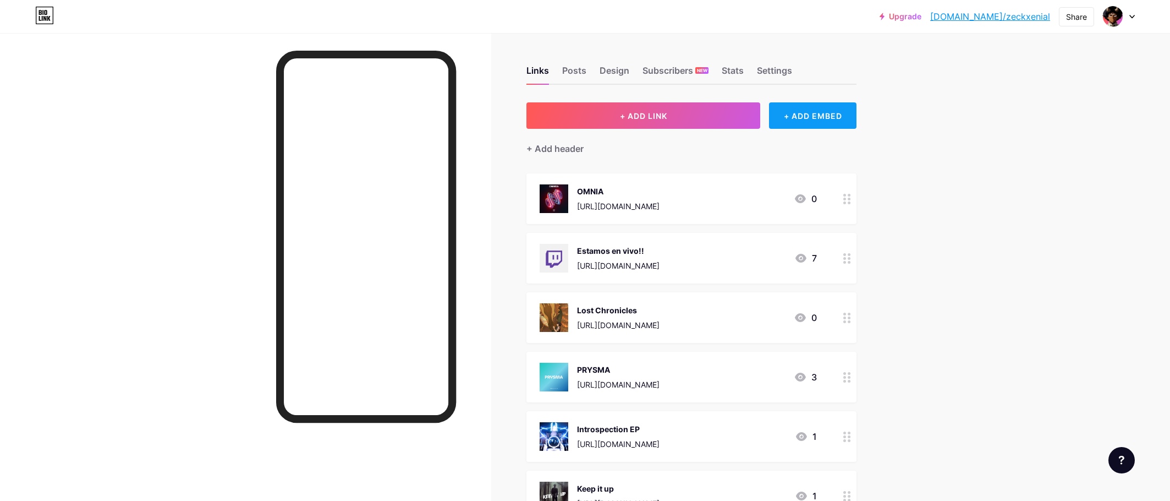
click at [812, 114] on div "+ ADD EMBED" at bounding box center [812, 115] width 87 height 26
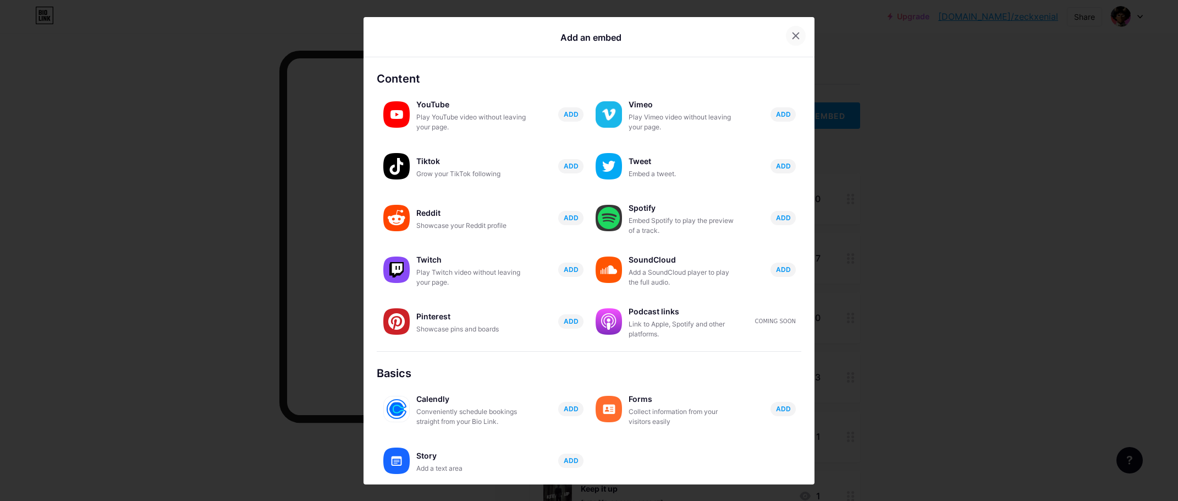
click at [798, 36] on div at bounding box center [796, 36] width 20 height 20
